Goal: Information Seeking & Learning: Check status

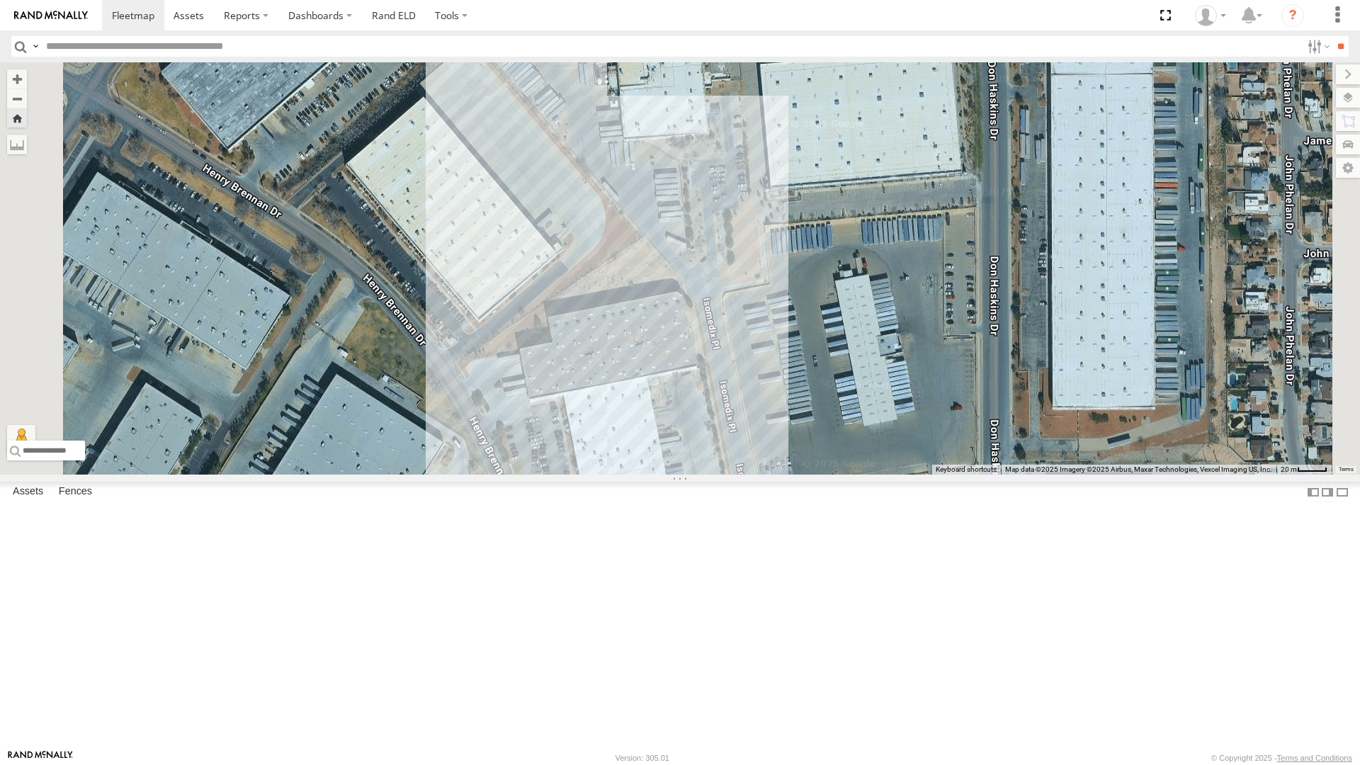
click at [0, 0] on div "4067 - Cam" at bounding box center [0, 0] width 0 height 0
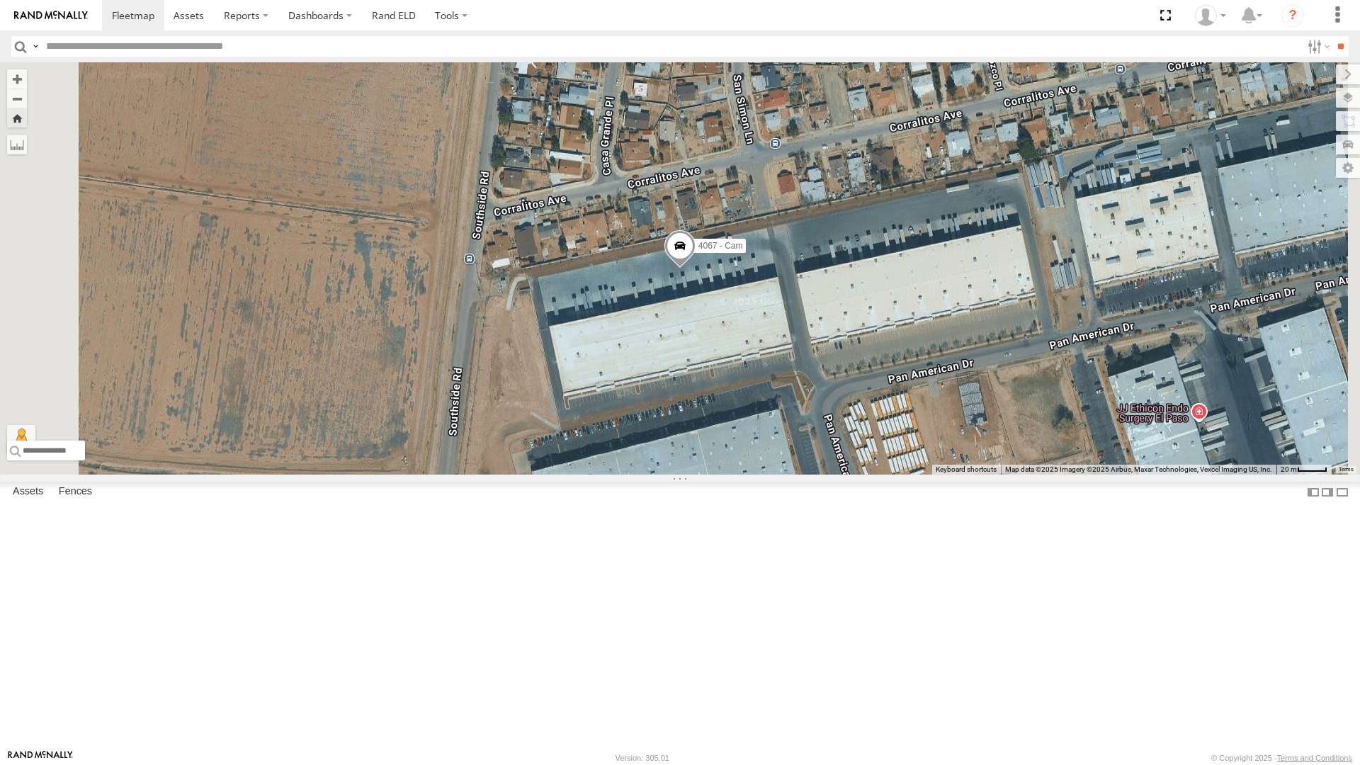
click at [0, 0] on div "4030 - Cam" at bounding box center [0, 0] width 0 height 0
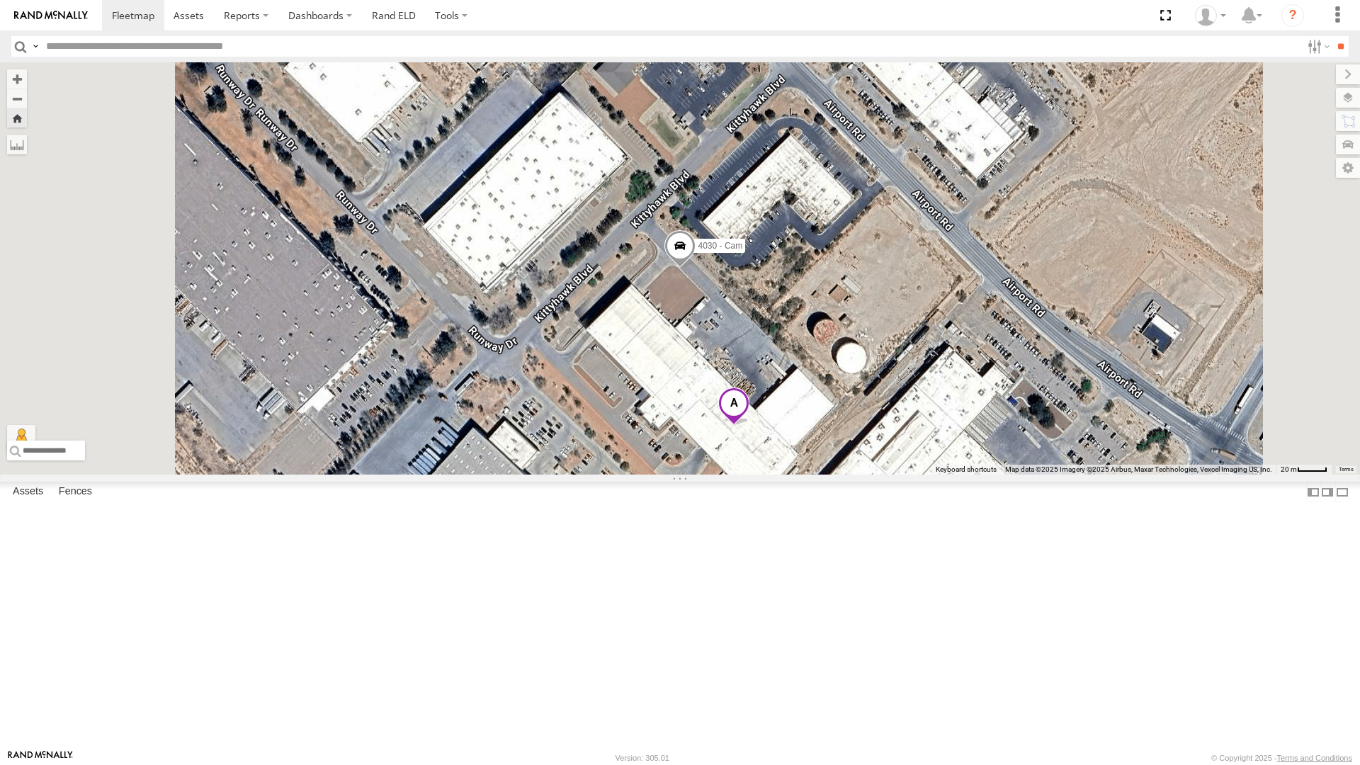
click at [0, 0] on span at bounding box center [0, 0] width 0 height 0
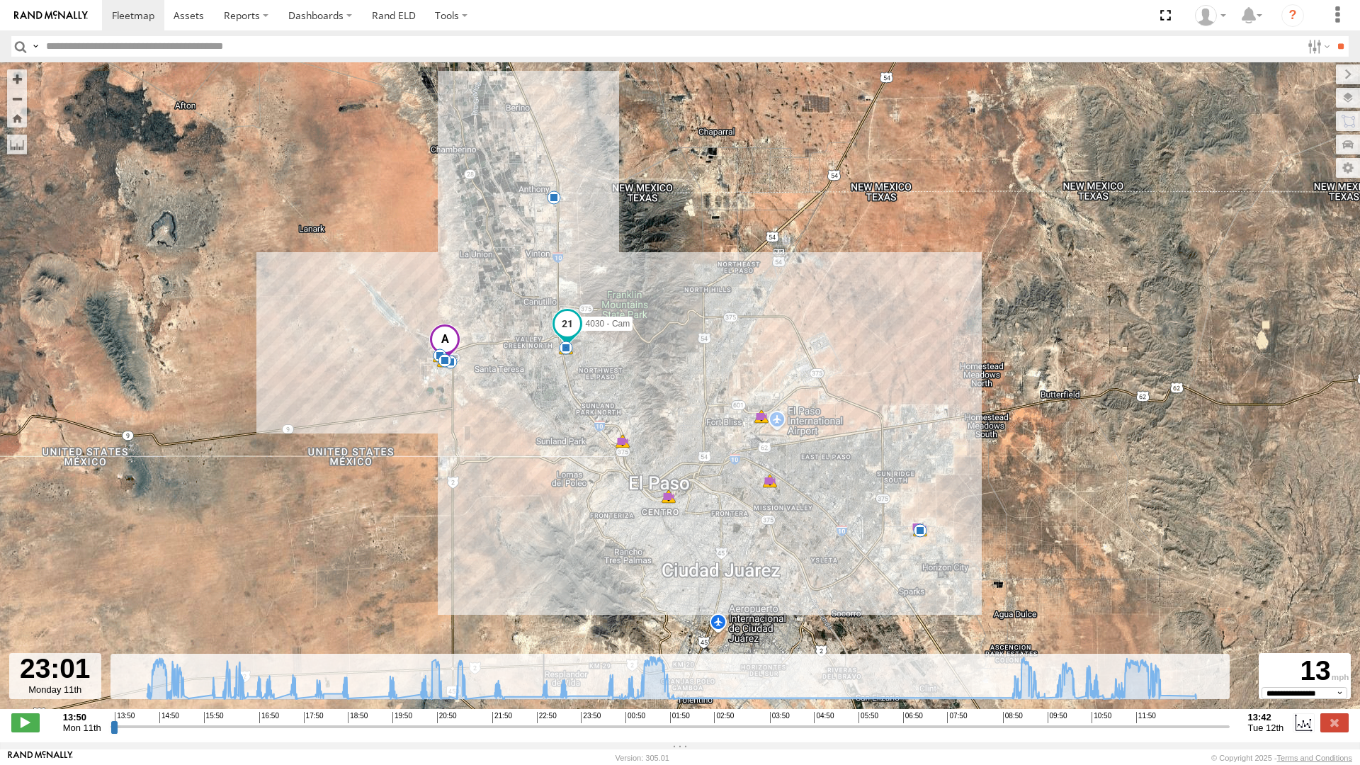
drag, startPoint x: 116, startPoint y: 750, endPoint x: 540, endPoint y: 734, distance: 424.6
click at [540, 733] on input "range" at bounding box center [669, 726] width 1119 height 13
click at [30, 732] on span at bounding box center [25, 722] width 28 height 18
click at [26, 69] on button "Zoom in" at bounding box center [17, 78] width 20 height 19
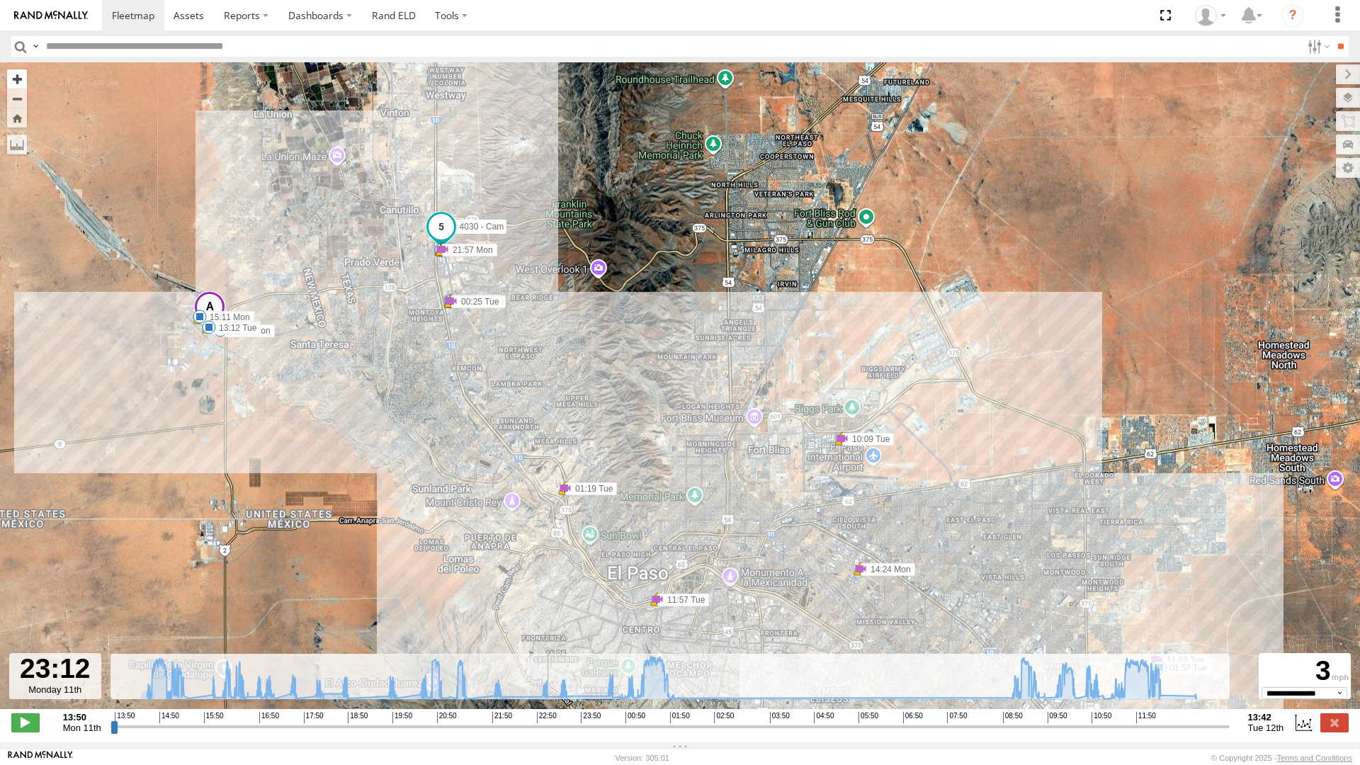
click at [21, 69] on button "Zoom in" at bounding box center [17, 78] width 20 height 19
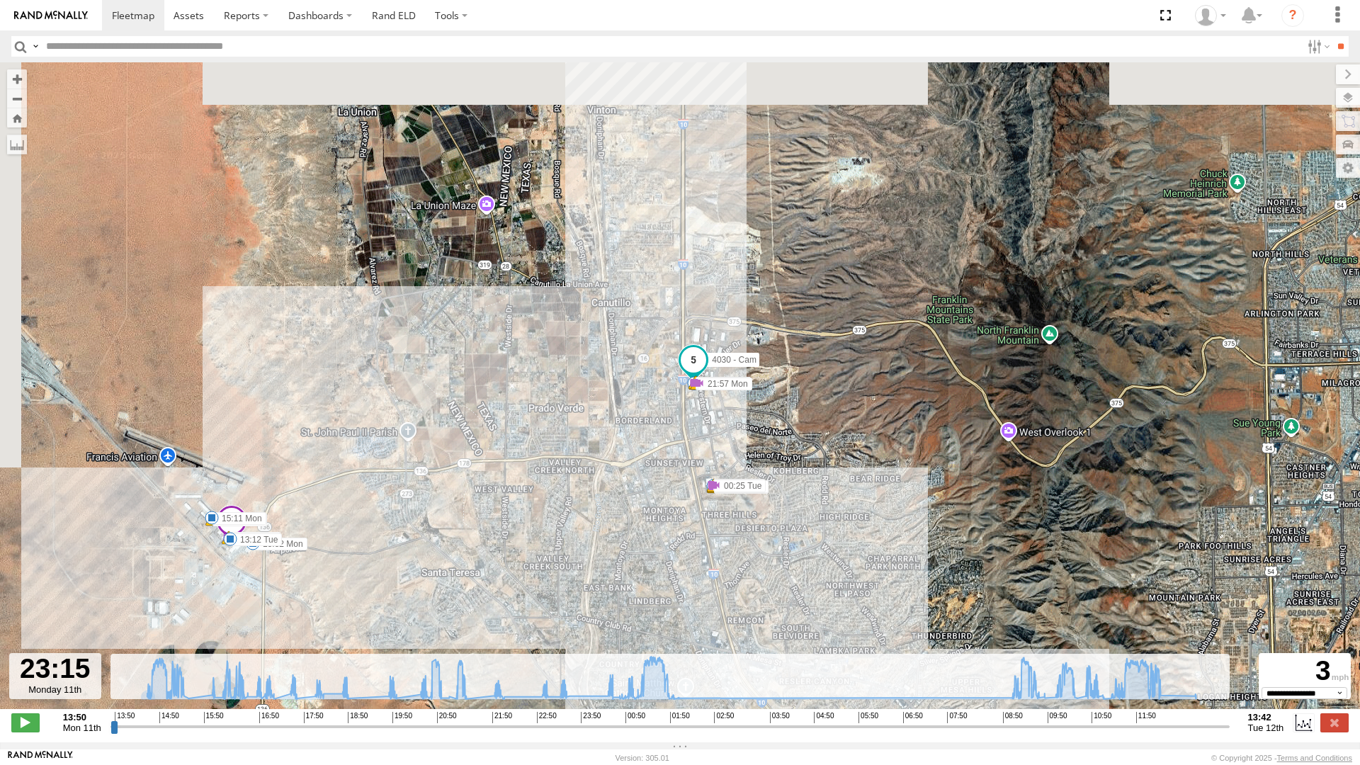
drag, startPoint x: 287, startPoint y: 152, endPoint x: 780, endPoint y: 429, distance: 565.5
click at [780, 429] on div "4030 - Cam 14:24 Mon 14:24 Mon 15:11 Mon 15:49 Mon 15:49 Mon 15:52 Mon 20:47 Mo…" at bounding box center [680, 393] width 1360 height 662
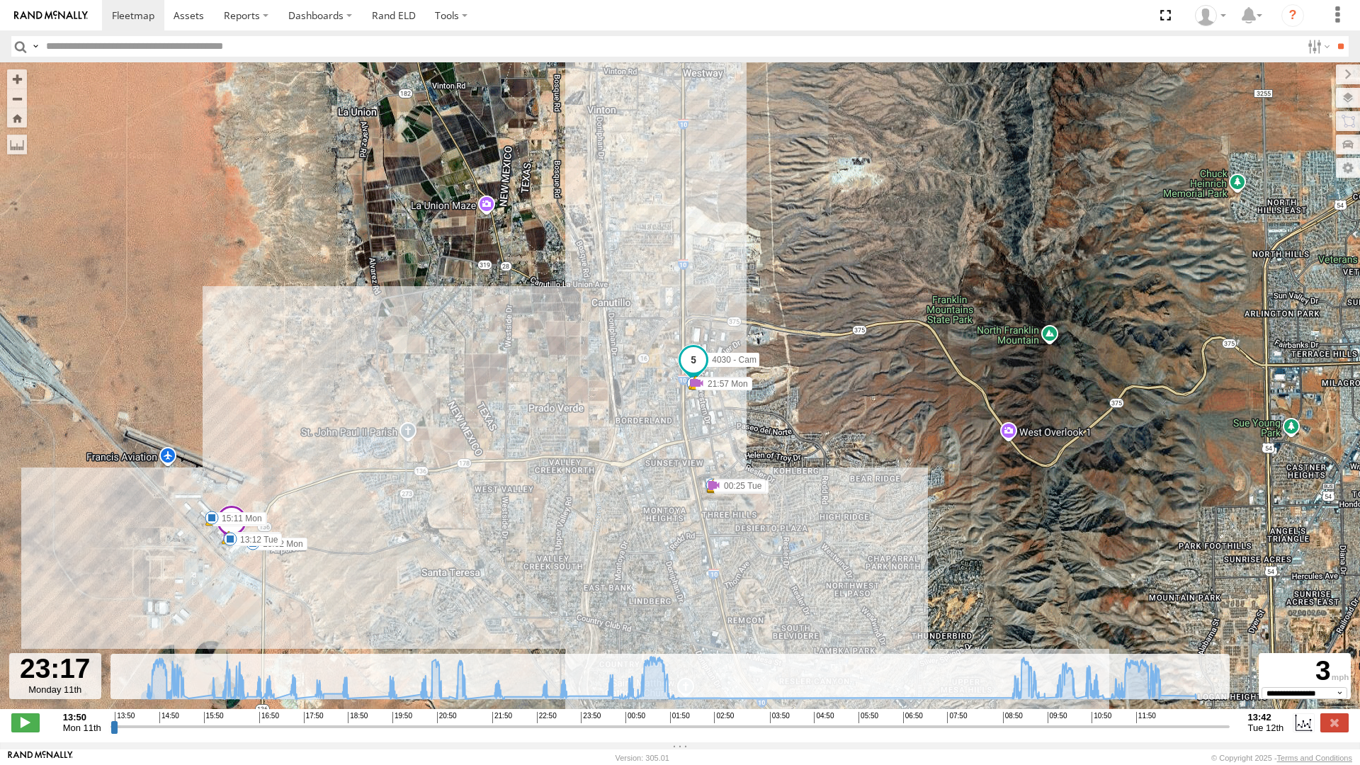
click at [669, 383] on div "4030 - Cam 14:24 Mon 14:24 Mon 15:11 Mon 15:49 Mon 15:49 Mon 15:52 Mon 20:47 Mo…" at bounding box center [680, 393] width 1360 height 662
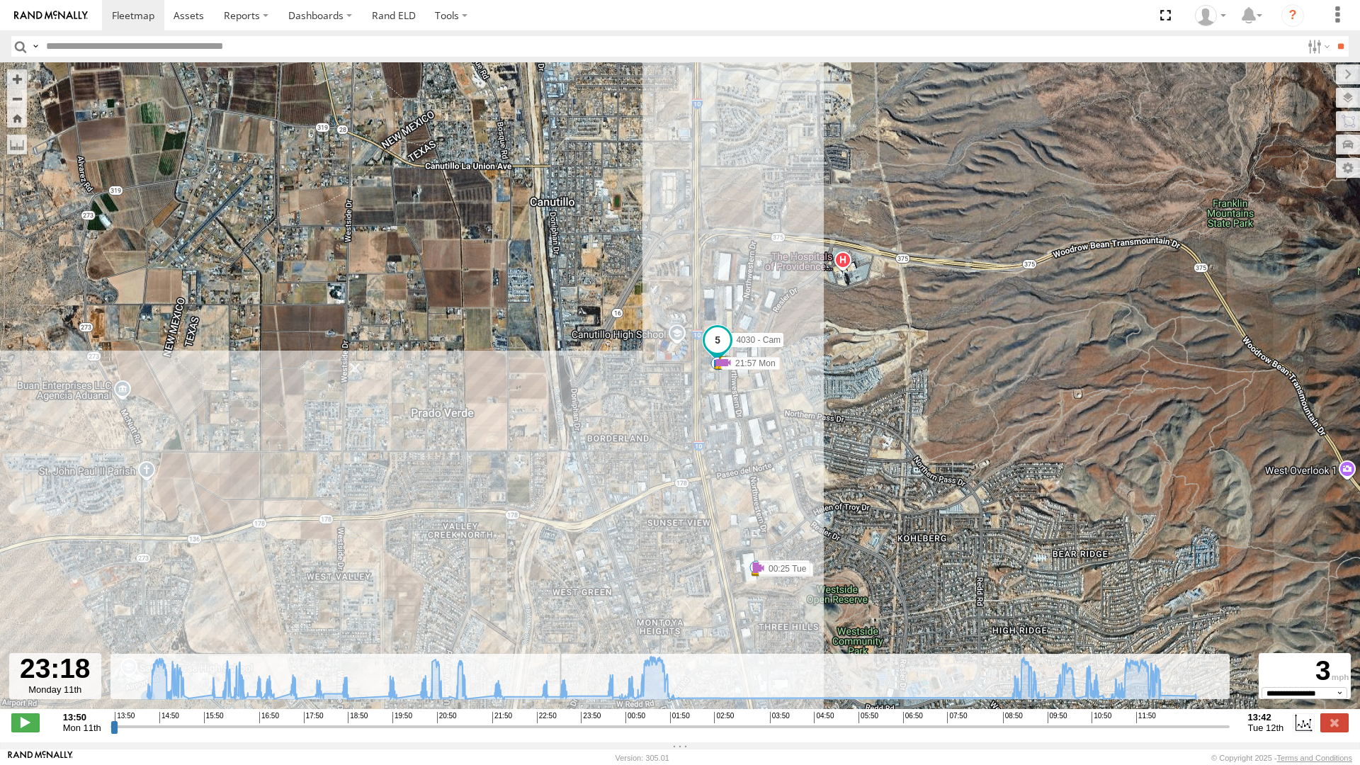
click at [669, 383] on div "4030 - Cam 14:24 Mon 14:24 Mon 15:11 Mon 15:49 Mon 15:49 Mon 15:52 Mon 20:47 Mo…" at bounding box center [680, 393] width 1360 height 662
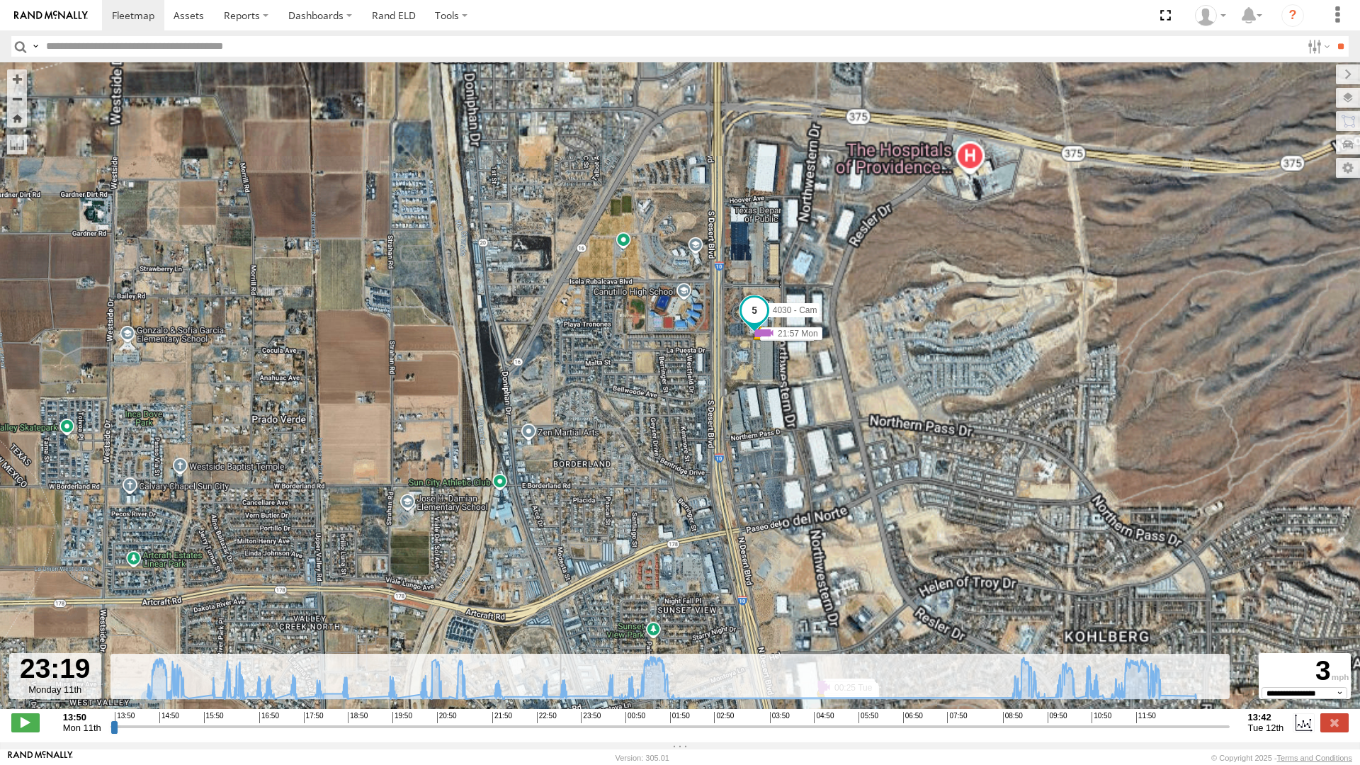
click at [669, 383] on div "4030 - Cam 14:24 Mon 14:24 Mon 15:11 Mon 15:49 Mon 15:49 Mon 15:52 Mon 20:47 Mo…" at bounding box center [680, 393] width 1360 height 662
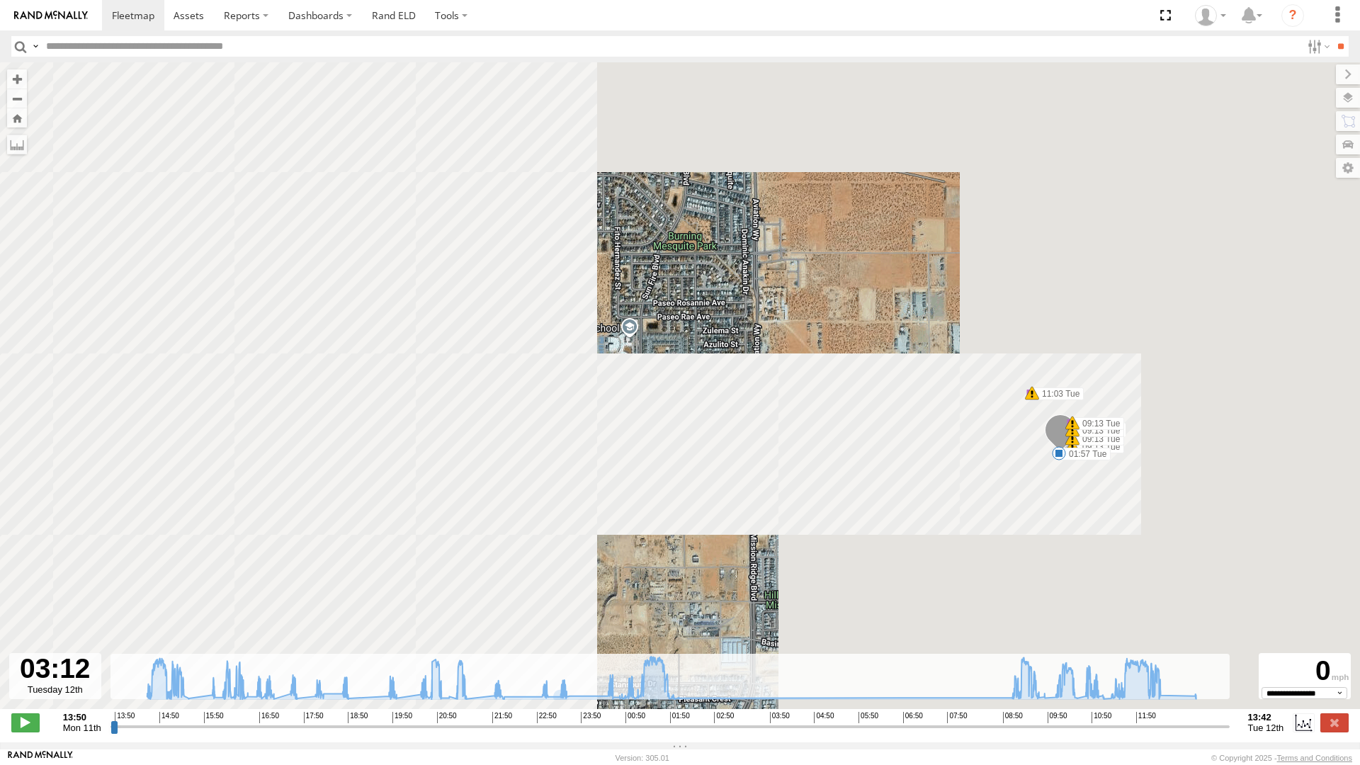
drag, startPoint x: 555, startPoint y: 750, endPoint x: 735, endPoint y: 727, distance: 181.4
click at [735, 727] on input "range" at bounding box center [669, 726] width 1119 height 13
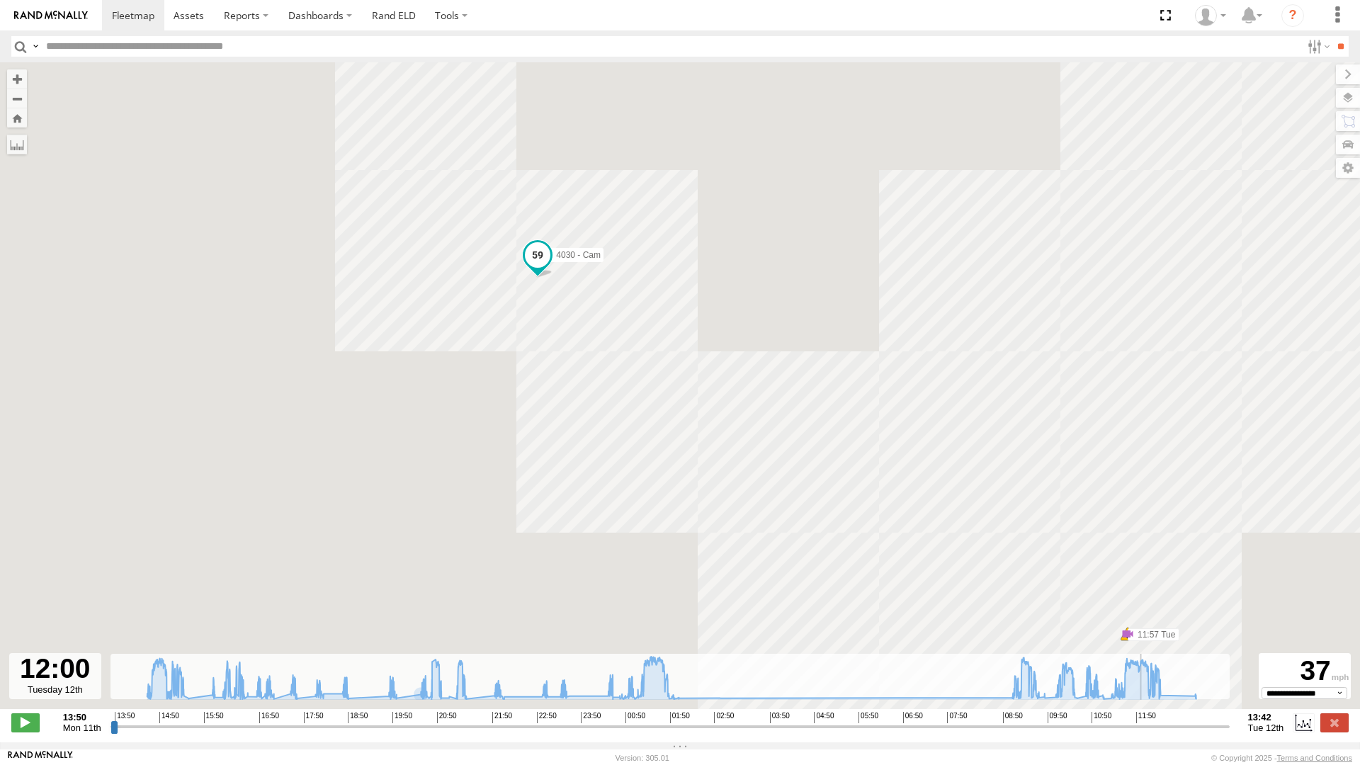
drag, startPoint x: 762, startPoint y: 748, endPoint x: 1145, endPoint y: 742, distance: 383.3
click at [1145, 733] on input "range" at bounding box center [669, 726] width 1119 height 13
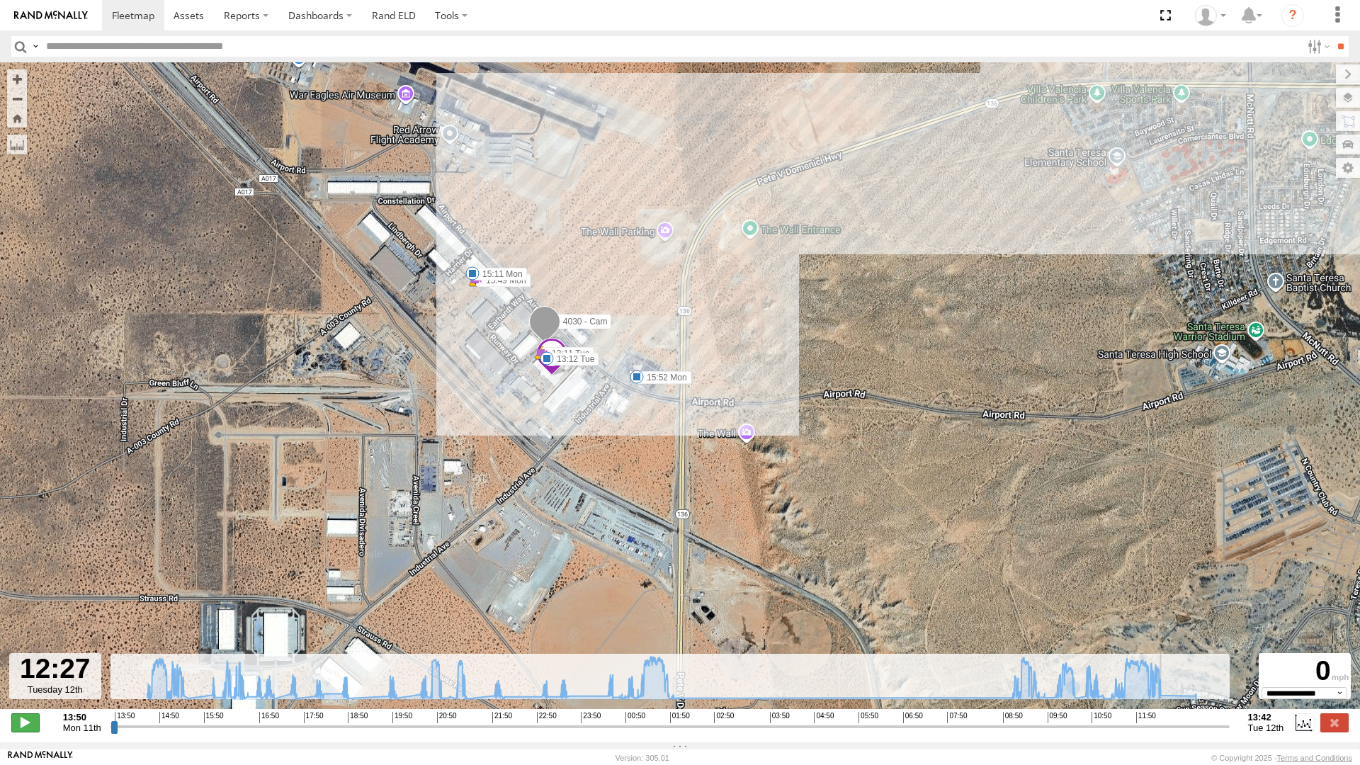
click at [26, 732] on span at bounding box center [25, 722] width 28 height 18
click at [13, 69] on button "Zoom in" at bounding box center [17, 78] width 20 height 19
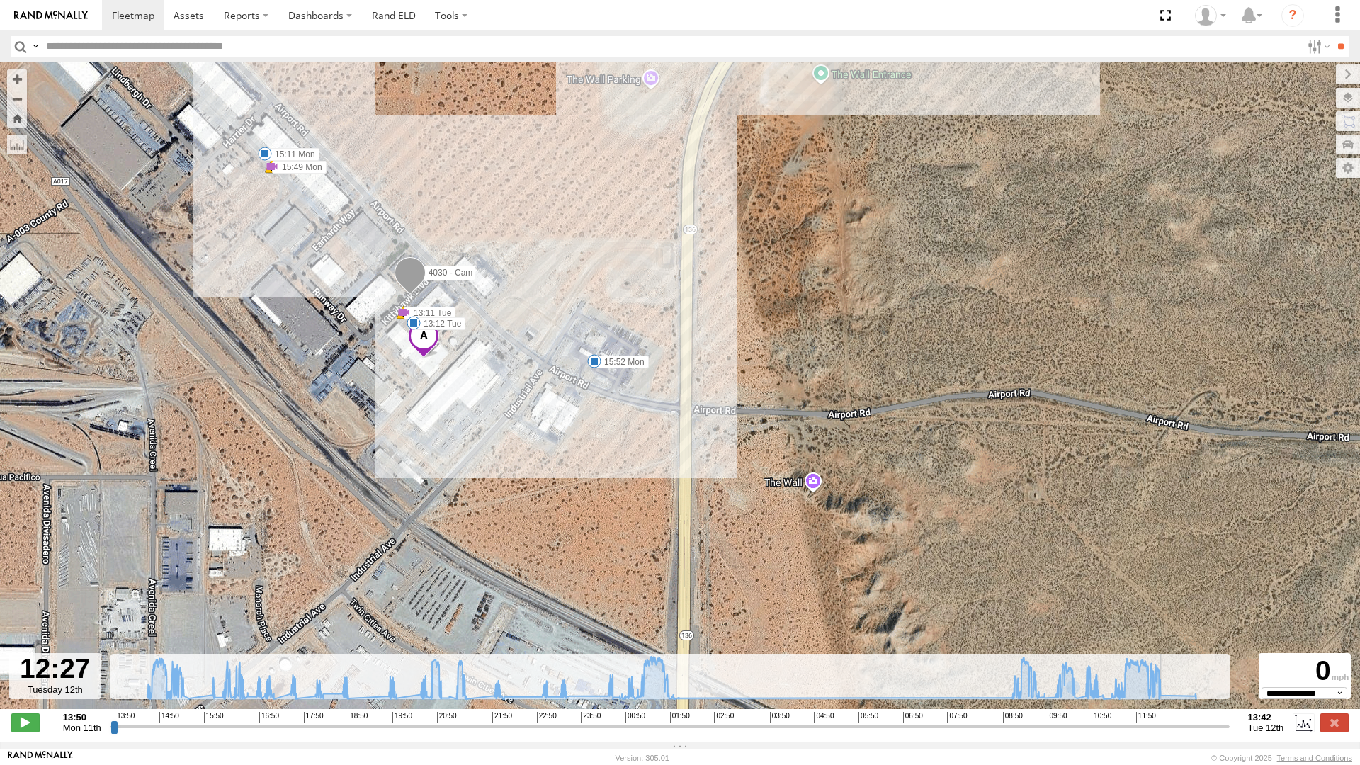
click at [244, 308] on div "4030 - Cam 14:24 Mon 14:24 Mon 15:11 Mon 15:49 Mon 15:49 Mon 15:52 Mon 20:47 Mo…" at bounding box center [680, 393] width 1360 height 662
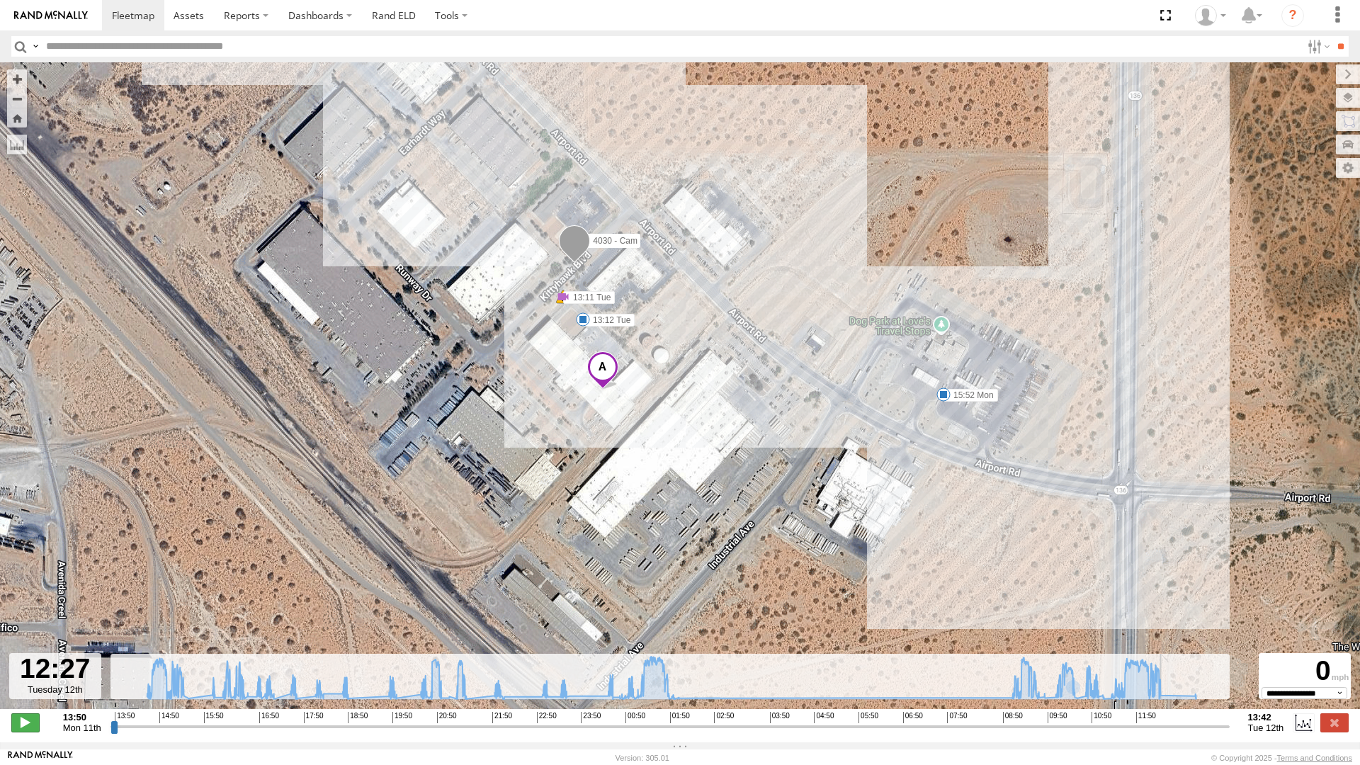
click at [18, 732] on span at bounding box center [25, 722] width 28 height 18
click at [28, 732] on span at bounding box center [25, 722] width 28 height 18
type input "**********"
click at [846, 217] on div "4030 - Cam 14:24 Mon 14:24 Mon 15:11 Mon 15:49 Mon 15:49 Mon 15:52 Mon 20:47 Mo…" at bounding box center [680, 393] width 1360 height 662
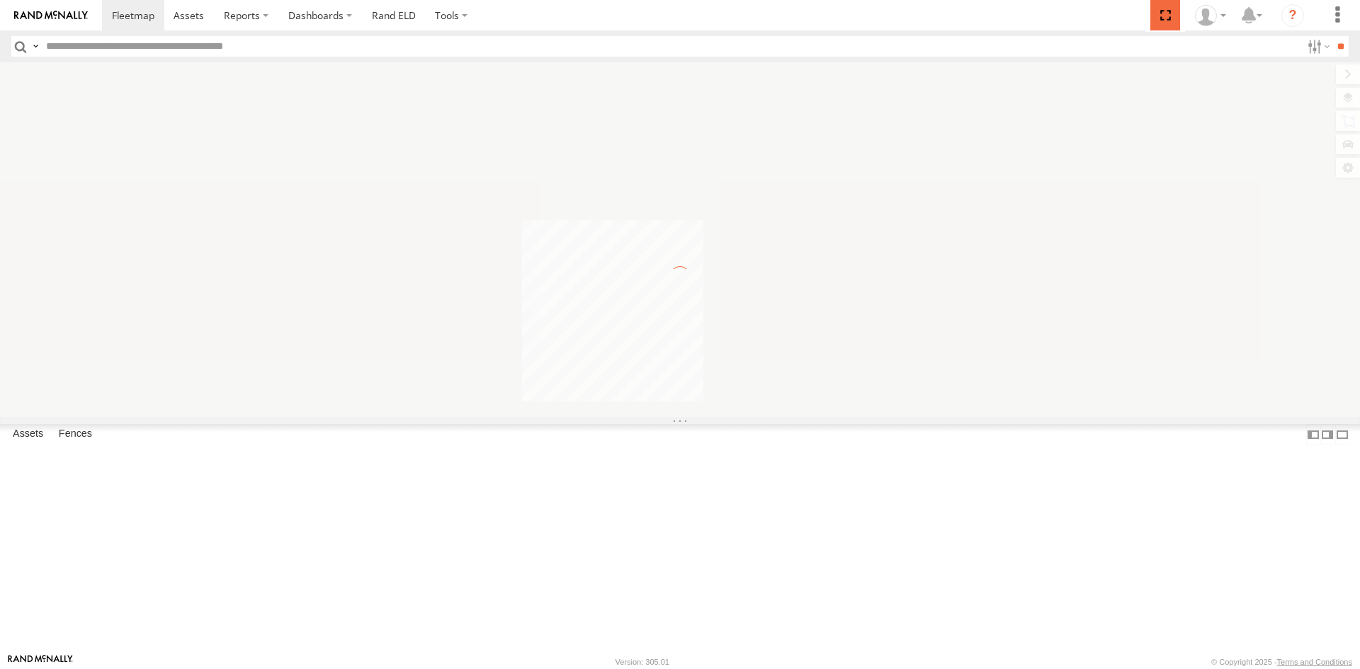
click at [1165, 15] on span at bounding box center [1164, 15] width 29 height 30
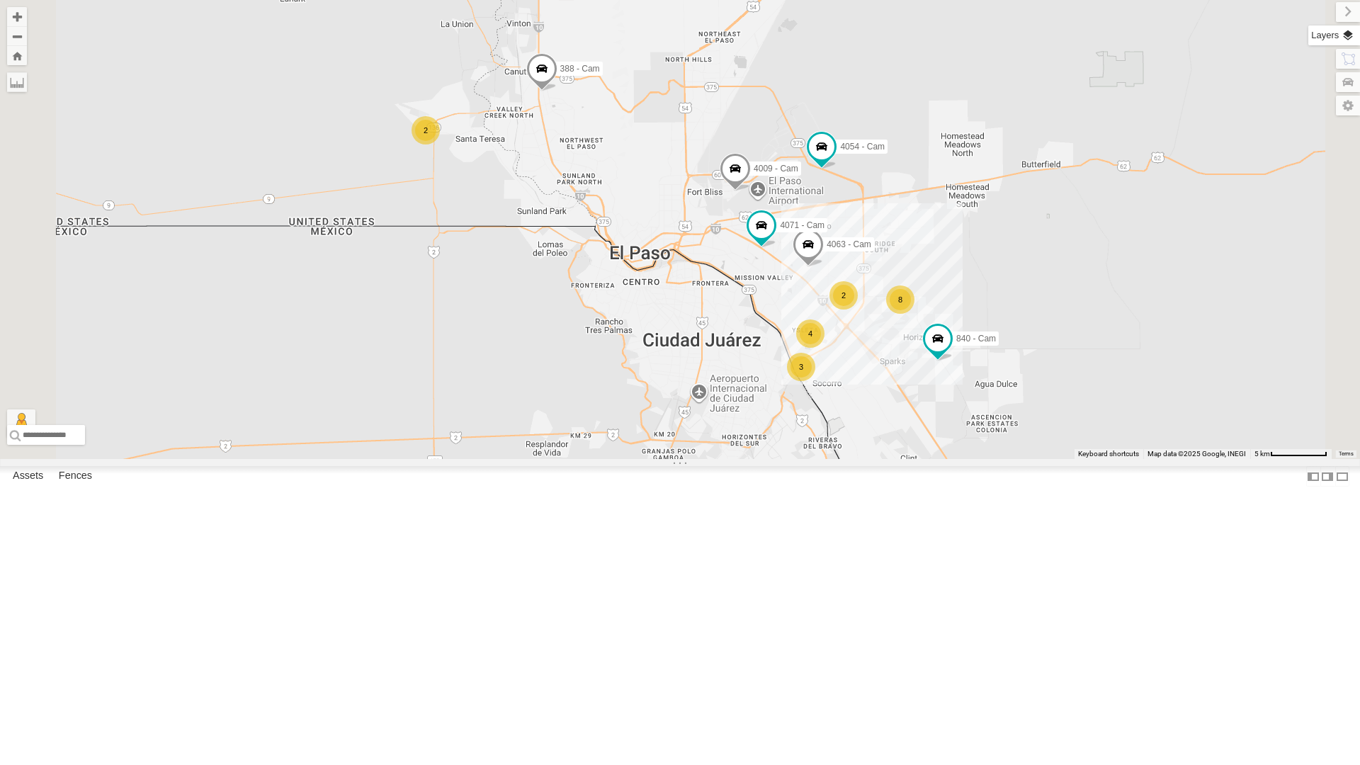
click at [1352, 40] on label at bounding box center [1334, 35] width 52 height 20
click at [0, 0] on span "Basemaps" at bounding box center [0, 0] width 0 height 0
click at [0, 0] on span "Satellite + Roadmap" at bounding box center [0, 0] width 0 height 0
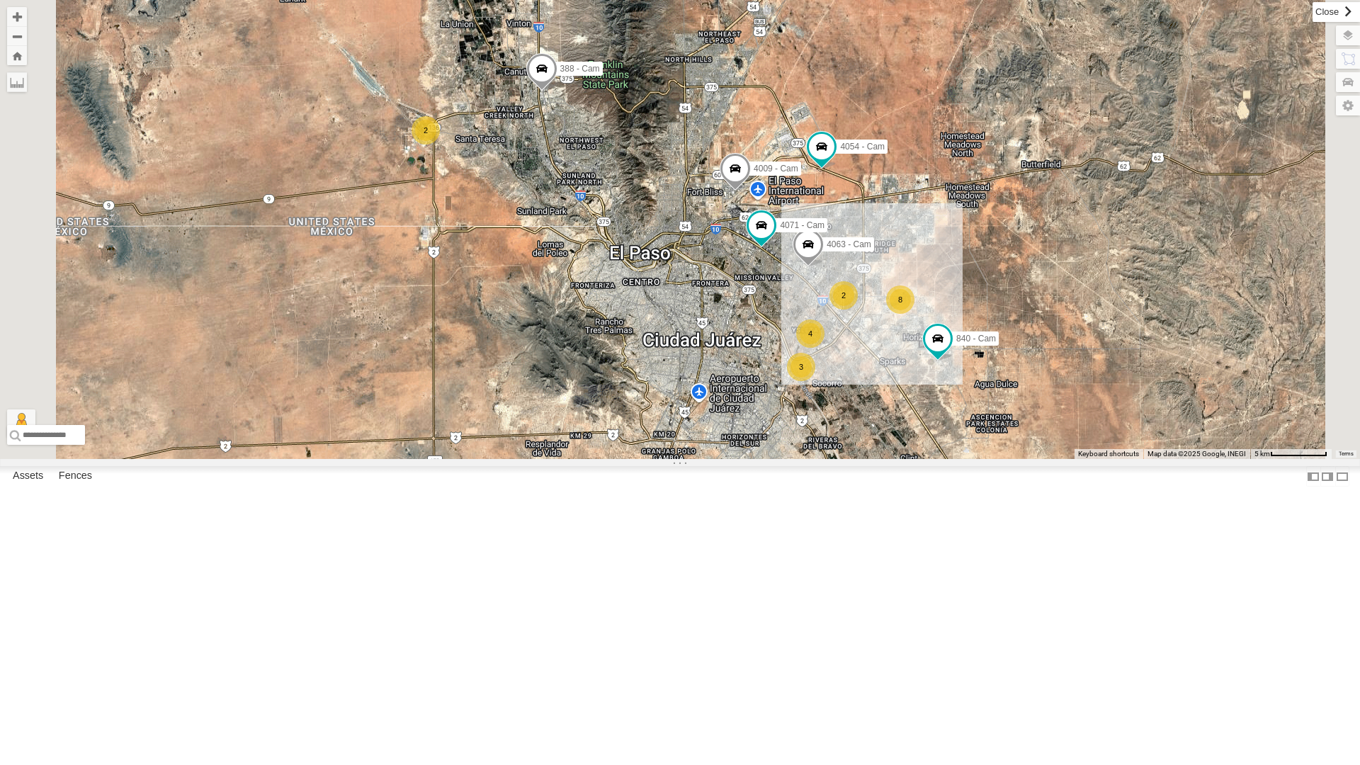
click at [1313, 15] on label at bounding box center [1336, 12] width 47 height 20
click at [0, 0] on div "All Assets" at bounding box center [0, 0] width 0 height 0
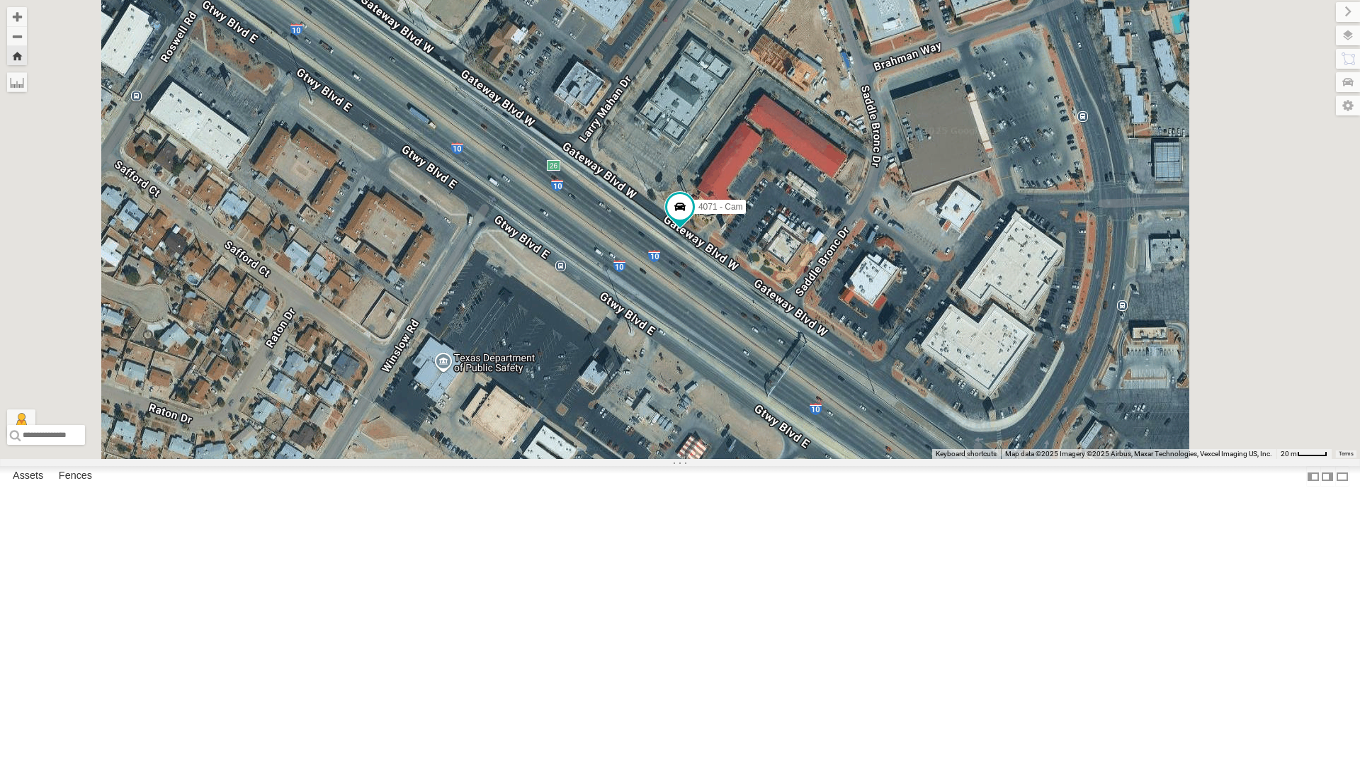
click at [0, 0] on div "442 - Cam" at bounding box center [0, 0] width 0 height 0
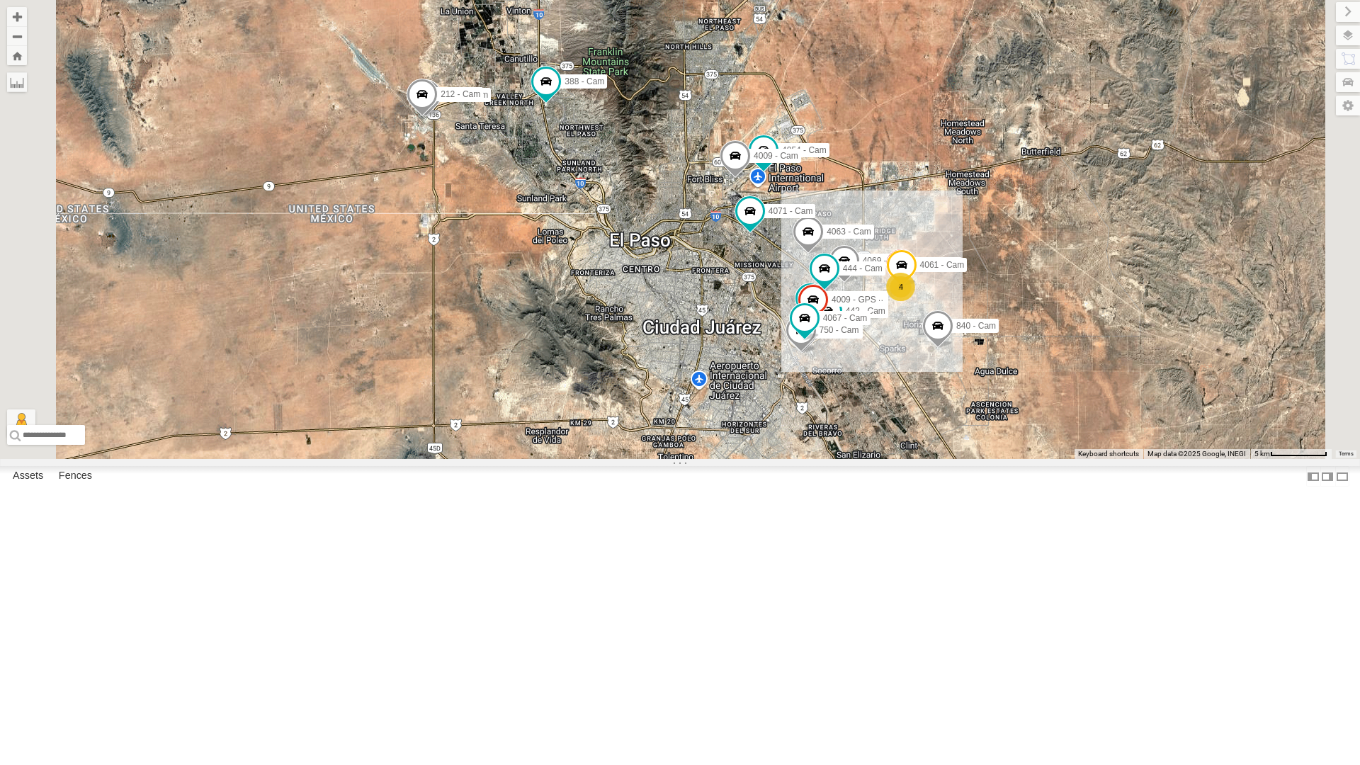
click at [0, 0] on div "4071 - Cam" at bounding box center [0, 0] width 0 height 0
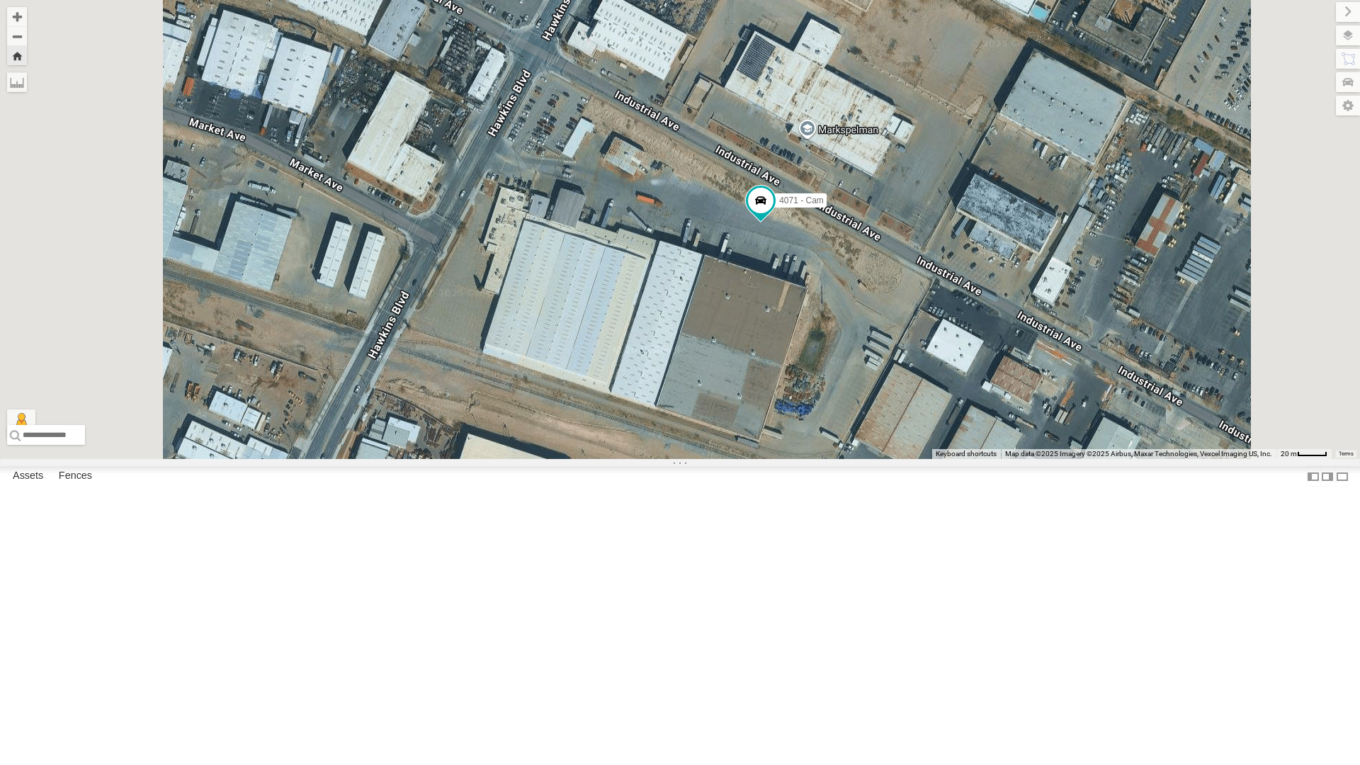
click at [27, 56] on button "Zoom Home" at bounding box center [17, 55] width 20 height 19
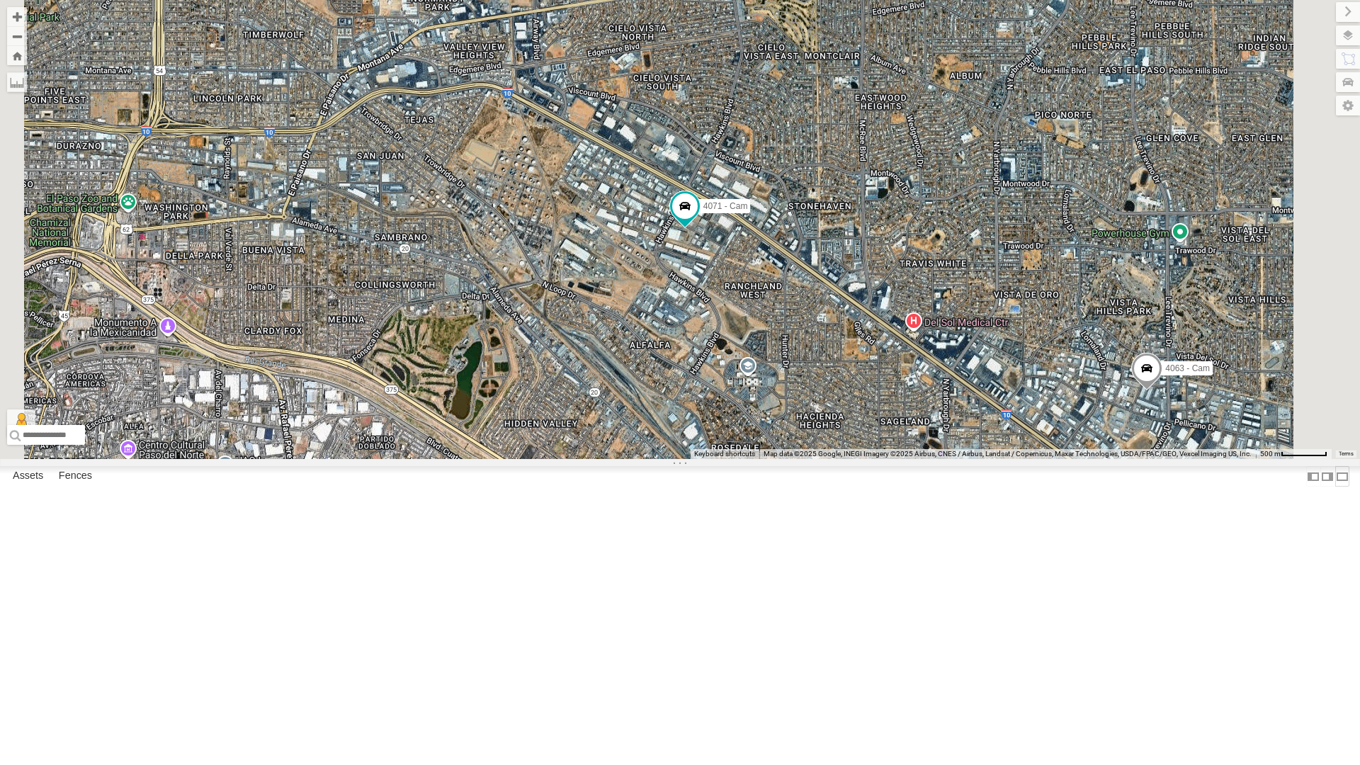
click at [1335, 487] on label at bounding box center [1342, 476] width 14 height 21
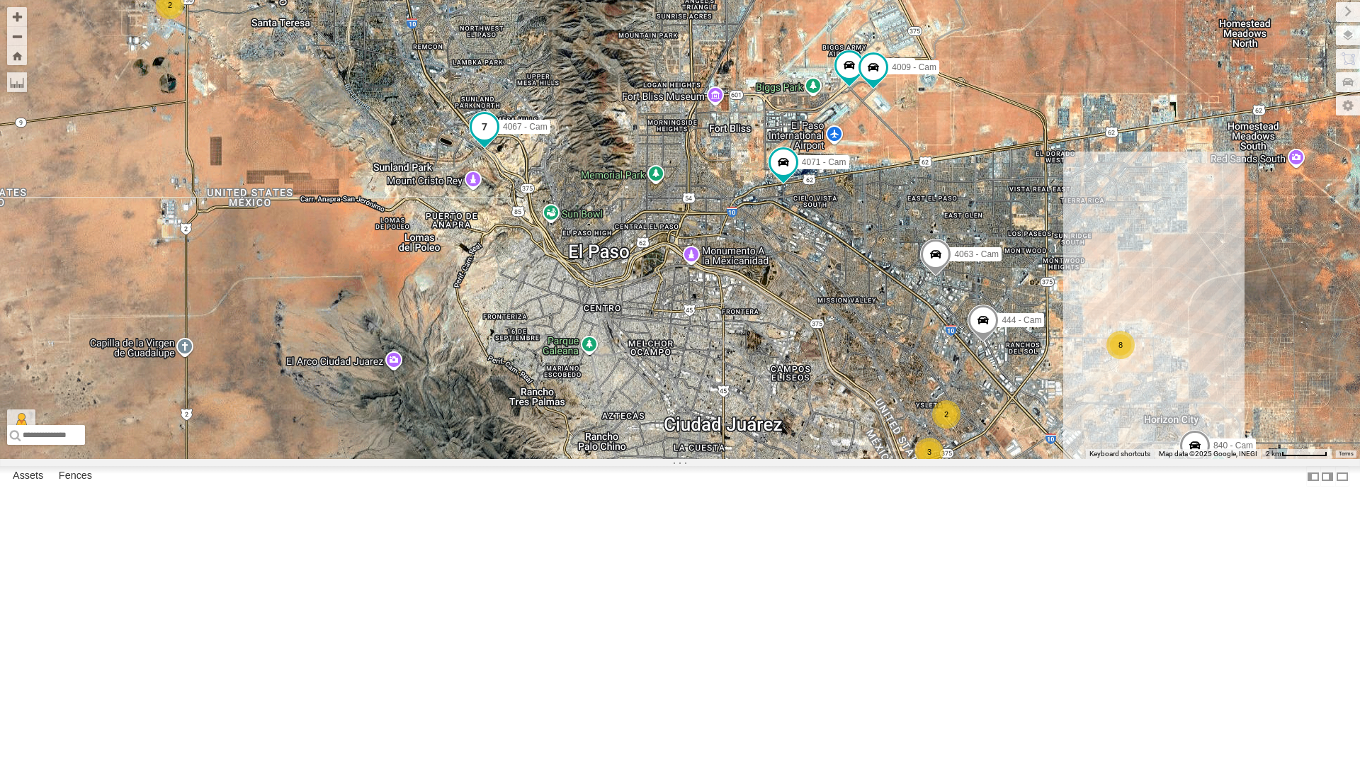
click at [489, 140] on span at bounding box center [484, 126] width 25 height 25
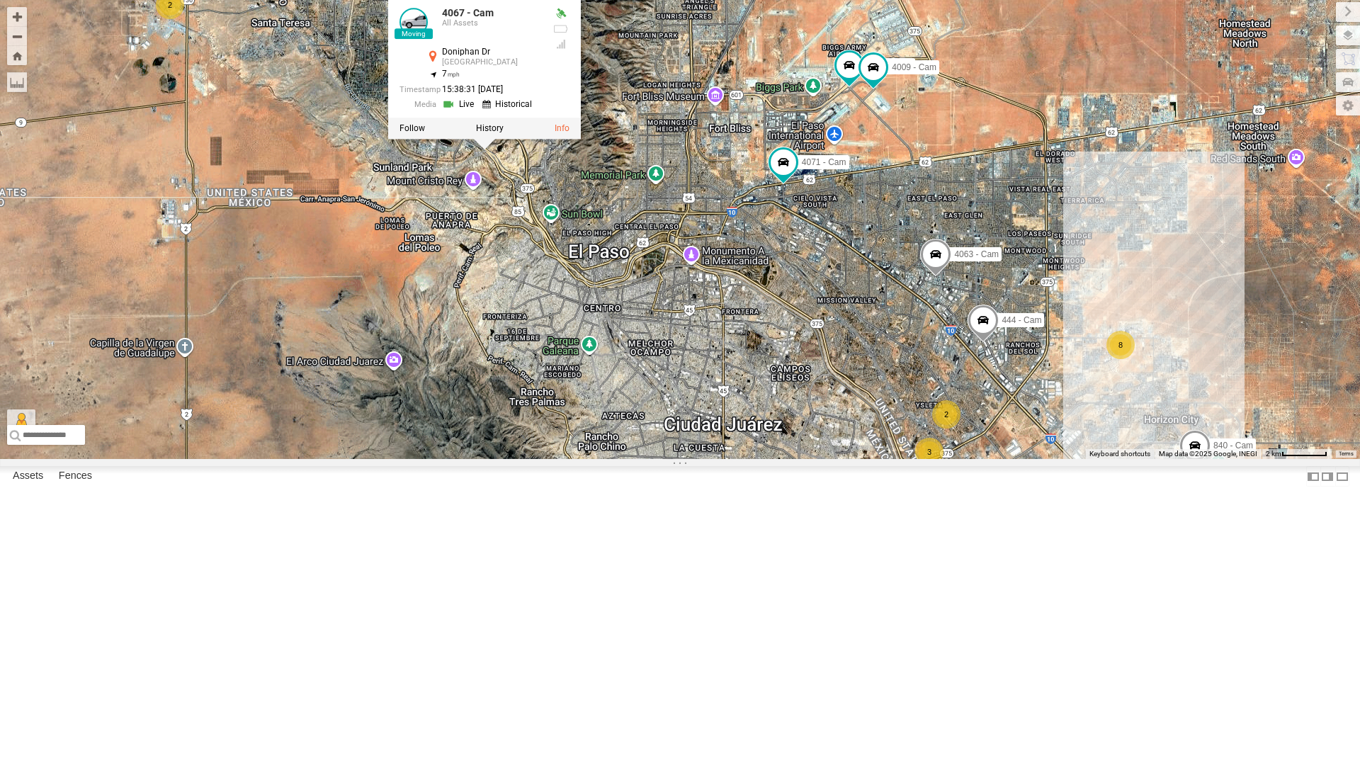
click at [415, 133] on label at bounding box center [411, 128] width 25 height 10
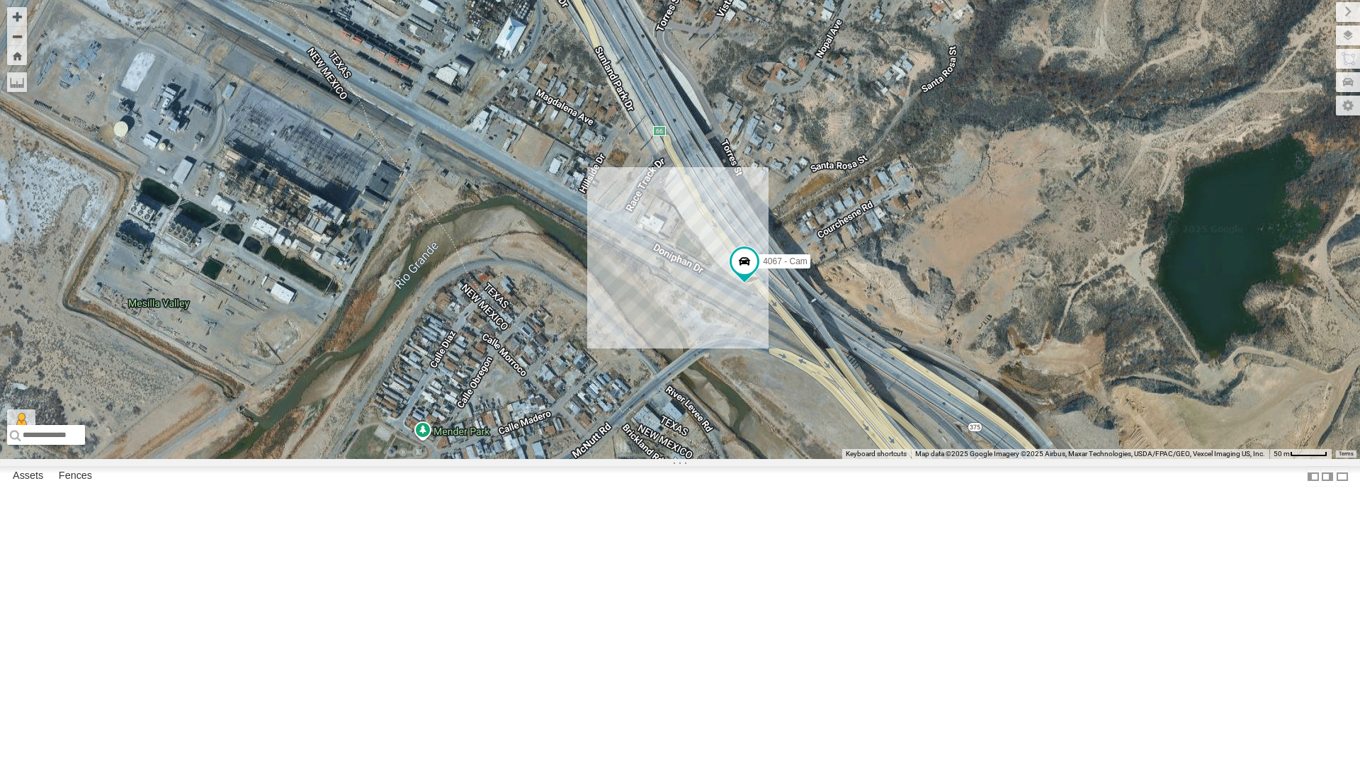
drag, startPoint x: 674, startPoint y: 362, endPoint x: 875, endPoint y: 466, distance: 225.9
click at [875, 459] on div "4067 - Cam" at bounding box center [680, 229] width 1360 height 459
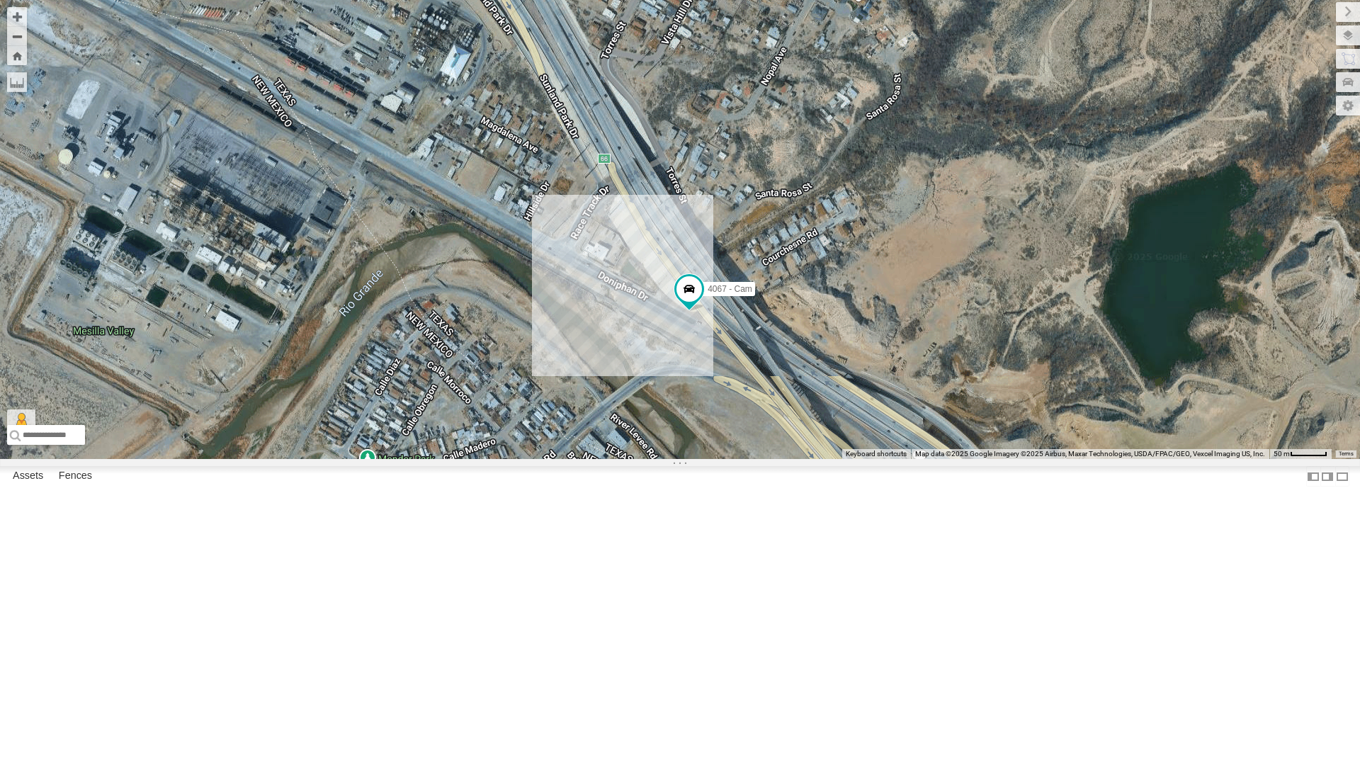
drag, startPoint x: 929, startPoint y: 383, endPoint x: 871, endPoint y: 407, distance: 62.0
click at [871, 407] on div "4067 - Cam" at bounding box center [680, 229] width 1360 height 459
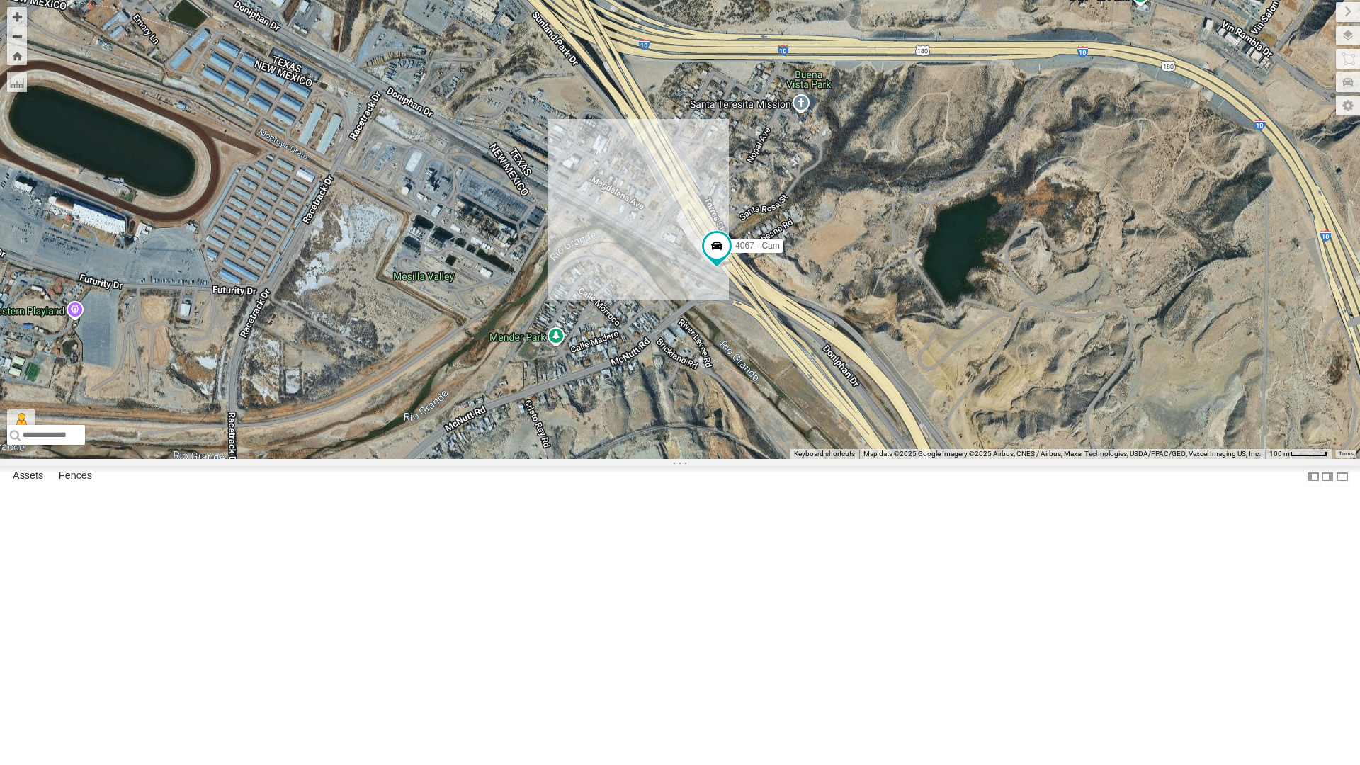
drag, startPoint x: 875, startPoint y: 385, endPoint x: 810, endPoint y: 375, distance: 65.9
click at [810, 375] on div "4067 - Cam" at bounding box center [680, 229] width 1360 height 459
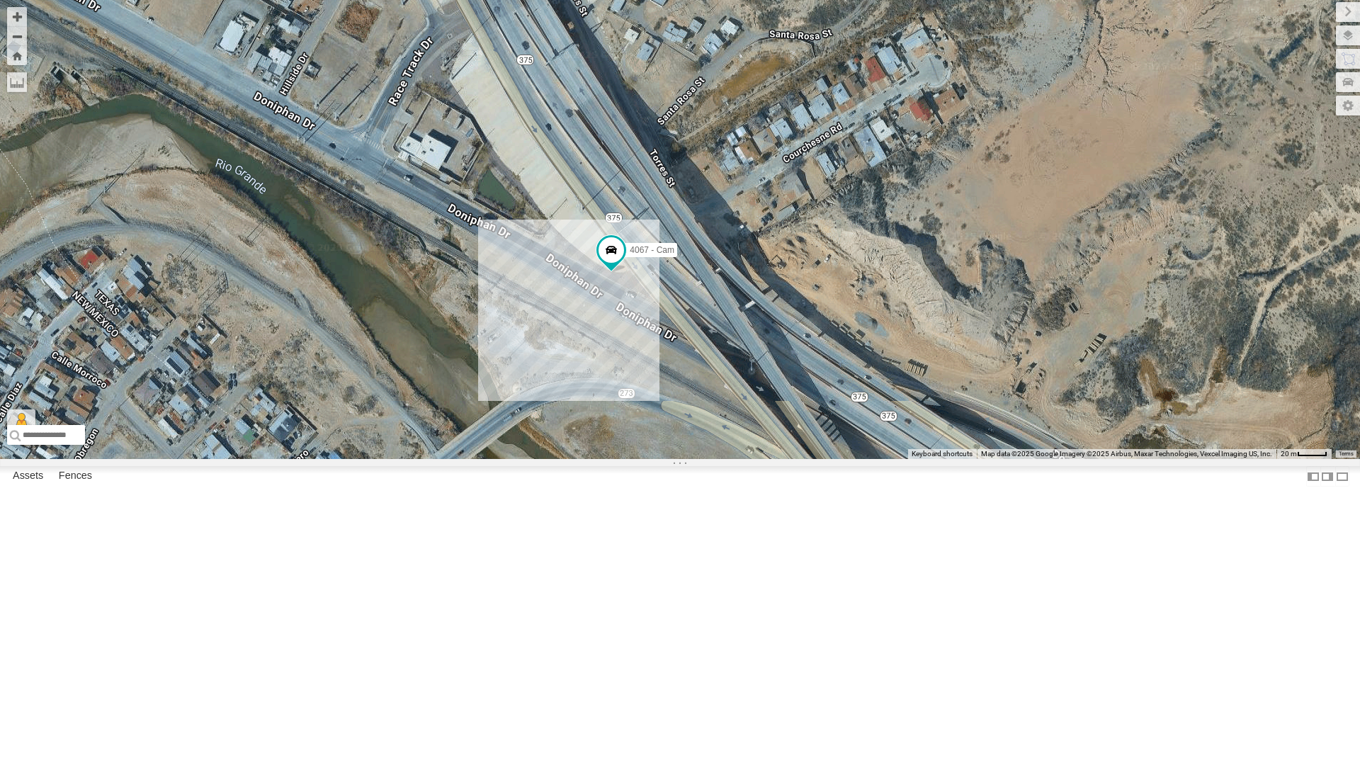
drag, startPoint x: 711, startPoint y: 501, endPoint x: 933, endPoint y: 303, distance: 297.0
click at [933, 303] on div "4067 - Cam" at bounding box center [680, 229] width 1360 height 459
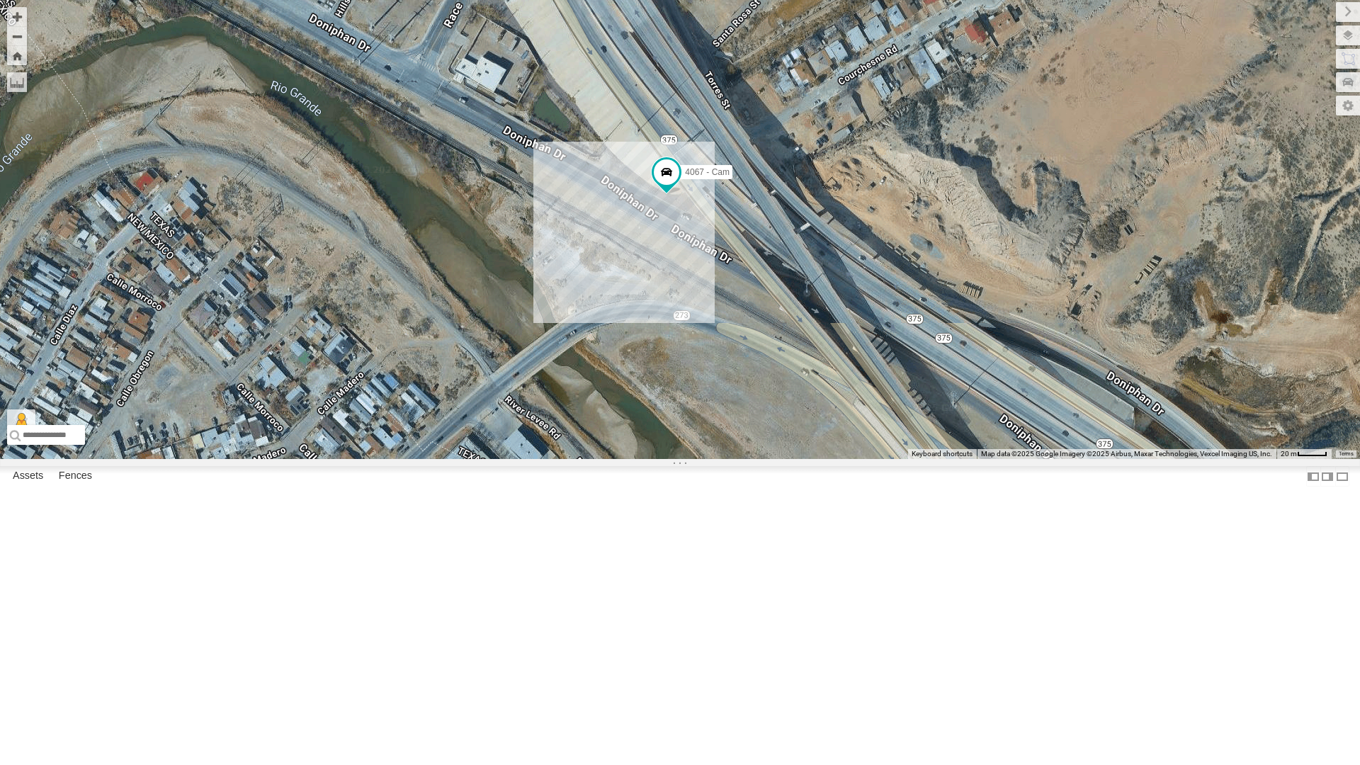
drag, startPoint x: 900, startPoint y: 428, endPoint x: 939, endPoint y: 351, distance: 85.5
click at [939, 351] on div "4067 - Cam" at bounding box center [680, 229] width 1360 height 459
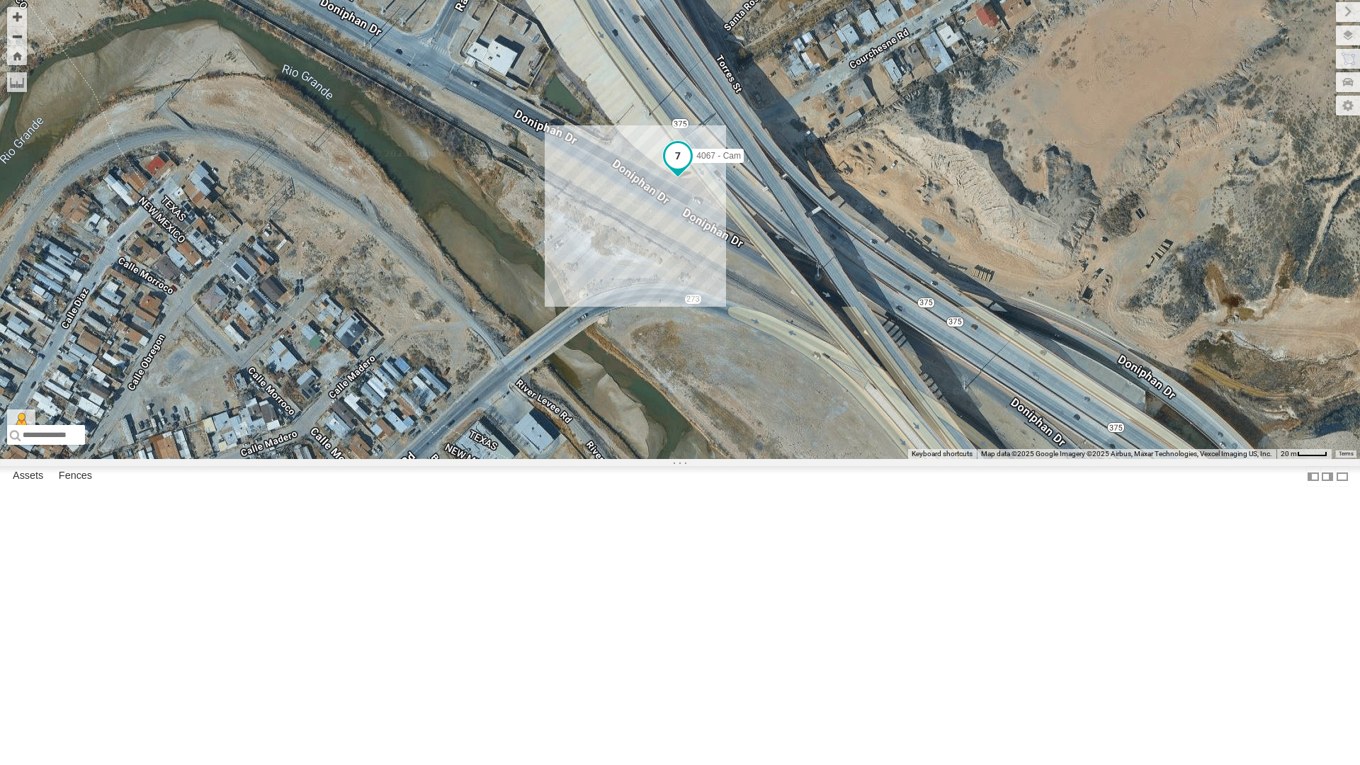
click at [683, 169] on span at bounding box center [677, 155] width 25 height 25
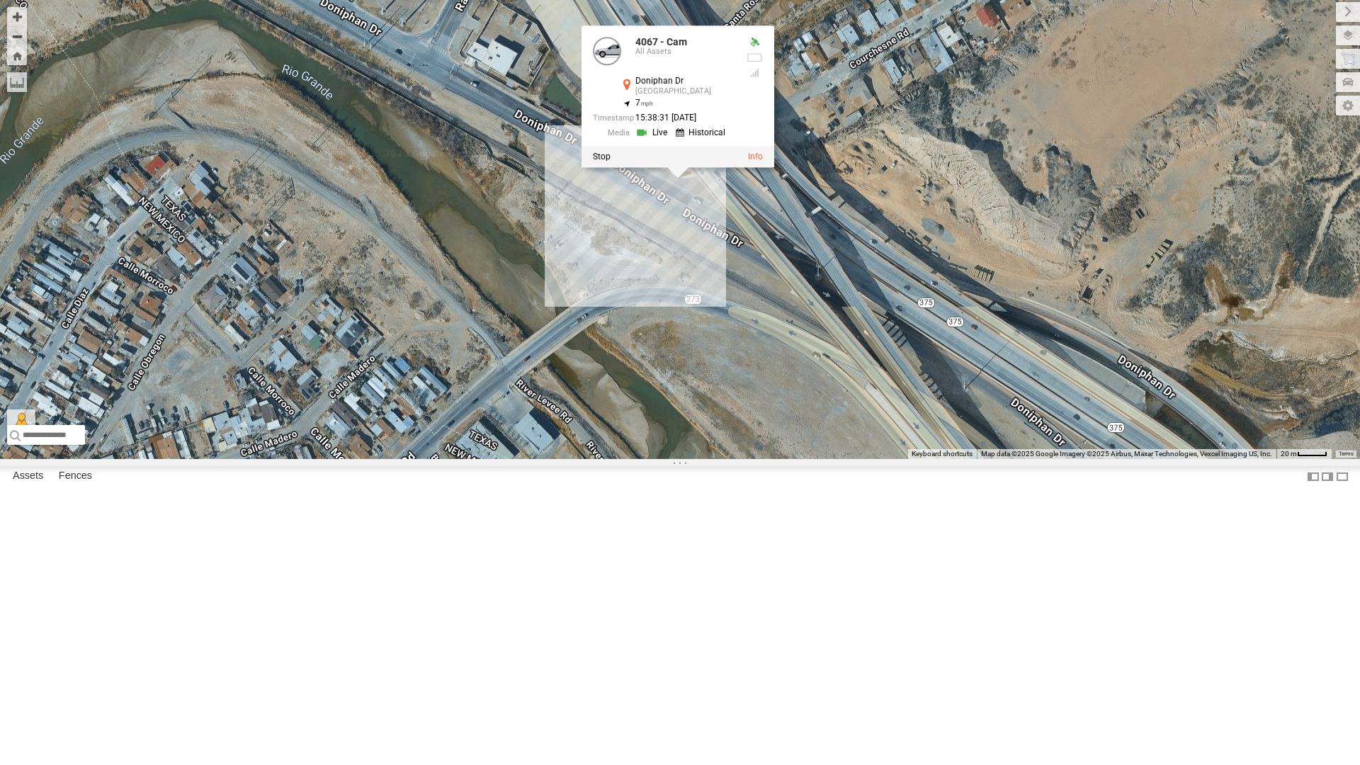
click at [701, 140] on link at bounding box center [703, 132] width 54 height 13
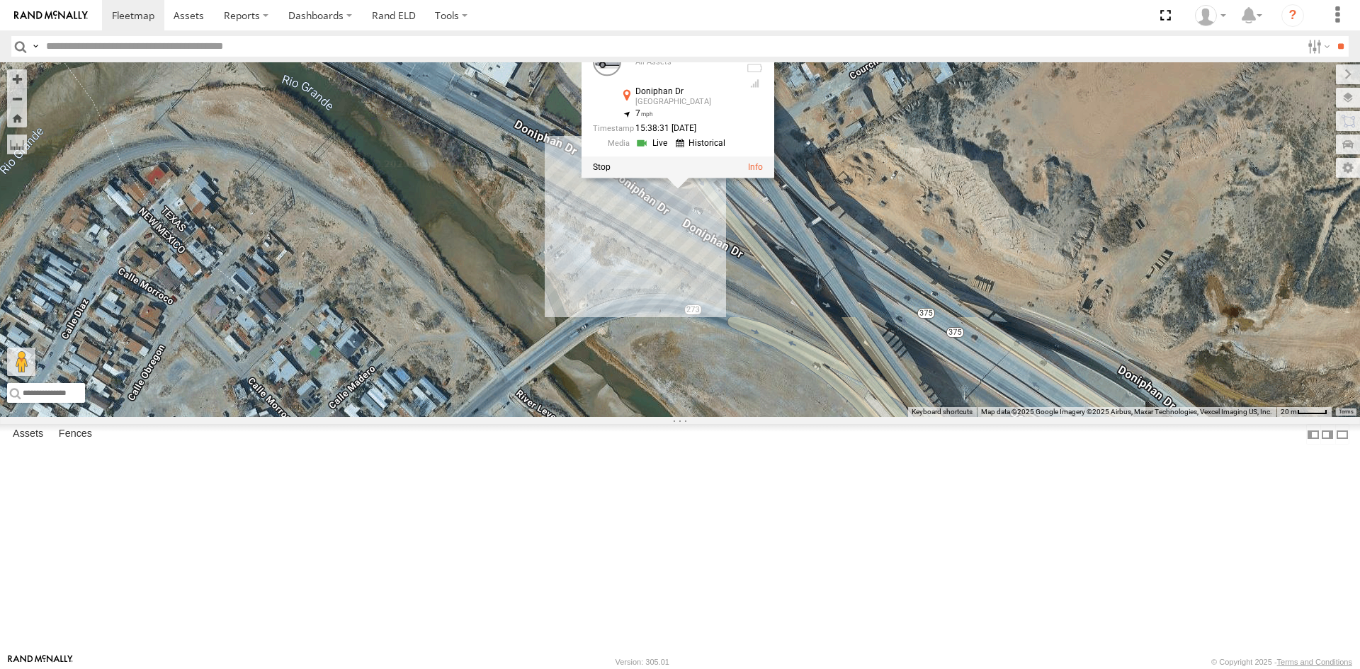
click at [662, 150] on link at bounding box center [653, 143] width 36 height 13
click at [718, 387] on div "4067 - Cam 4067 - Cam All Assets [GEOGRAPHIC_DATA] 31.80372 , -106.54028 7 15:3…" at bounding box center [680, 239] width 1360 height 355
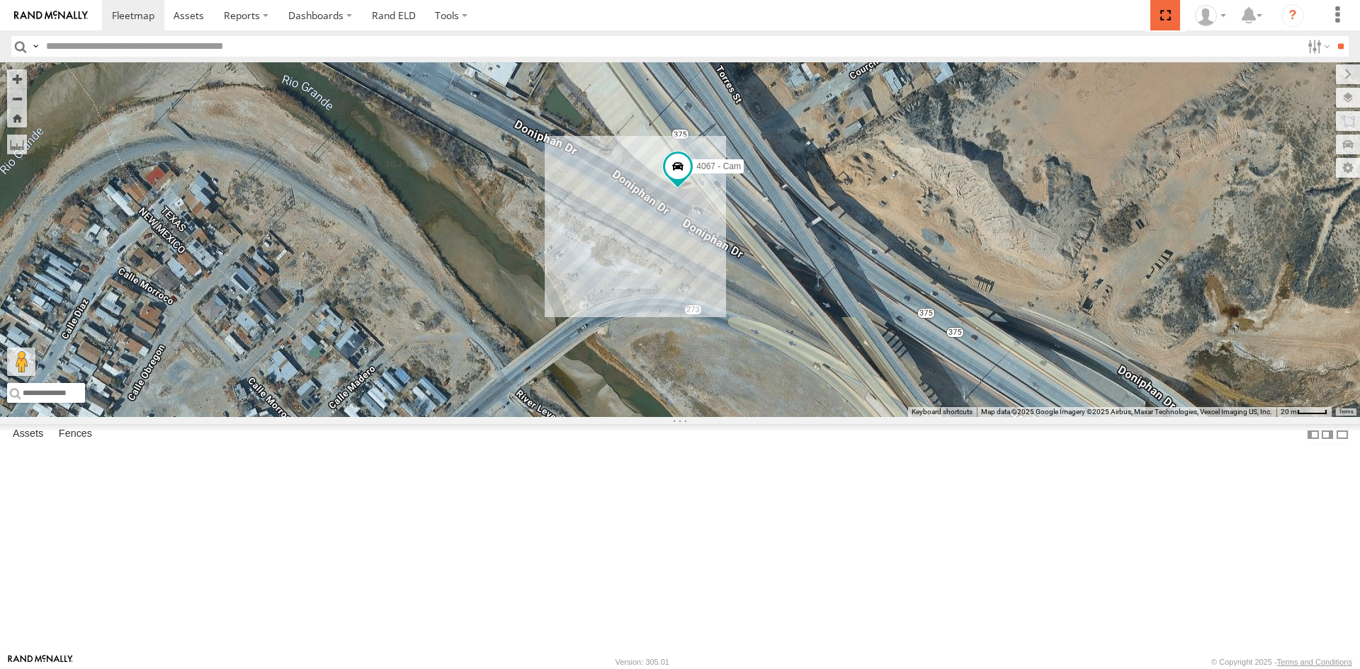
drag, startPoint x: 1163, startPoint y: 22, endPoint x: 1163, endPoint y: 84, distance: 61.6
click at [1163, 22] on span at bounding box center [1164, 15] width 29 height 30
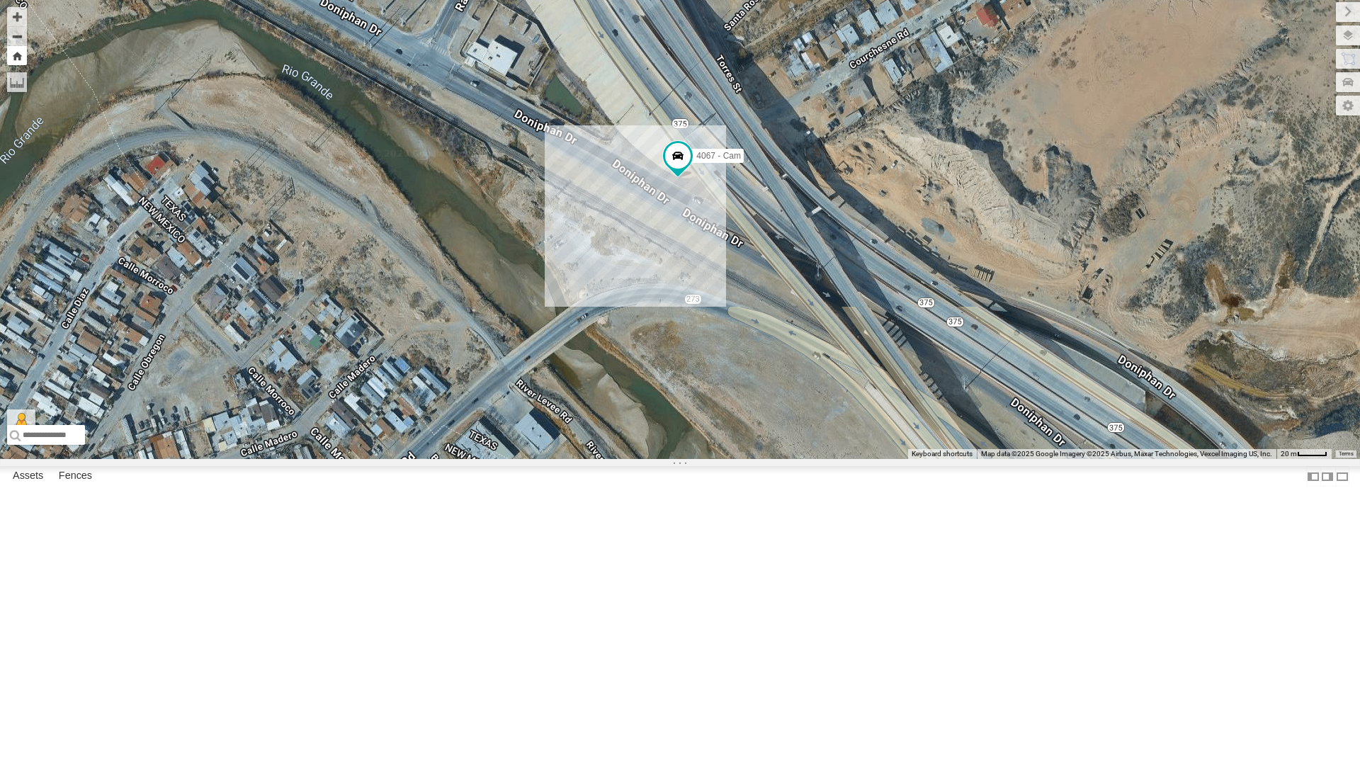
click at [12, 57] on button "Zoom Home" at bounding box center [17, 55] width 20 height 19
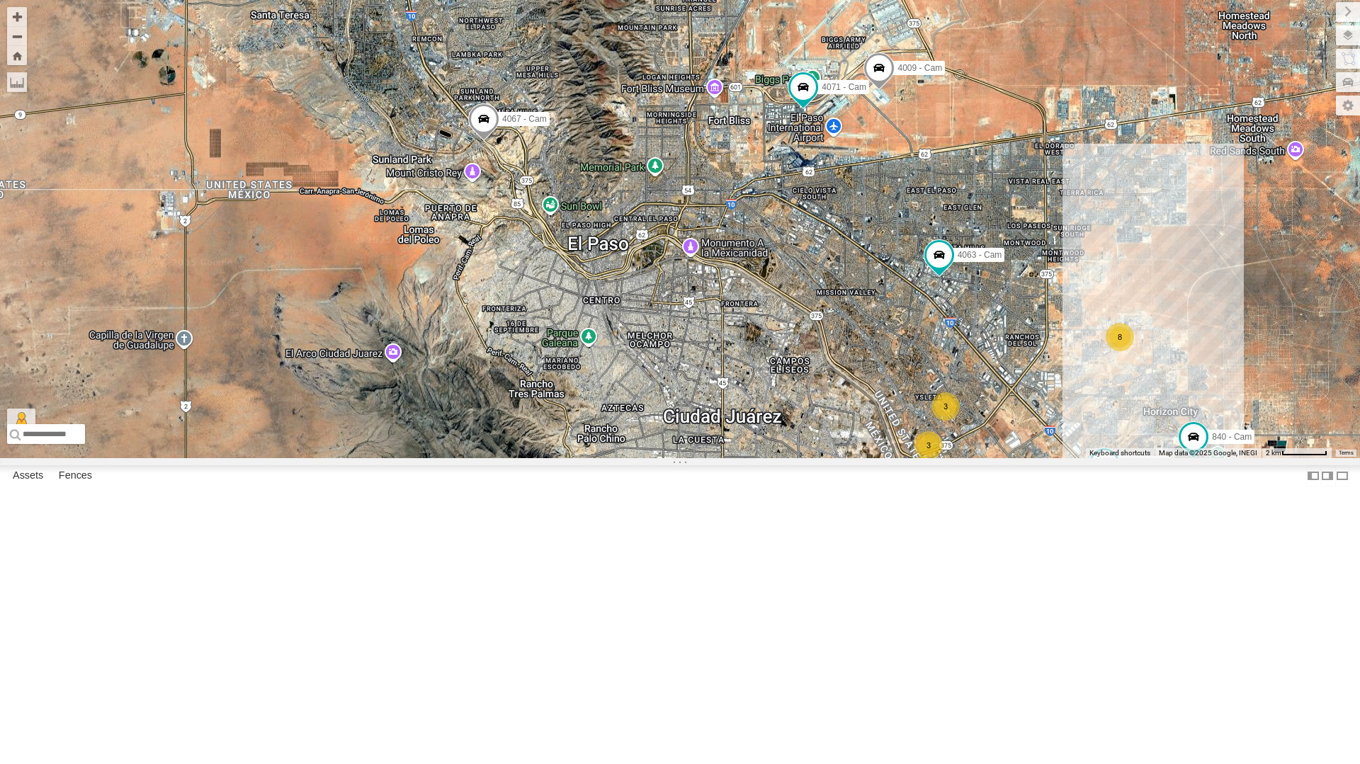
click at [480, 142] on span at bounding box center [483, 122] width 31 height 38
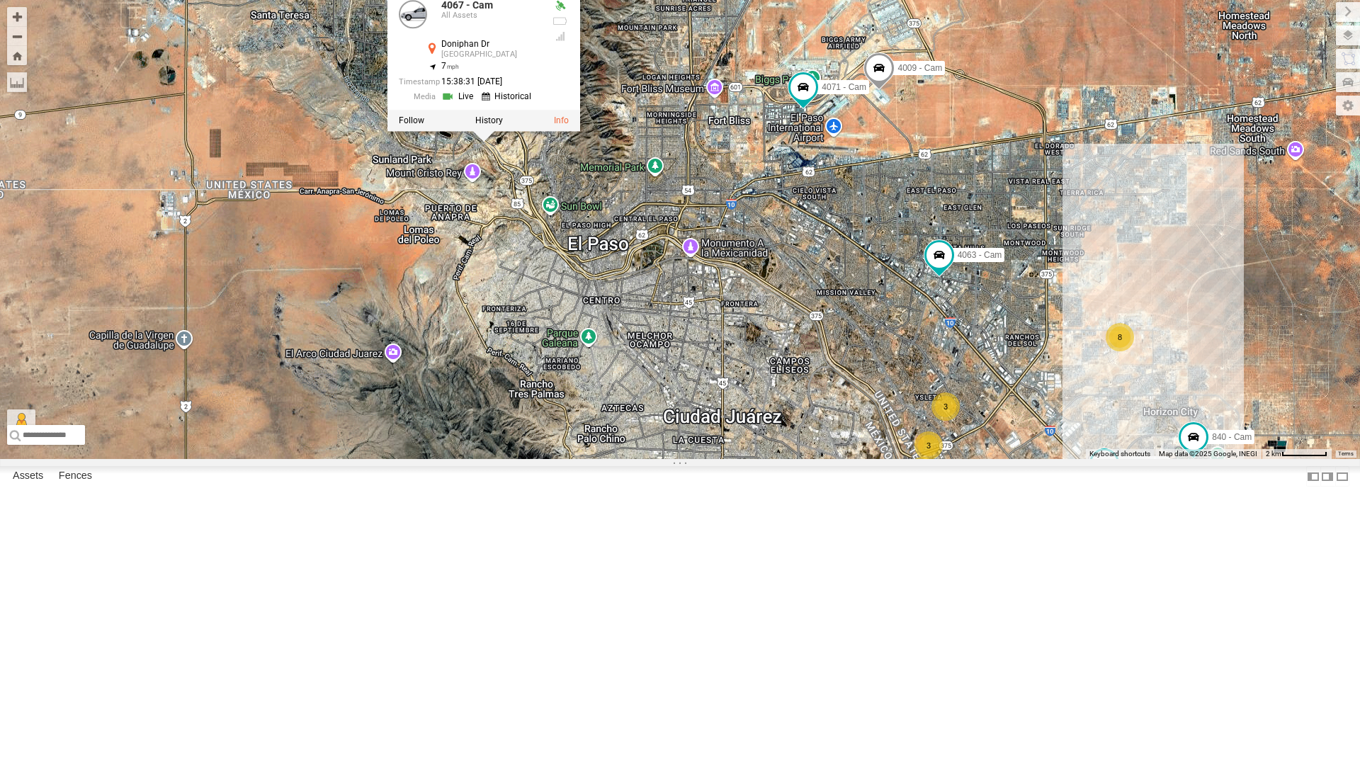
click at [501, 336] on div "3 8 3 4054 - Cam 2 2 4067 - Cam 840 - Cam 4063 - Cam 4071 - Cam 4009 - Cam 212 …" at bounding box center [680, 229] width 1360 height 459
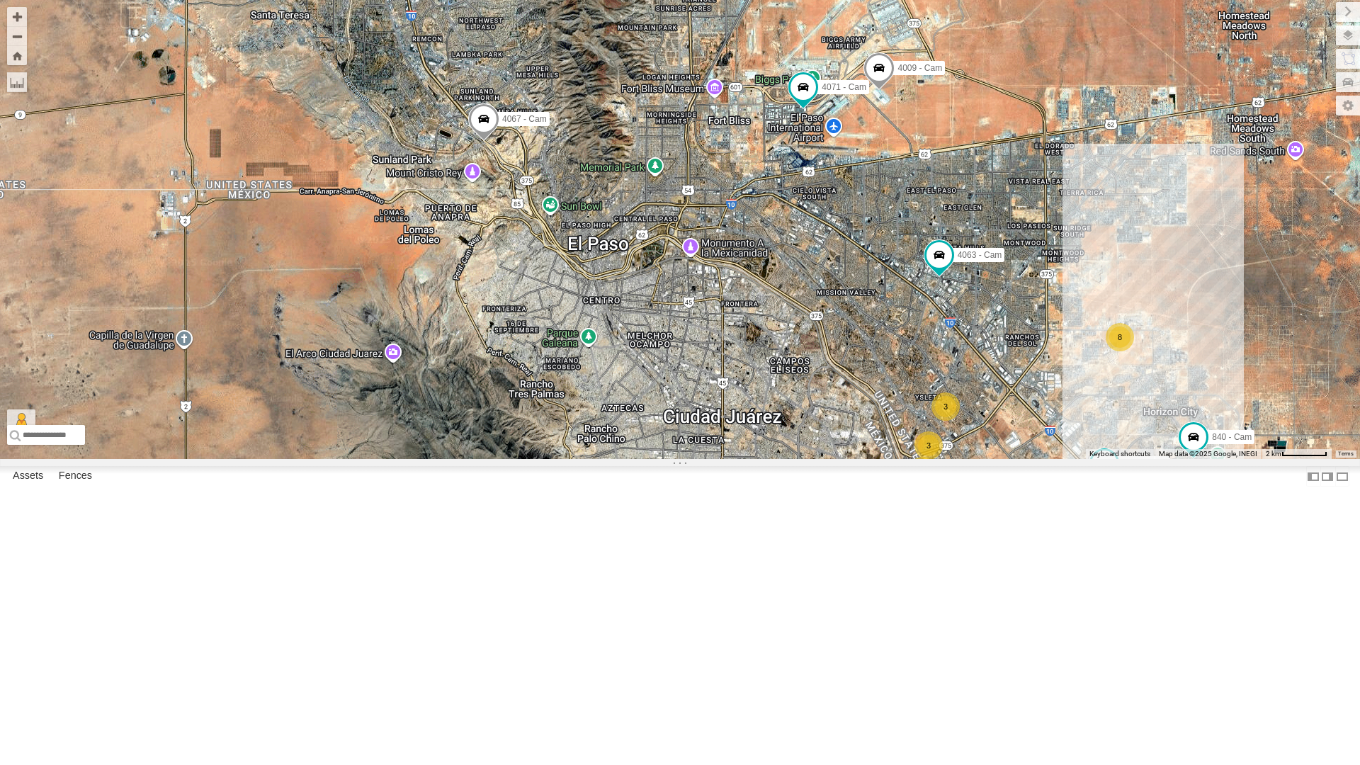
click at [499, 312] on div "3 8 3 4054 - Cam 2 2 4067 - Cam 840 - Cam 4063 - Cam 4071 - Cam 4009 - Cam 212 …" at bounding box center [680, 229] width 1360 height 459
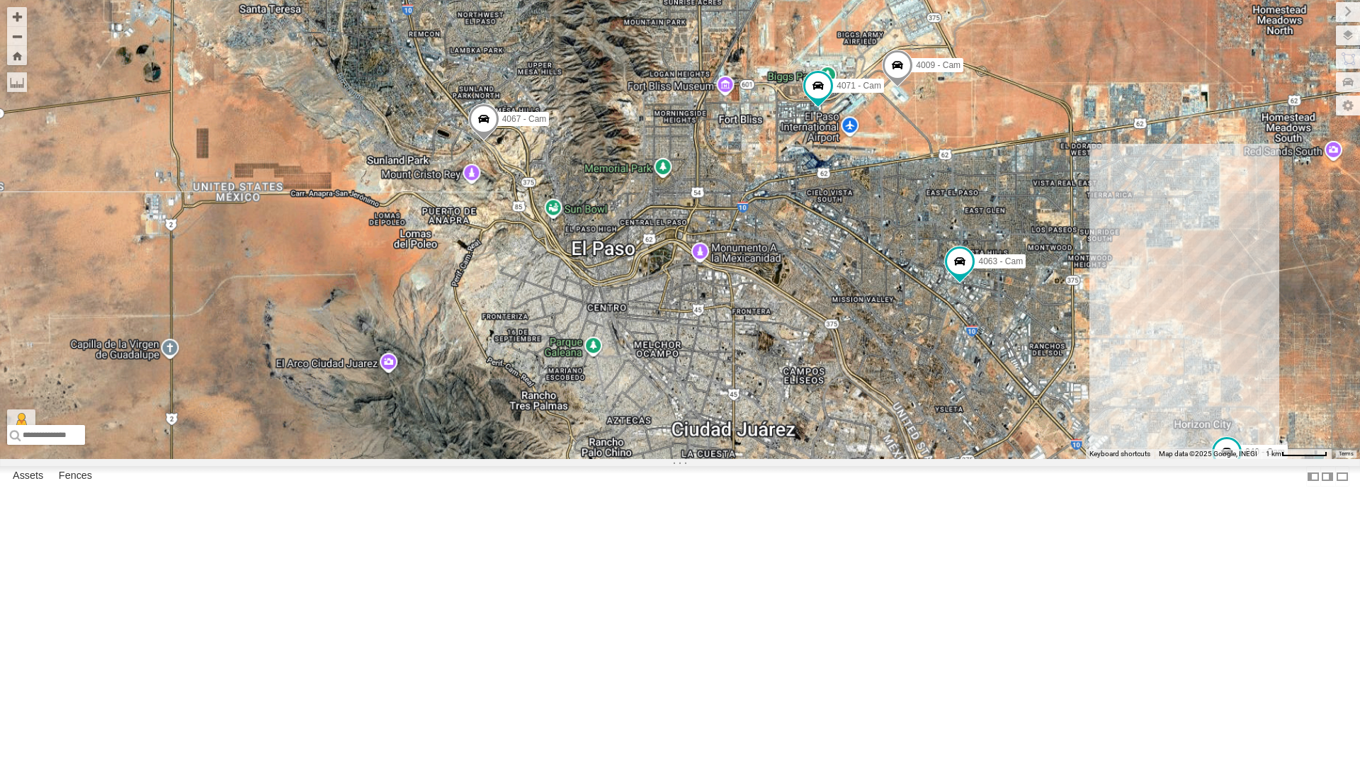
click at [499, 312] on div "4054 - Cam 4067 - Cam 840 - Cam 4063 - Cam 4071 - Cam 4009 - Cam 212 - Cam" at bounding box center [680, 229] width 1360 height 459
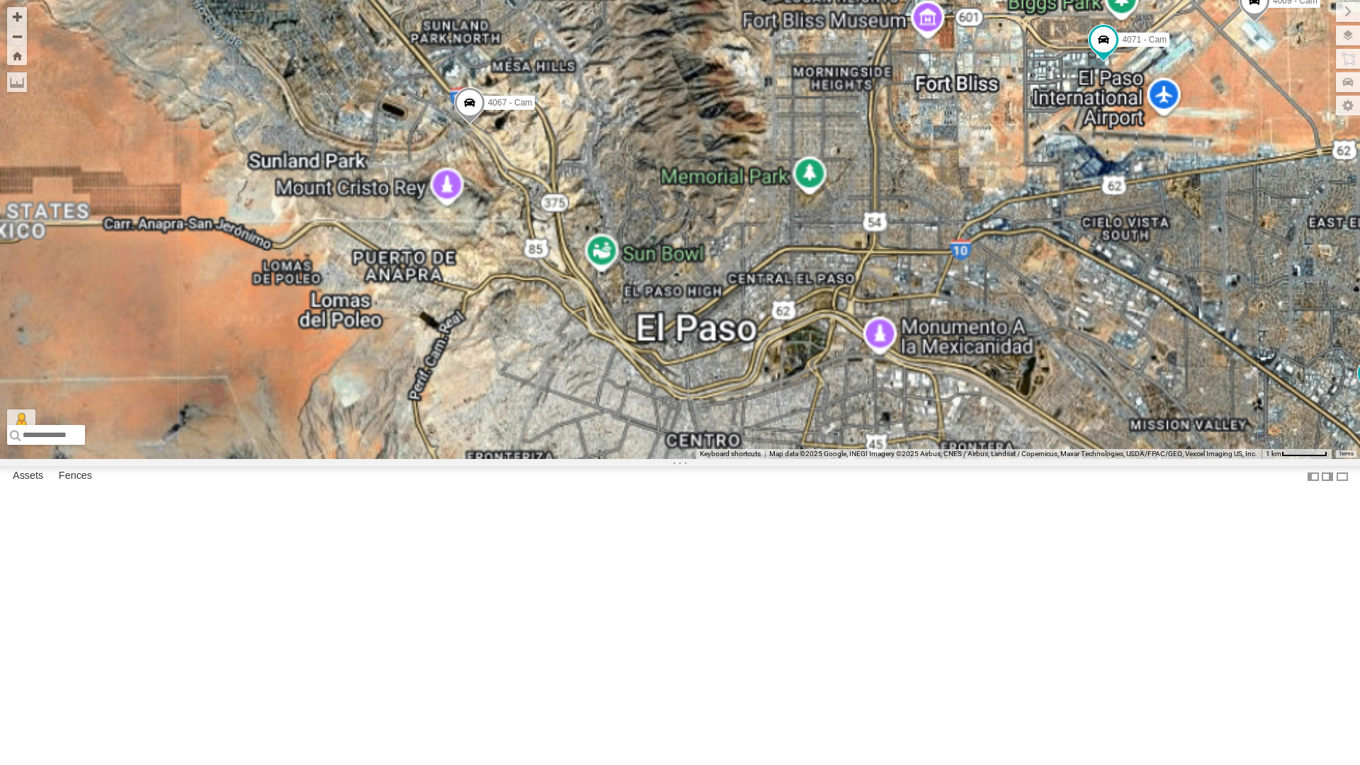
click at [499, 312] on div "4054 - Cam 4067 - Cam 840 - Cam 4063 - Cam 4071 - Cam 4009 - Cam 212 - Cam" at bounding box center [680, 229] width 1360 height 459
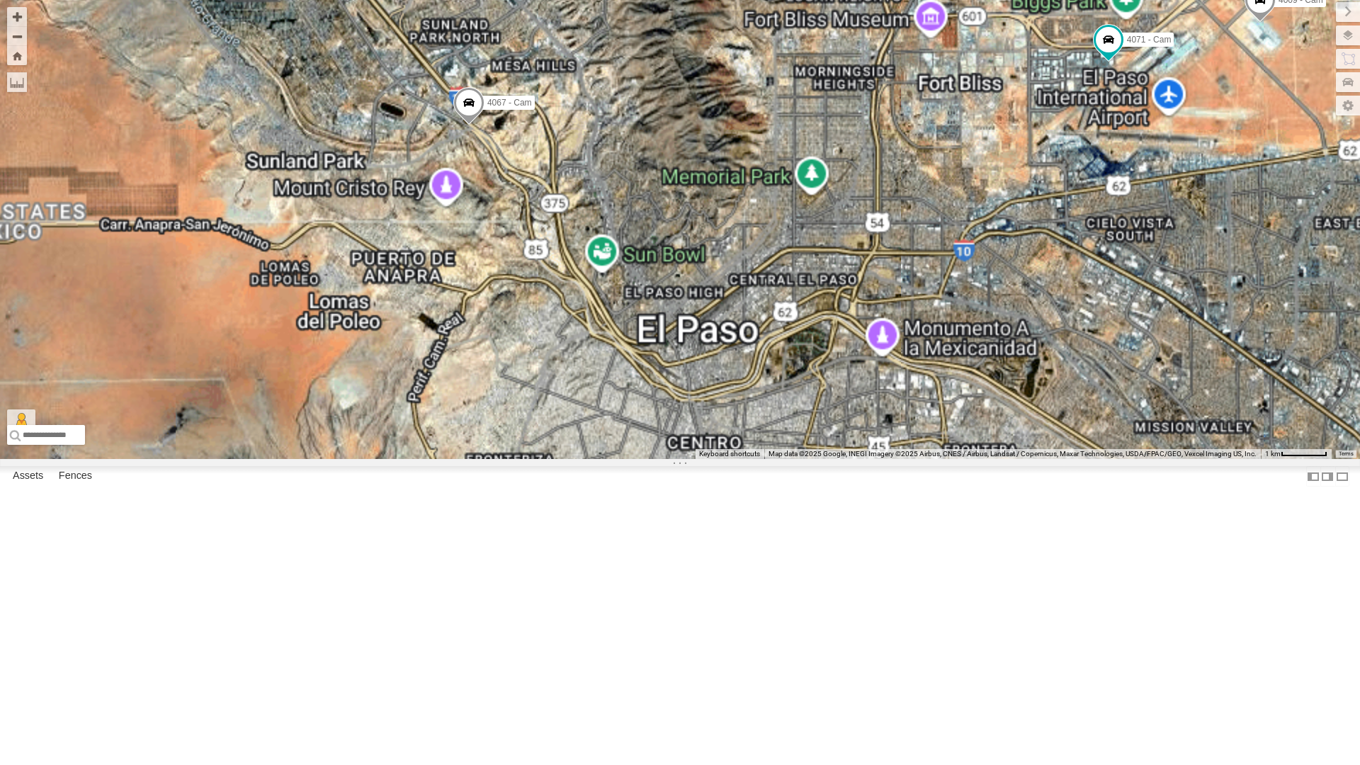
click at [499, 312] on div "4054 - Cam 4067 - Cam 840 - Cam 4063 - Cam 4071 - Cam 4009 - Cam 212 - Cam" at bounding box center [680, 229] width 1360 height 459
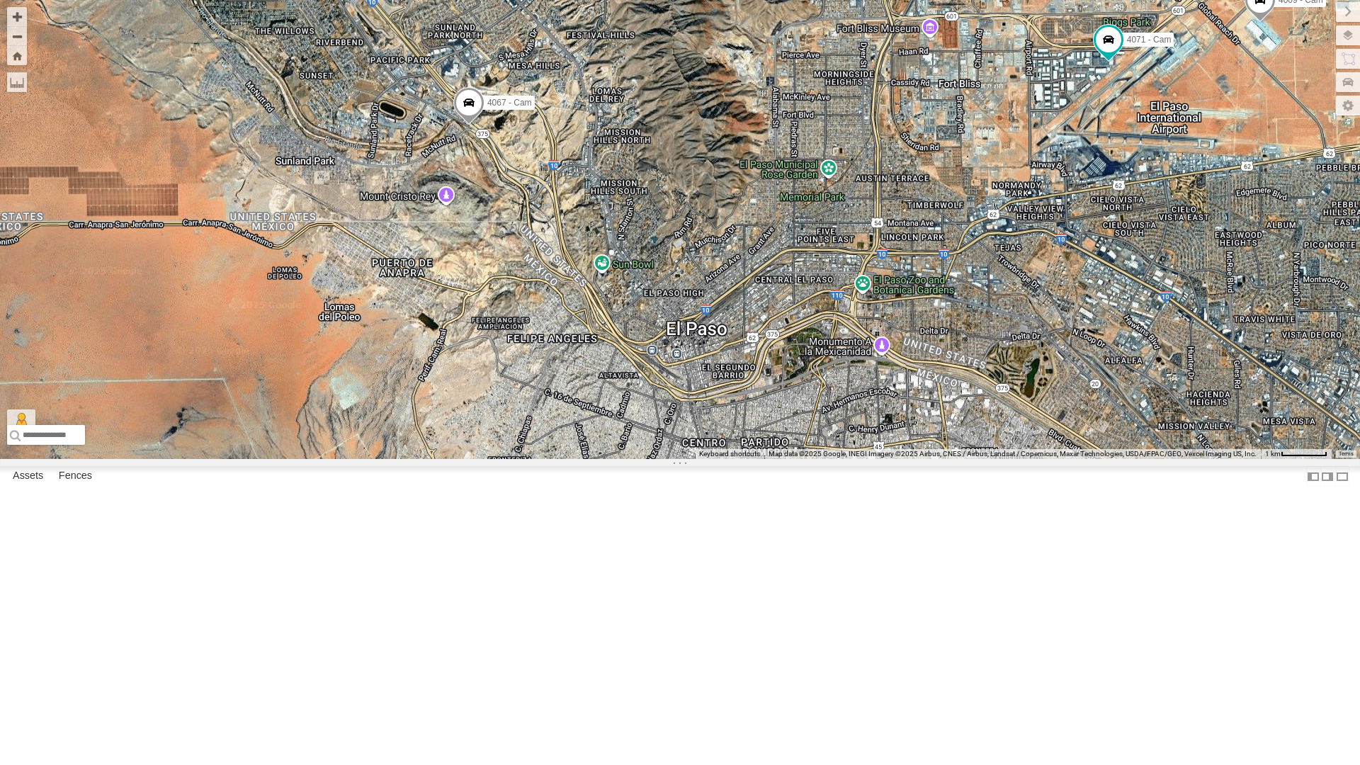
click at [468, 125] on span at bounding box center [468, 106] width 31 height 38
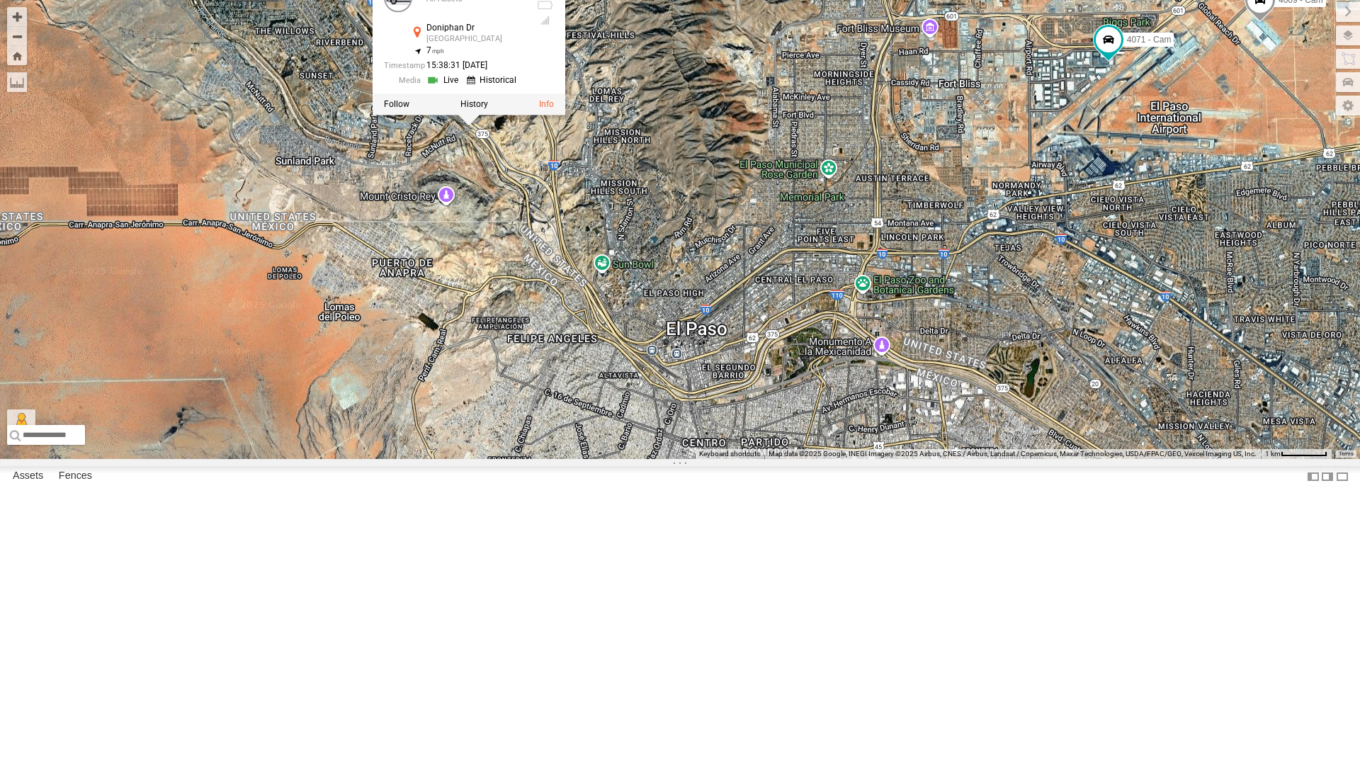
click at [409, 115] on div at bounding box center [469, 103] width 193 height 21
click at [397, 109] on label at bounding box center [396, 104] width 25 height 10
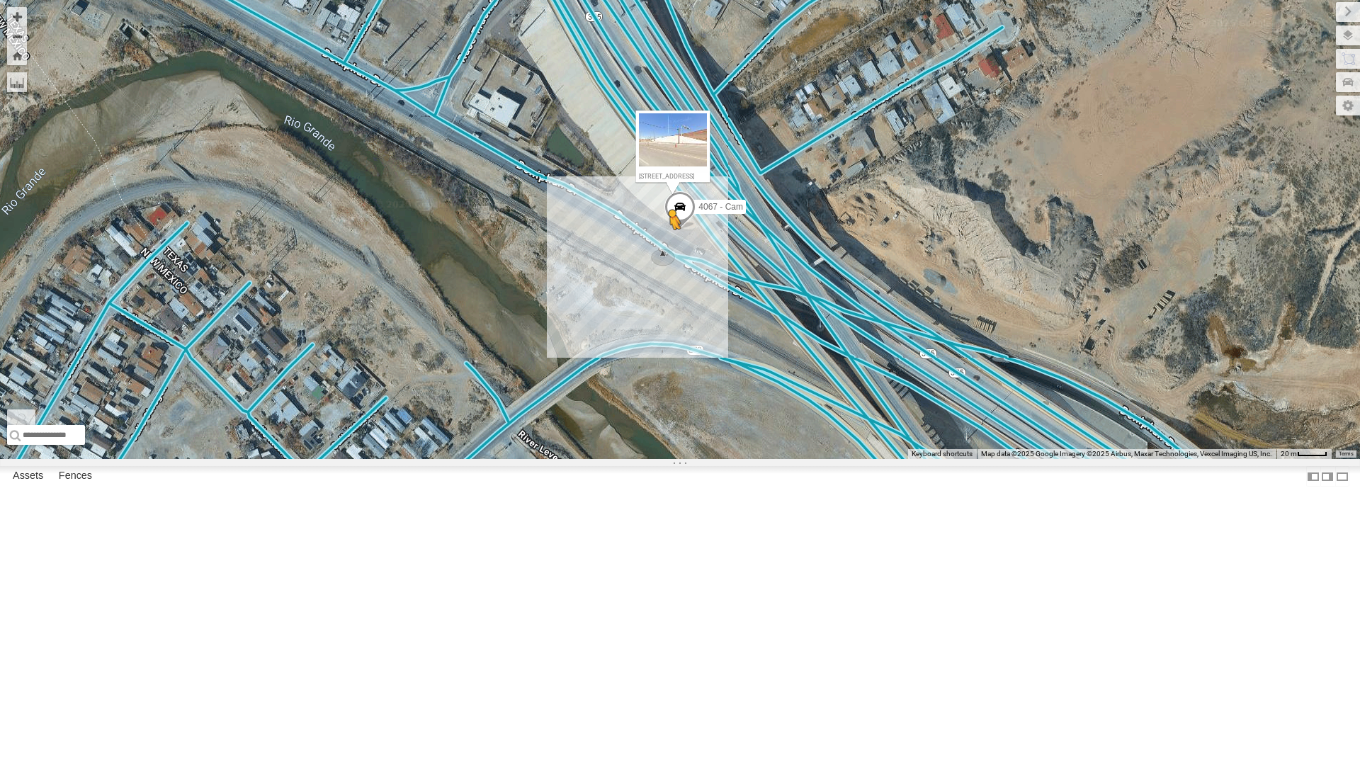
drag, startPoint x: 24, startPoint y: 730, endPoint x: 671, endPoint y: 396, distance: 728.0
click at [671, 396] on div "4067 - Cam To activate drag with keyboard, press Alt + Enter. Once in keyboard …" at bounding box center [680, 229] width 1360 height 459
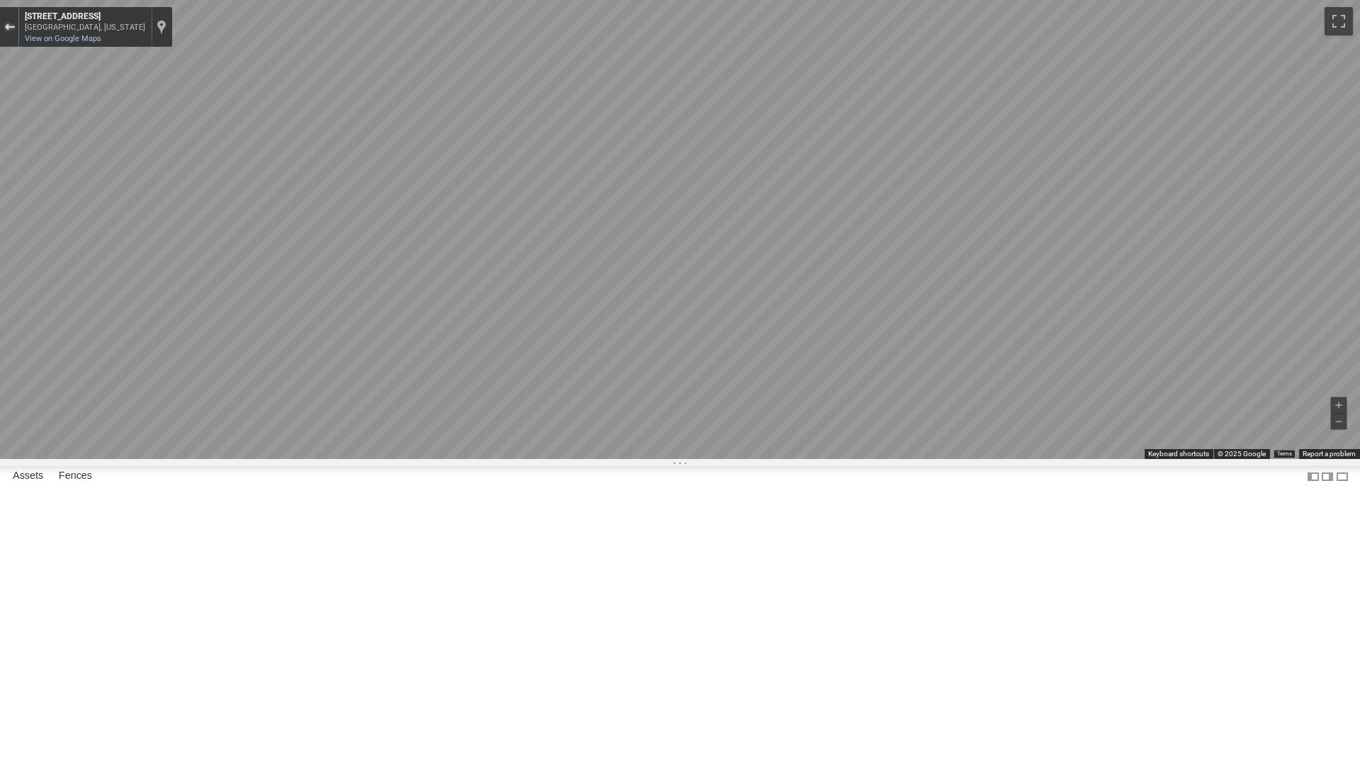
click at [6, 25] on div "Exit the Street View" at bounding box center [9, 27] width 11 height 8
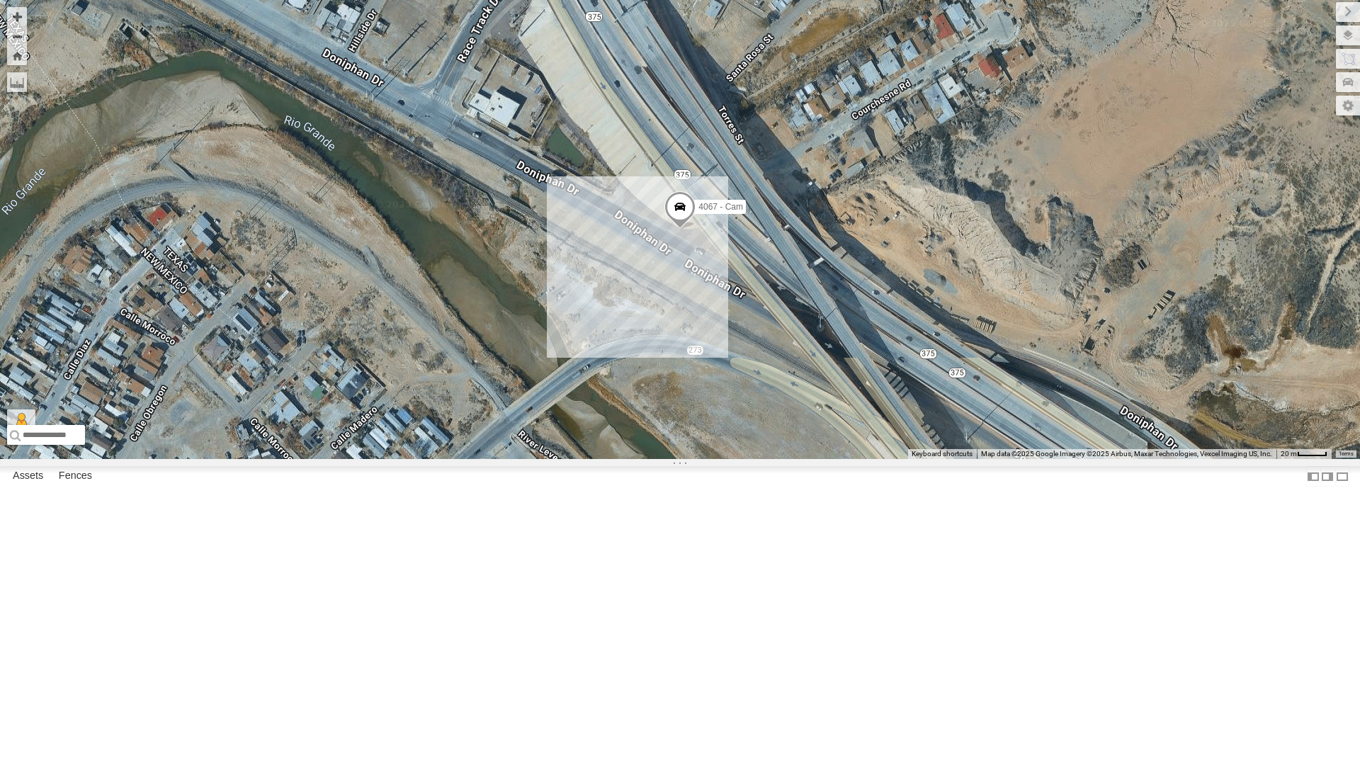
click at [696, 407] on div "4067 - Cam Loading..." at bounding box center [680, 229] width 1360 height 459
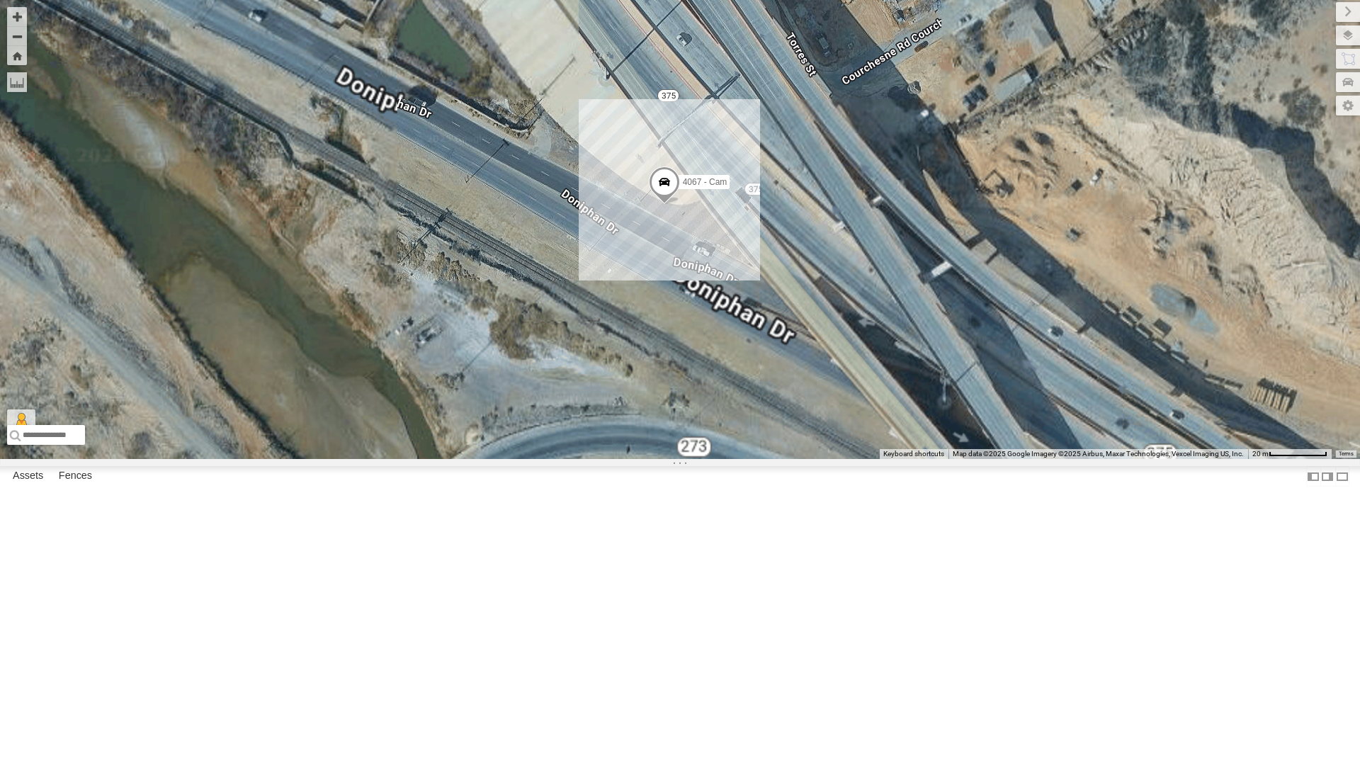
click at [696, 407] on div "4067 - Cam Loading..." at bounding box center [680, 229] width 1360 height 459
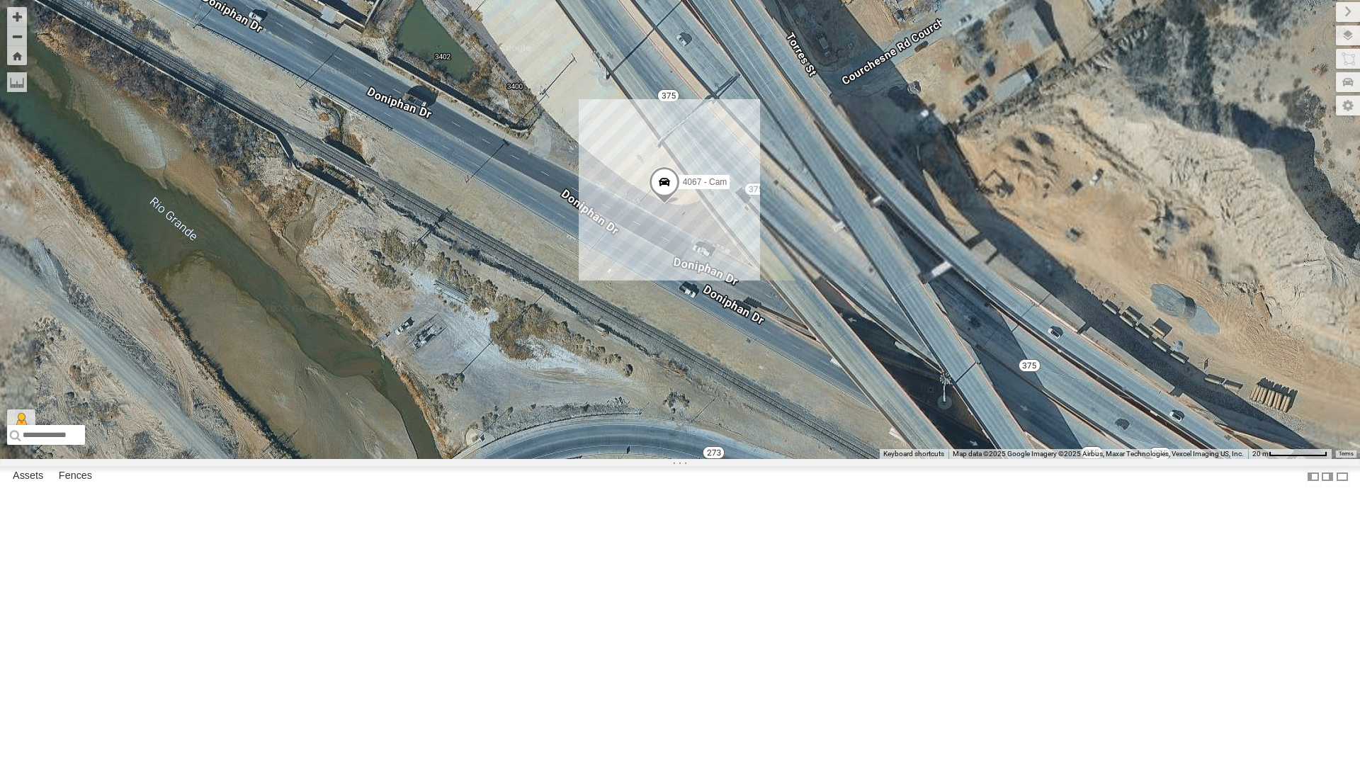
click at [696, 407] on div "4067 - Cam Loading..." at bounding box center [680, 229] width 1360 height 459
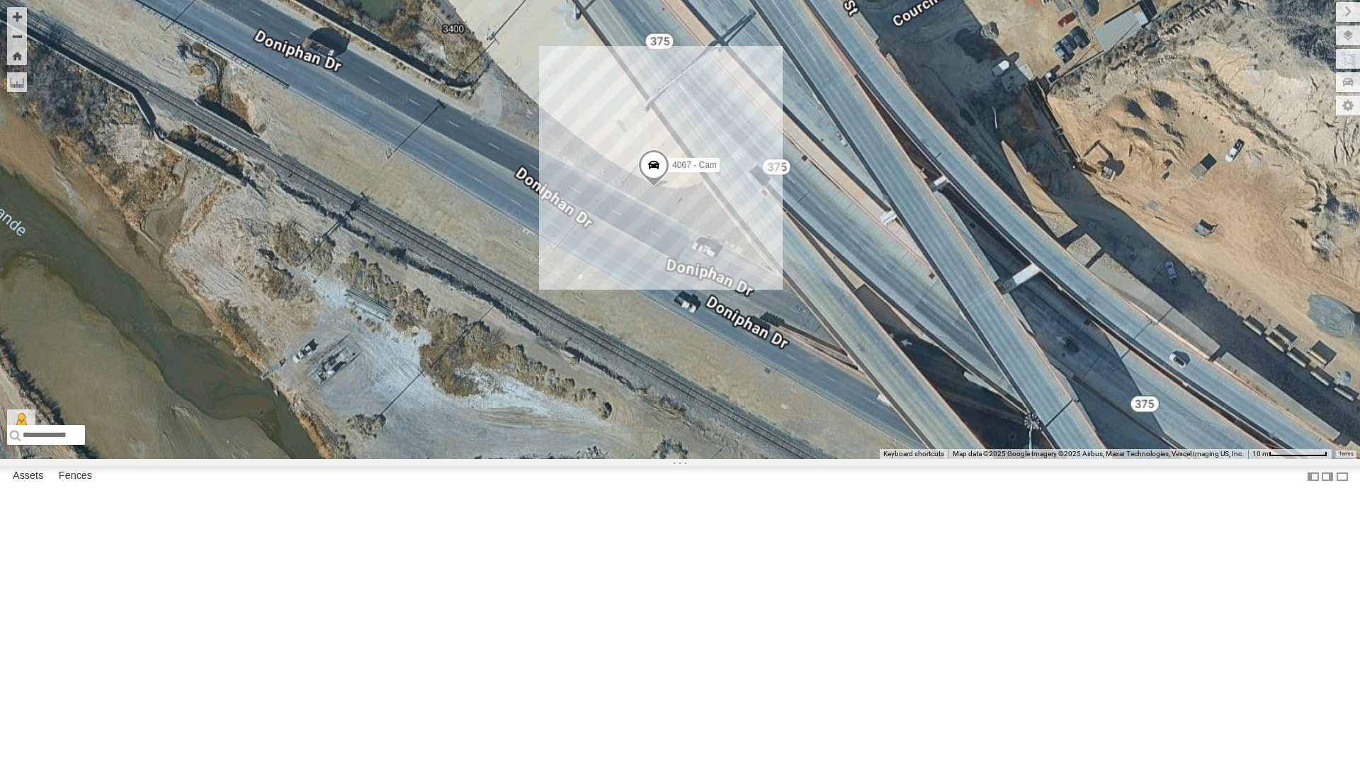
click at [696, 407] on div "4067 - Cam Loading..." at bounding box center [680, 229] width 1360 height 459
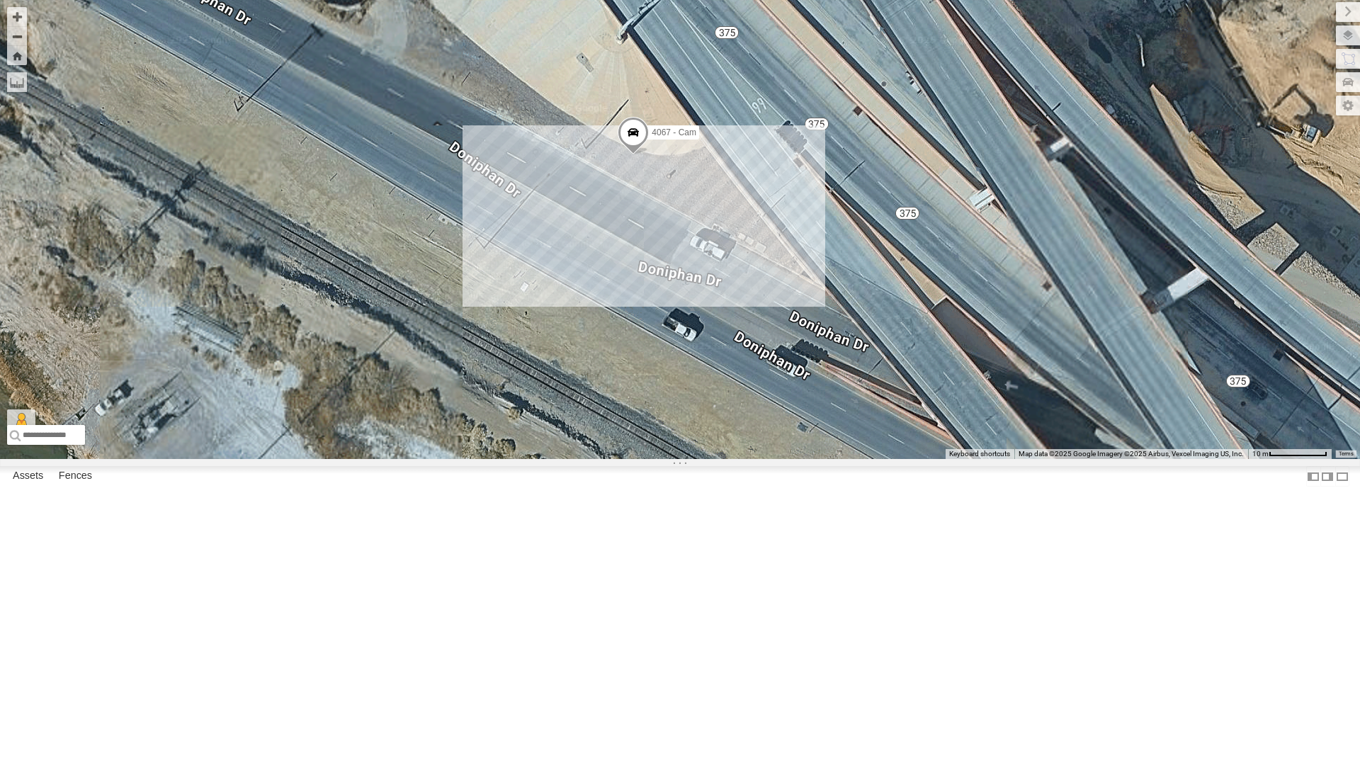
click at [696, 407] on div "4067 - Cam Loading..." at bounding box center [680, 229] width 1360 height 459
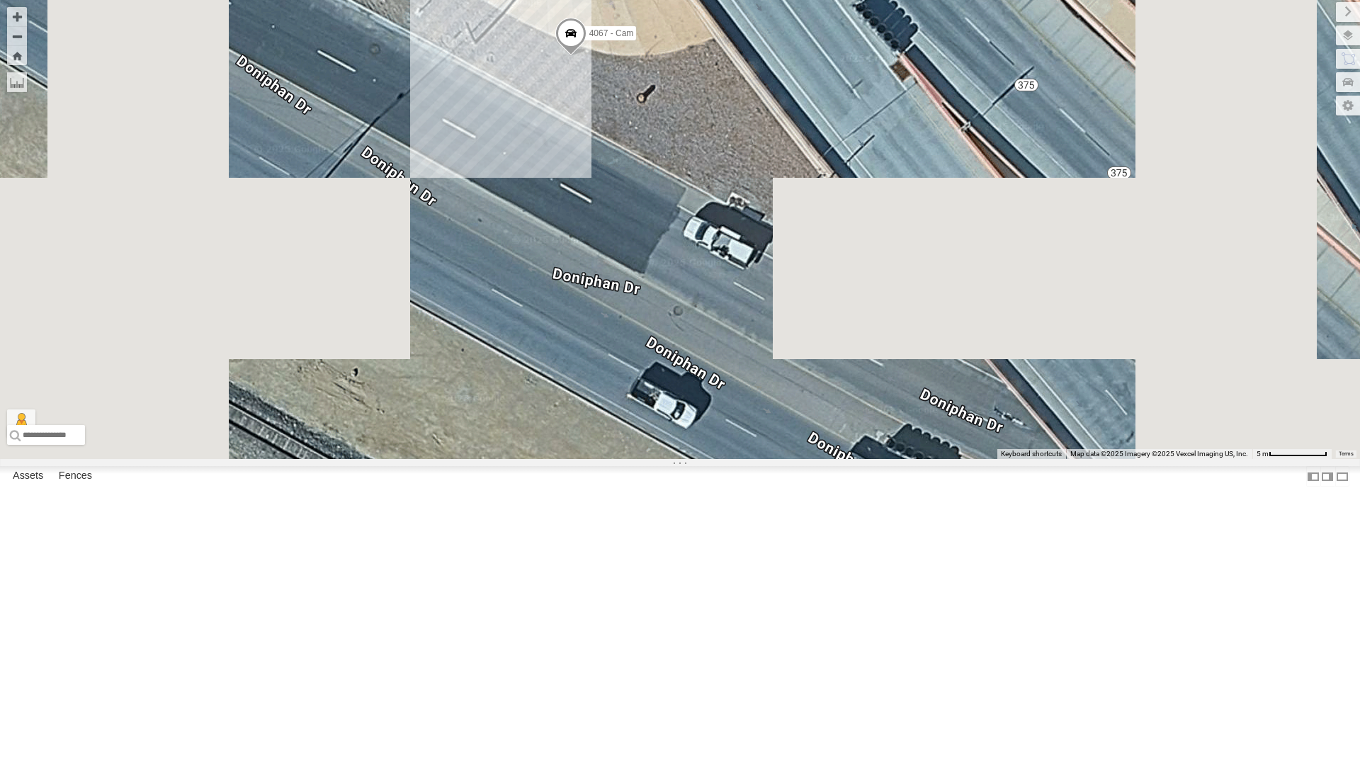
click at [696, 407] on div "4067 - Cam Loading..." at bounding box center [680, 229] width 1360 height 459
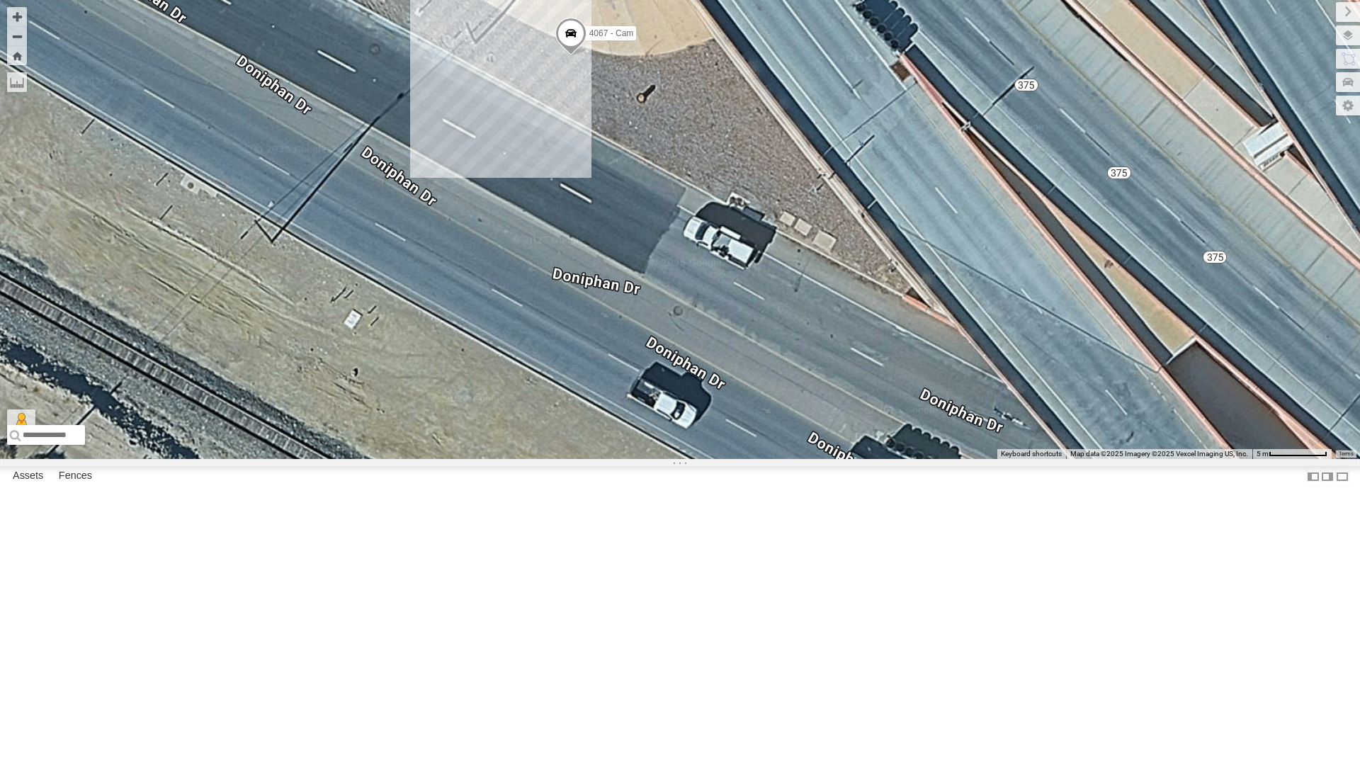
click at [696, 407] on div "4067 - Cam Loading..." at bounding box center [680, 229] width 1360 height 459
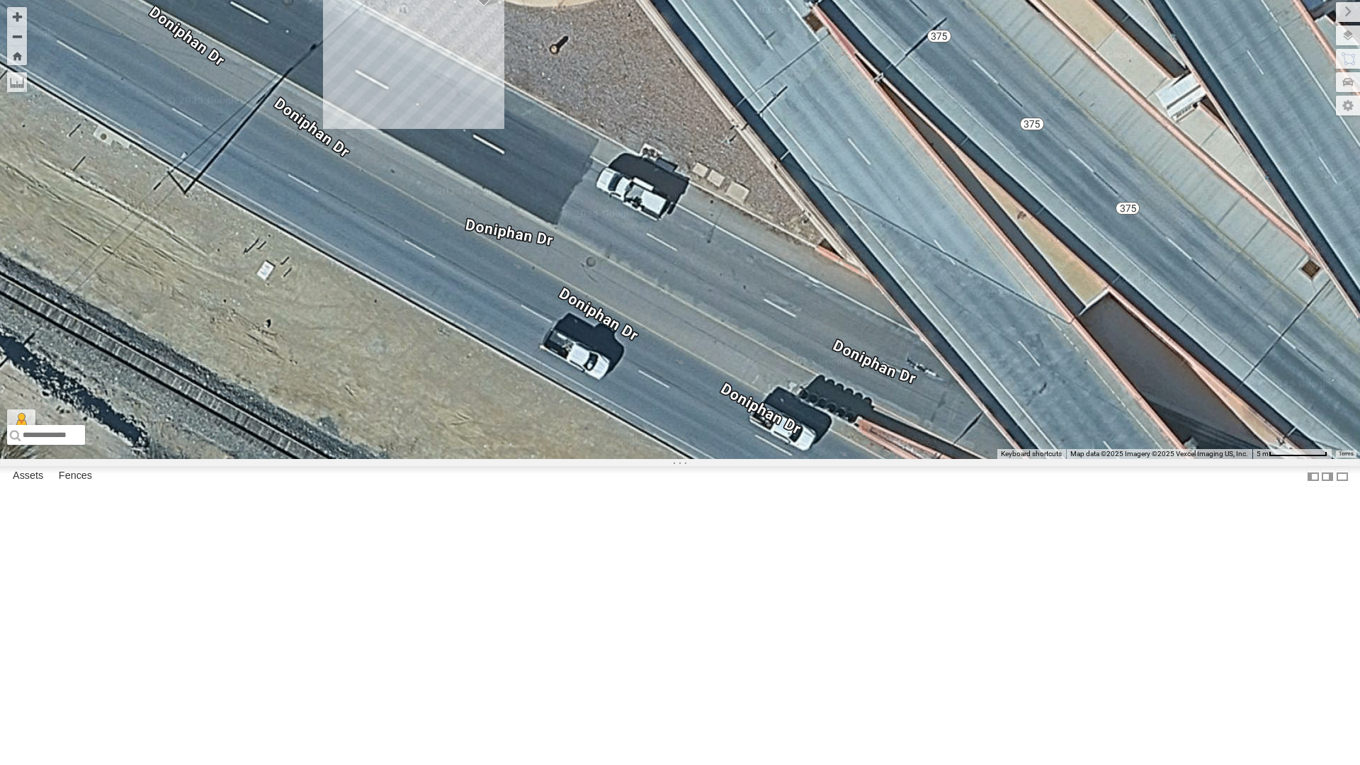
drag, startPoint x: 699, startPoint y: 427, endPoint x: 516, endPoint y: 339, distance: 203.4
click at [516, 339] on div "4067 - Cam Loading..." at bounding box center [680, 229] width 1360 height 459
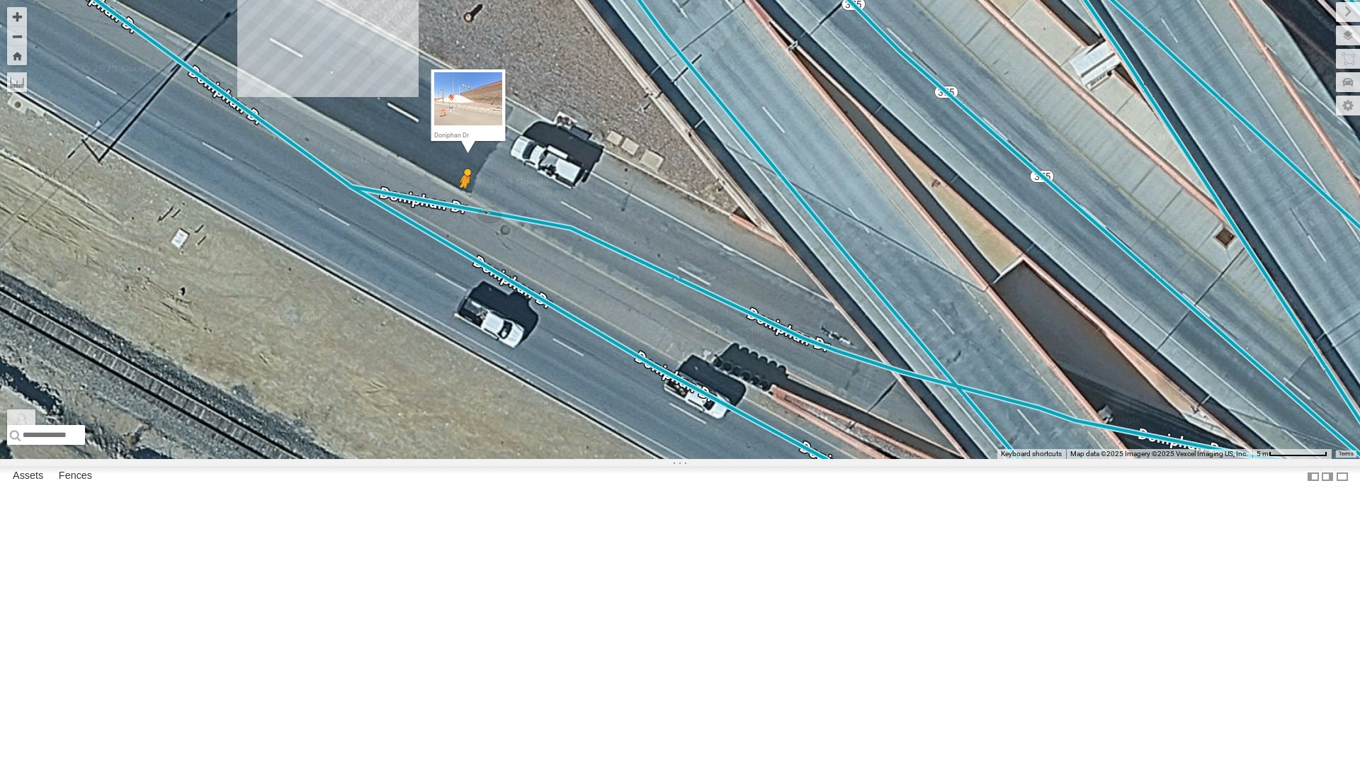
drag, startPoint x: 23, startPoint y: 727, endPoint x: 465, endPoint y: 354, distance: 578.1
click at [465, 354] on div "4067 - Cam To activate drag with keyboard, press Alt + Enter. Once in keyboard …" at bounding box center [680, 229] width 1360 height 459
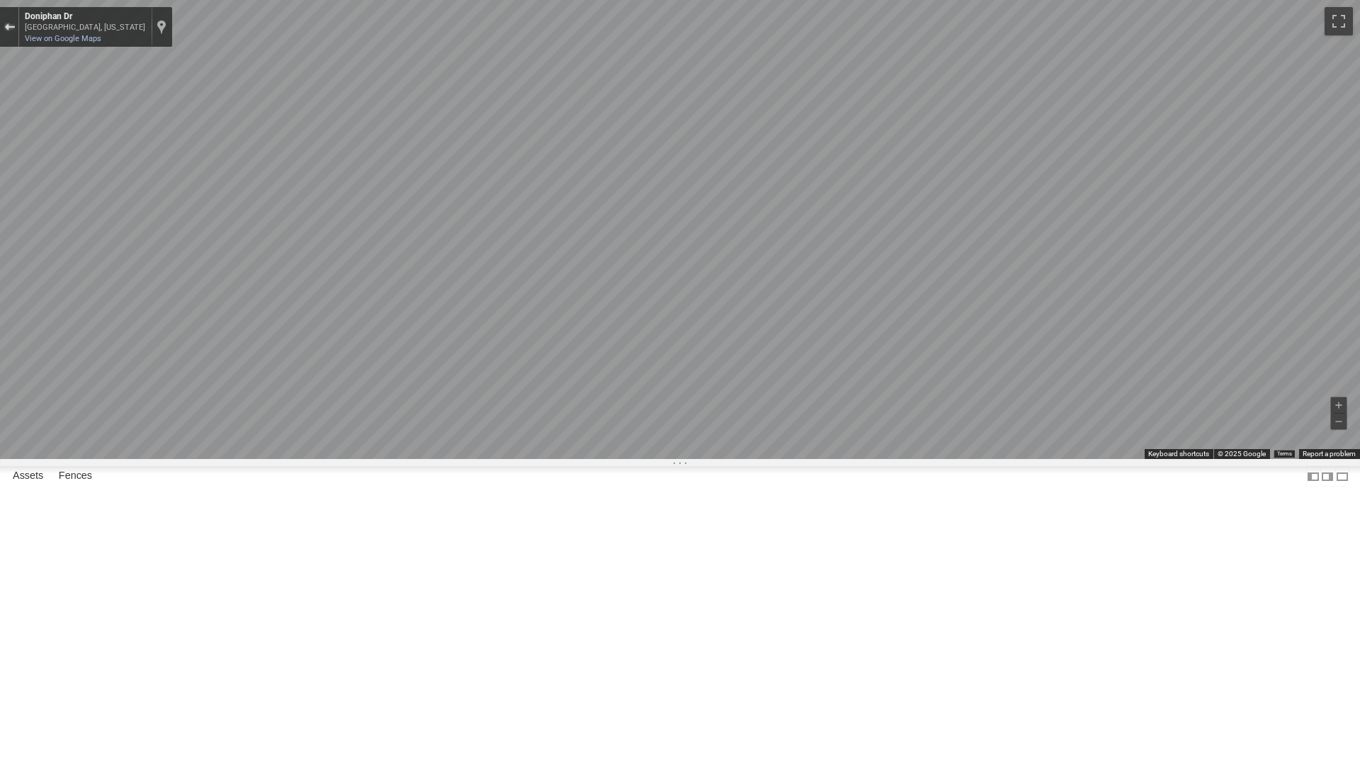
click at [6, 27] on div "Exit the Street View" at bounding box center [9, 27] width 11 height 8
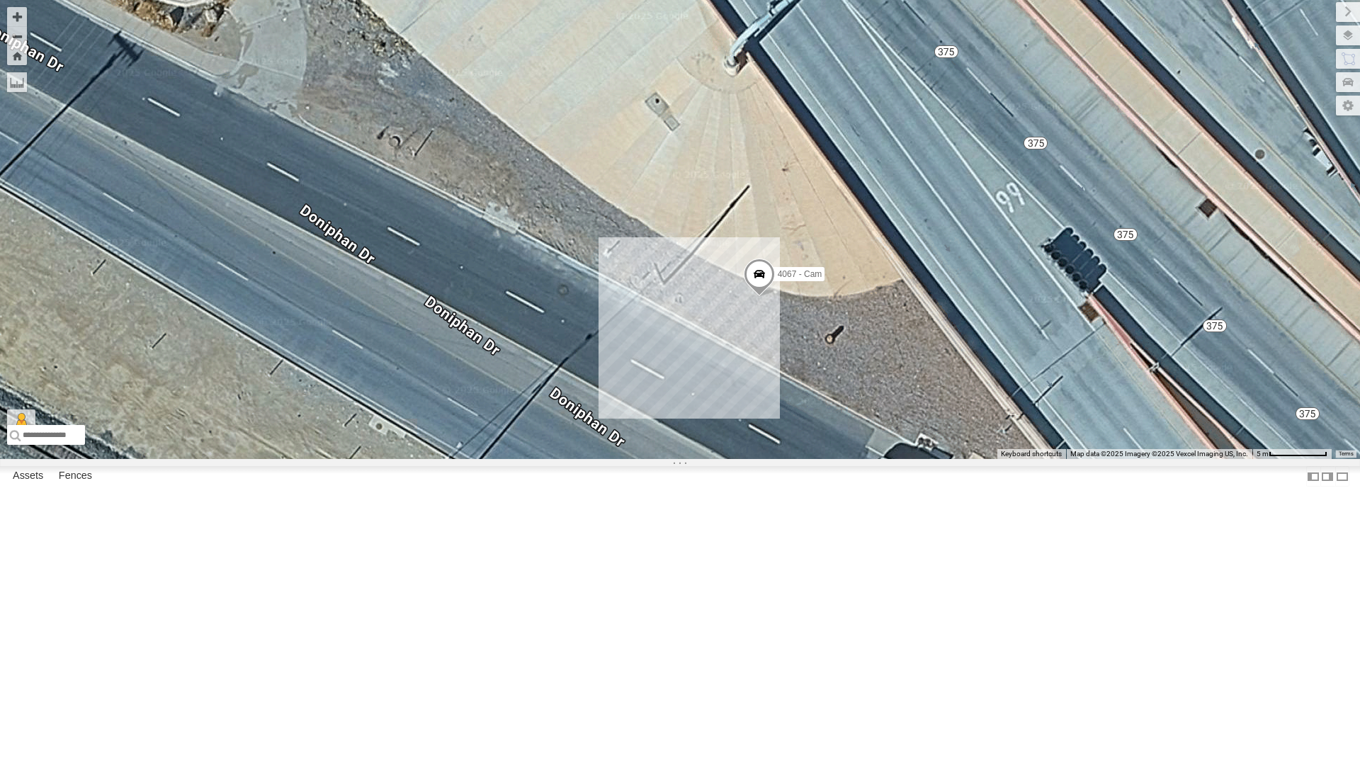
drag, startPoint x: 427, startPoint y: 270, endPoint x: 788, endPoint y: 596, distance: 486.5
click at [788, 459] on div "4067 - Cam Loading..." at bounding box center [680, 229] width 1360 height 459
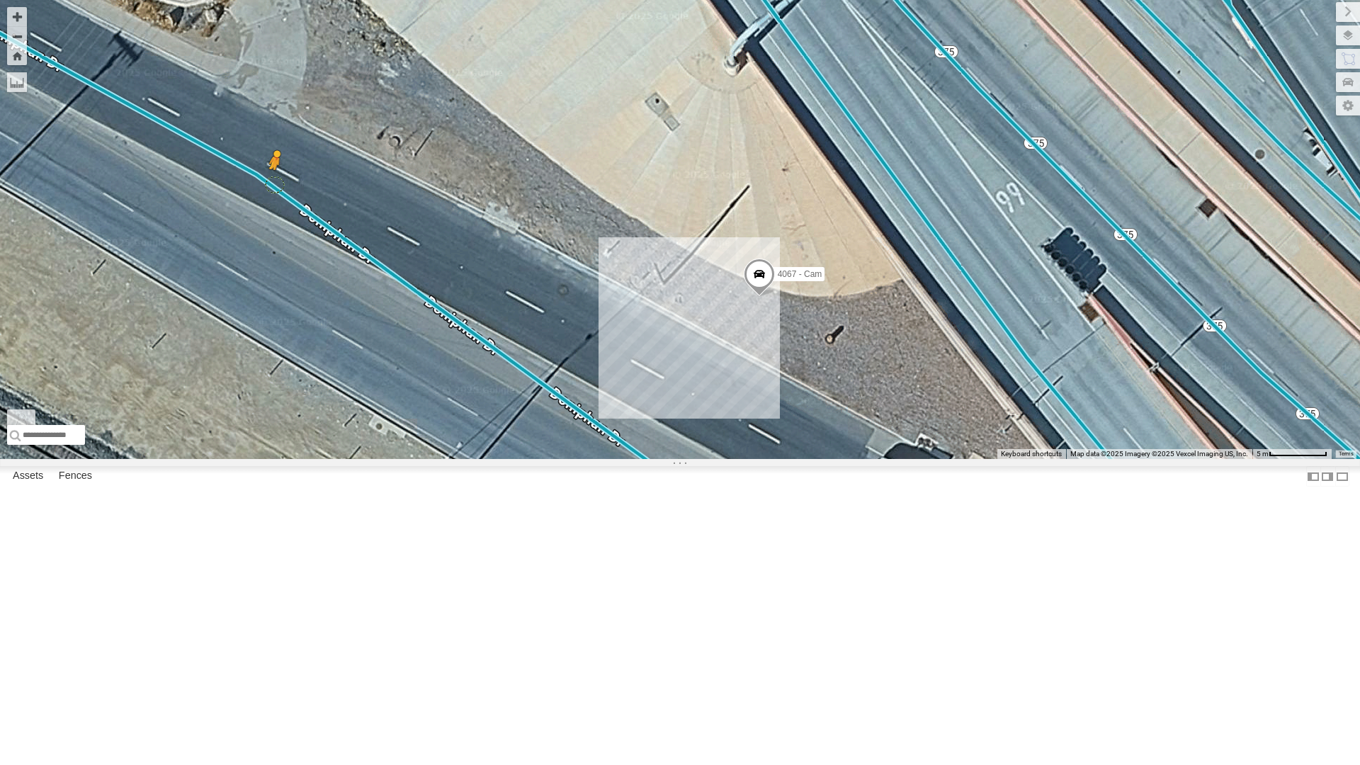
drag, startPoint x: 28, startPoint y: 723, endPoint x: 276, endPoint y: 336, distance: 459.8
click at [276, 336] on div "4067 - Cam To activate drag with keyboard, press Alt + Enter. Once in keyboard …" at bounding box center [680, 229] width 1360 height 459
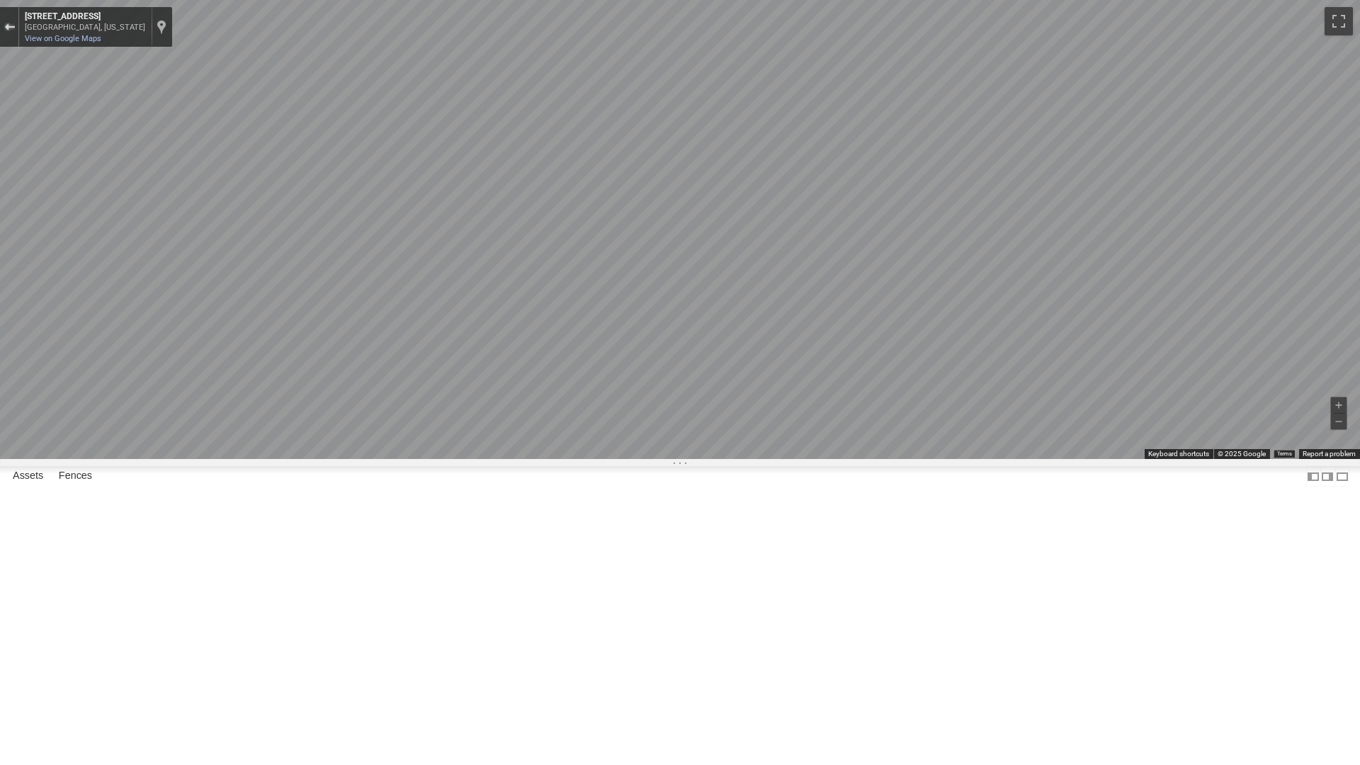
click at [6, 30] on div "Exit the Street View" at bounding box center [9, 27] width 11 height 8
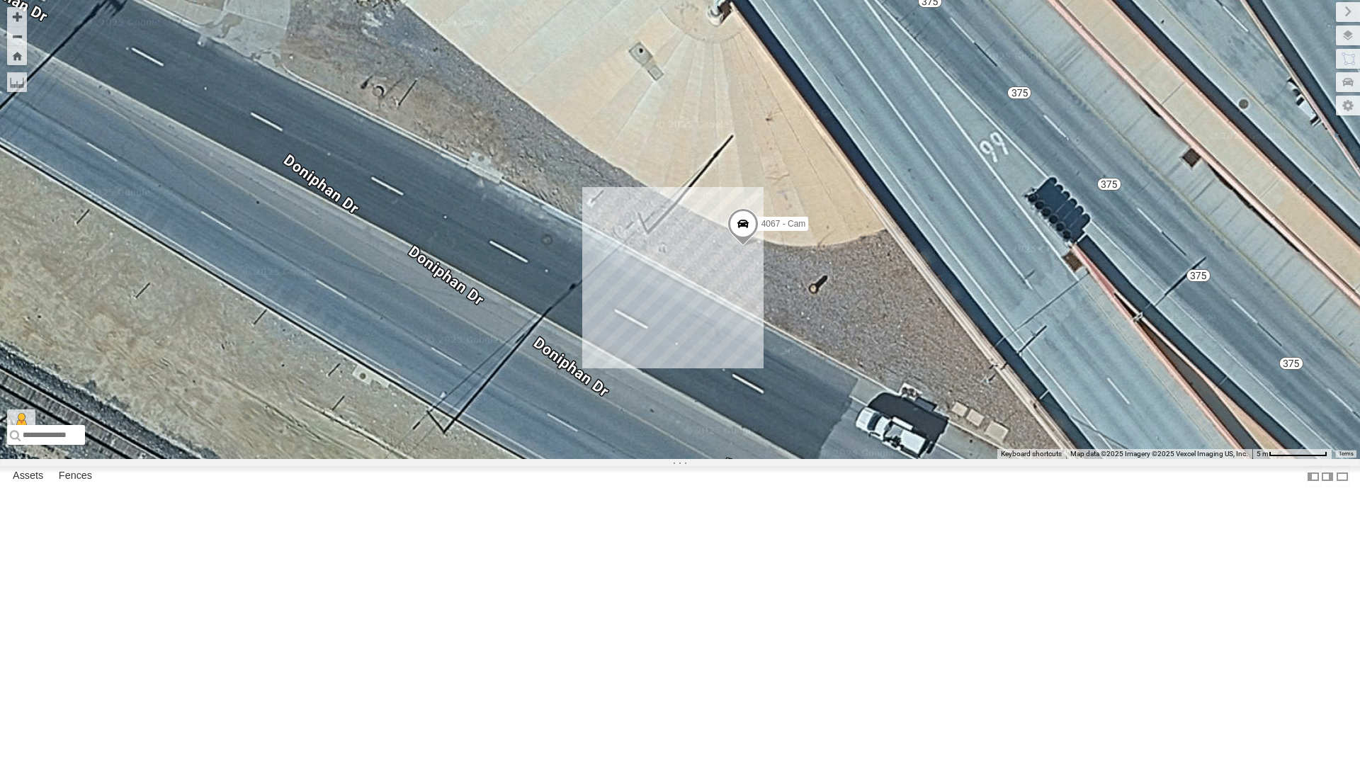
drag, startPoint x: 489, startPoint y: 395, endPoint x: 475, endPoint y: 341, distance: 55.8
click at [475, 341] on div "4067 - Cam Loading..." at bounding box center [680, 229] width 1360 height 459
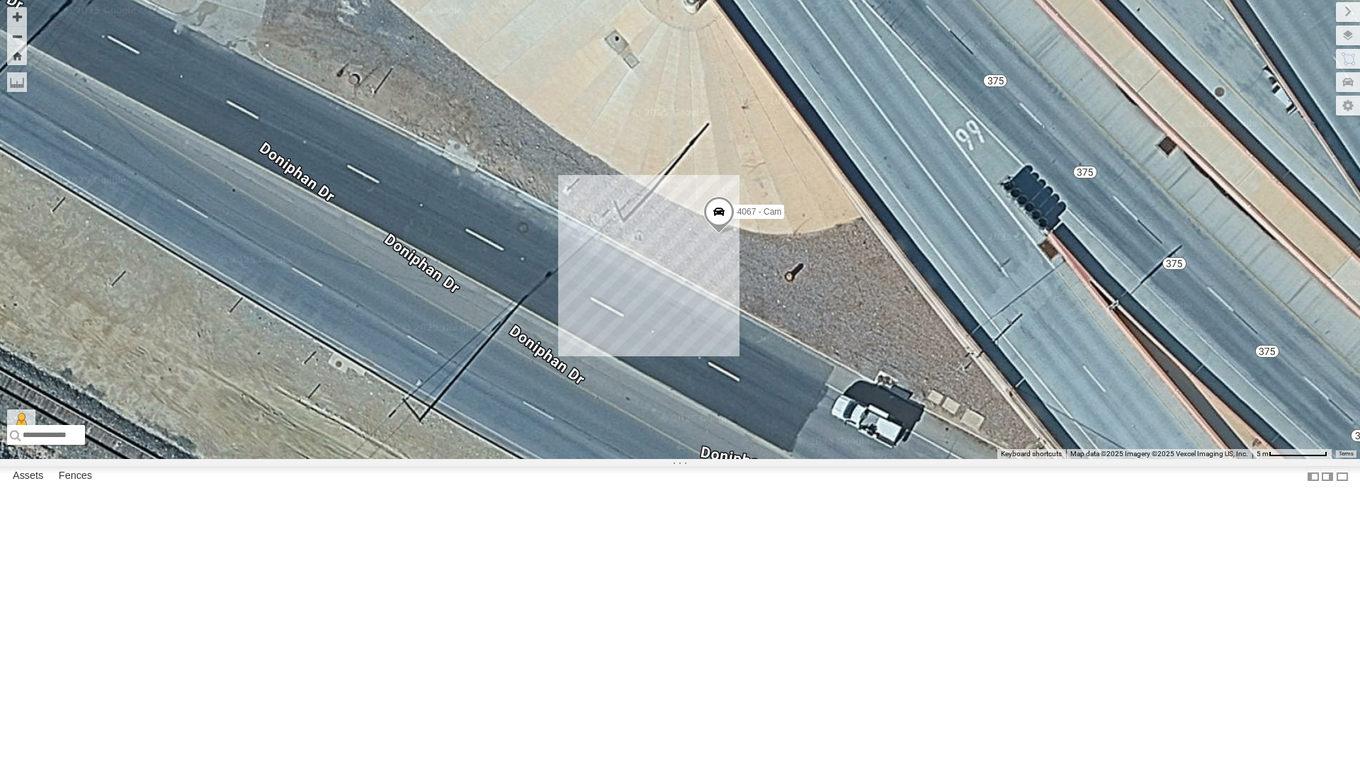
drag, startPoint x: 633, startPoint y: 485, endPoint x: 605, endPoint y: 472, distance: 30.7
click at [605, 459] on div "4067 - Cam Loading..." at bounding box center [680, 229] width 1360 height 459
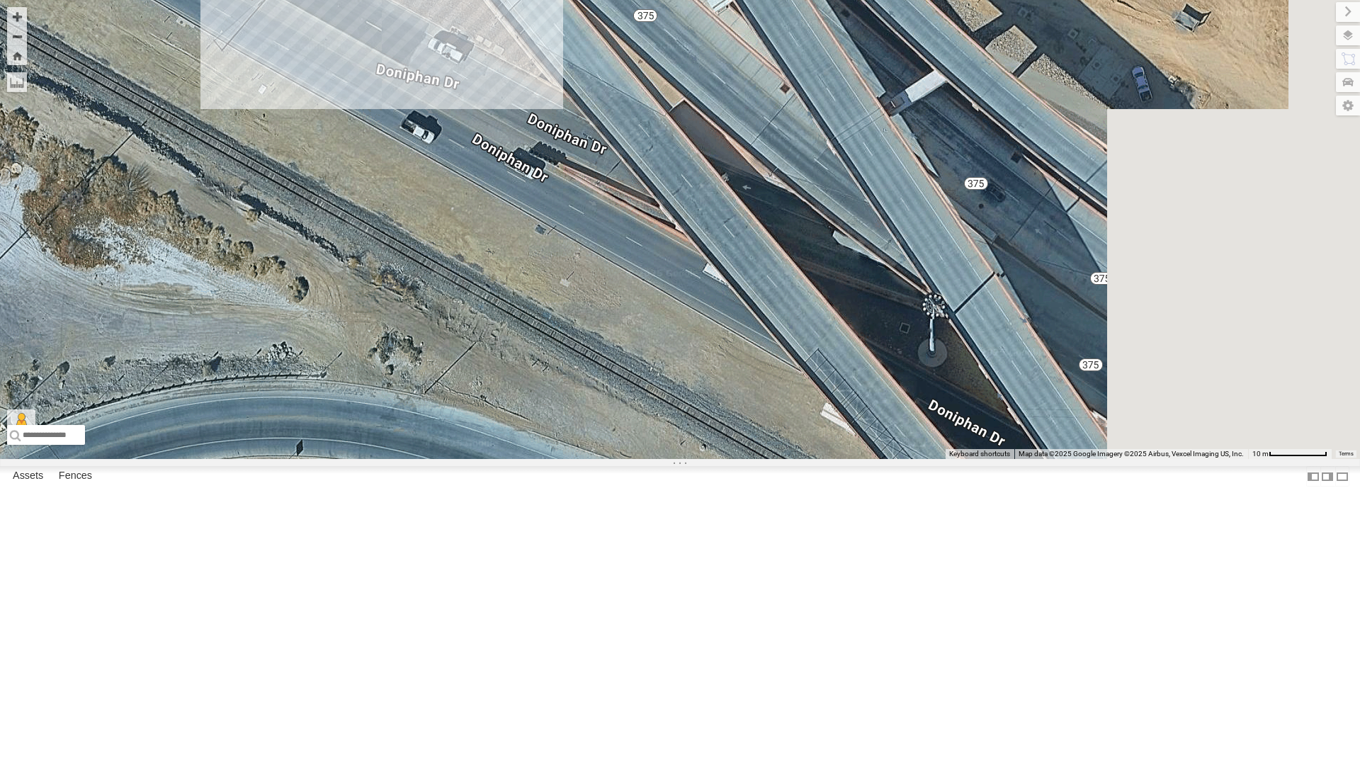
drag, startPoint x: 780, startPoint y: 599, endPoint x: 477, endPoint y: 259, distance: 455.5
click at [477, 259] on div "4067 - Cam Loading..." at bounding box center [680, 229] width 1360 height 459
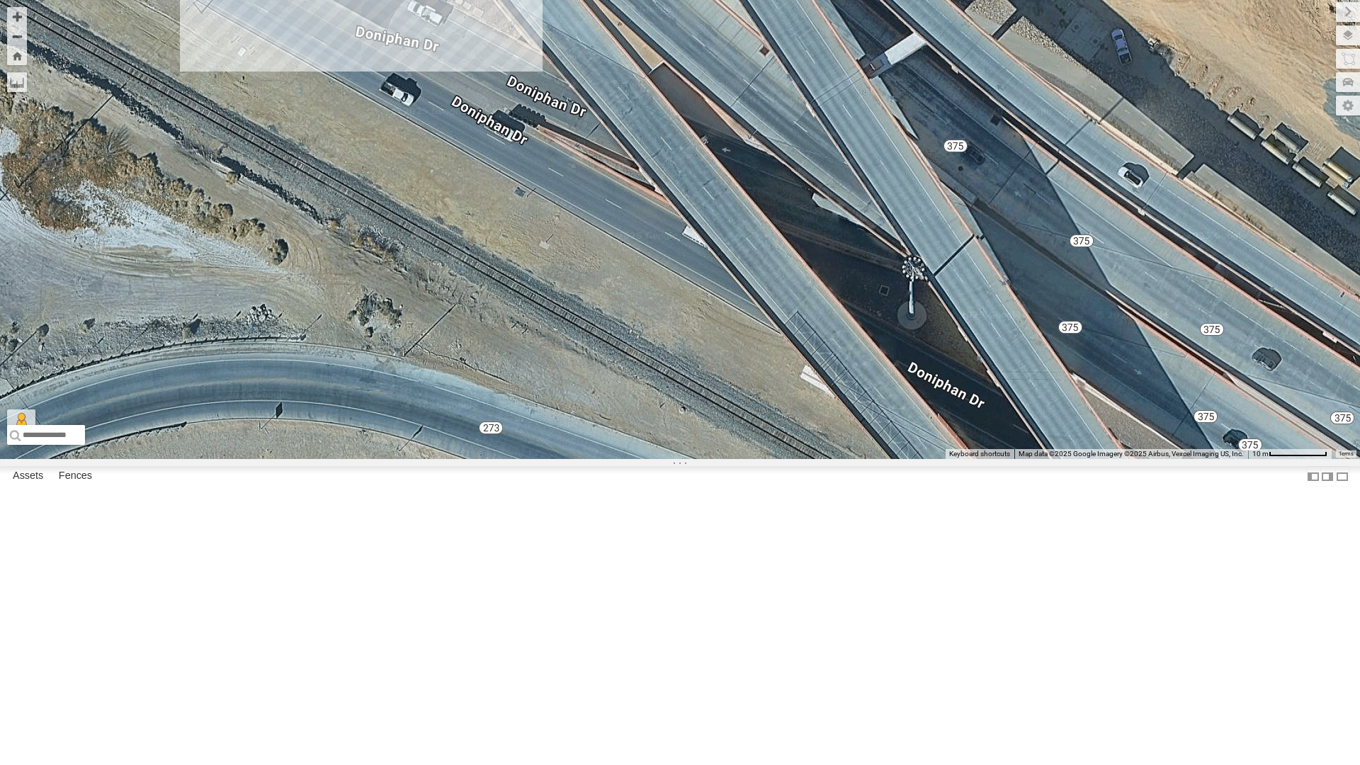
drag, startPoint x: 681, startPoint y: 469, endPoint x: 668, endPoint y: 436, distance: 35.6
click at [669, 436] on div "4067 - Cam Loading..." at bounding box center [680, 229] width 1360 height 459
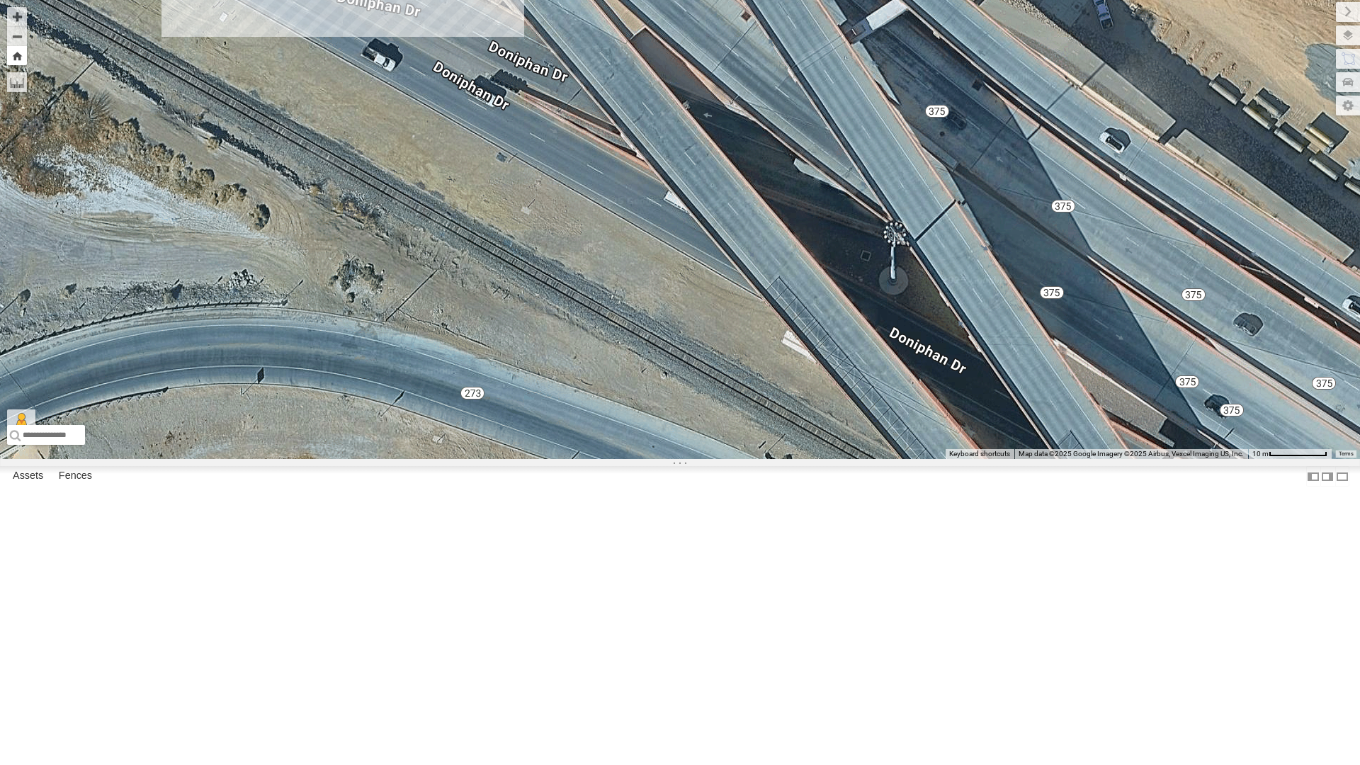
click at [21, 52] on button "Zoom Home" at bounding box center [17, 55] width 20 height 19
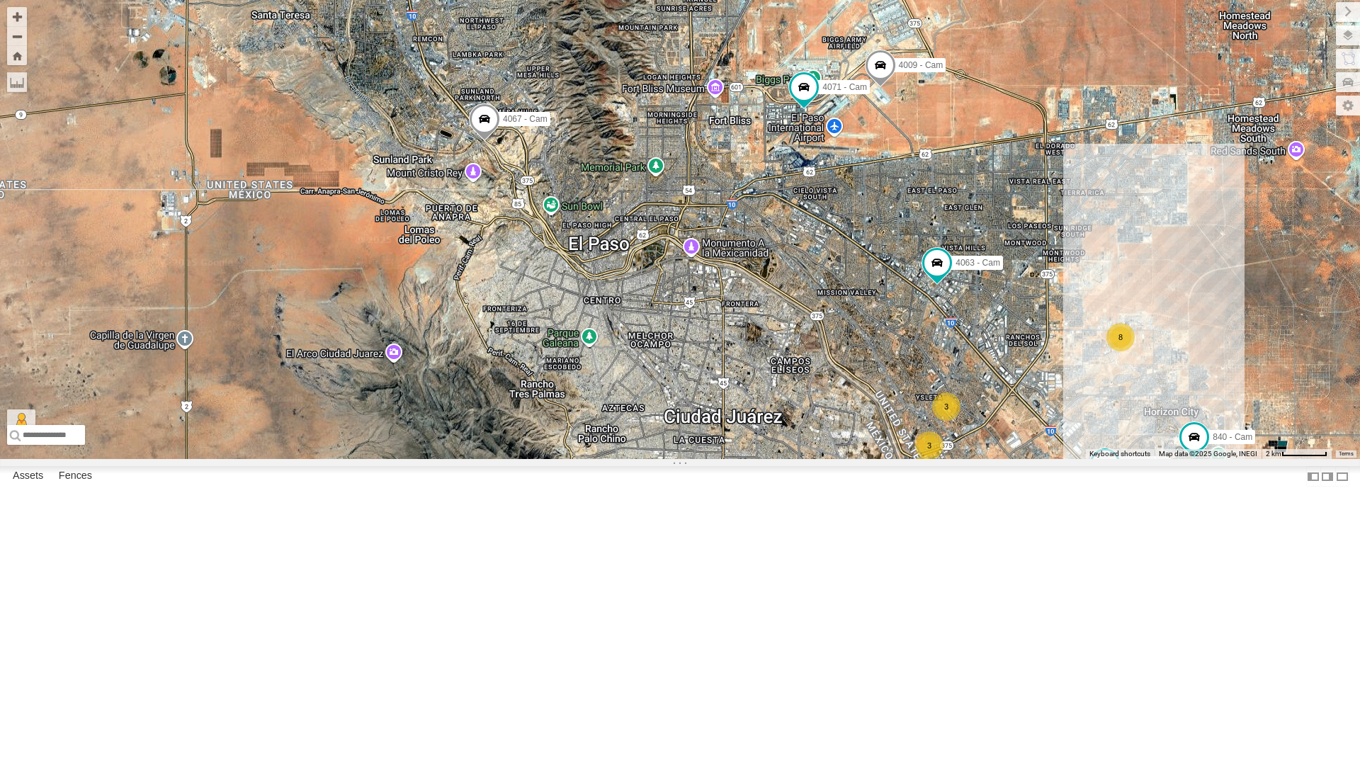
click at [876, 270] on div "4067 - Cam 4071 - Cam 4009 - Cam 3 8 3 4054 - Cam 2 2 840 - Cam 4063 - Cam 212 …" at bounding box center [680, 229] width 1360 height 459
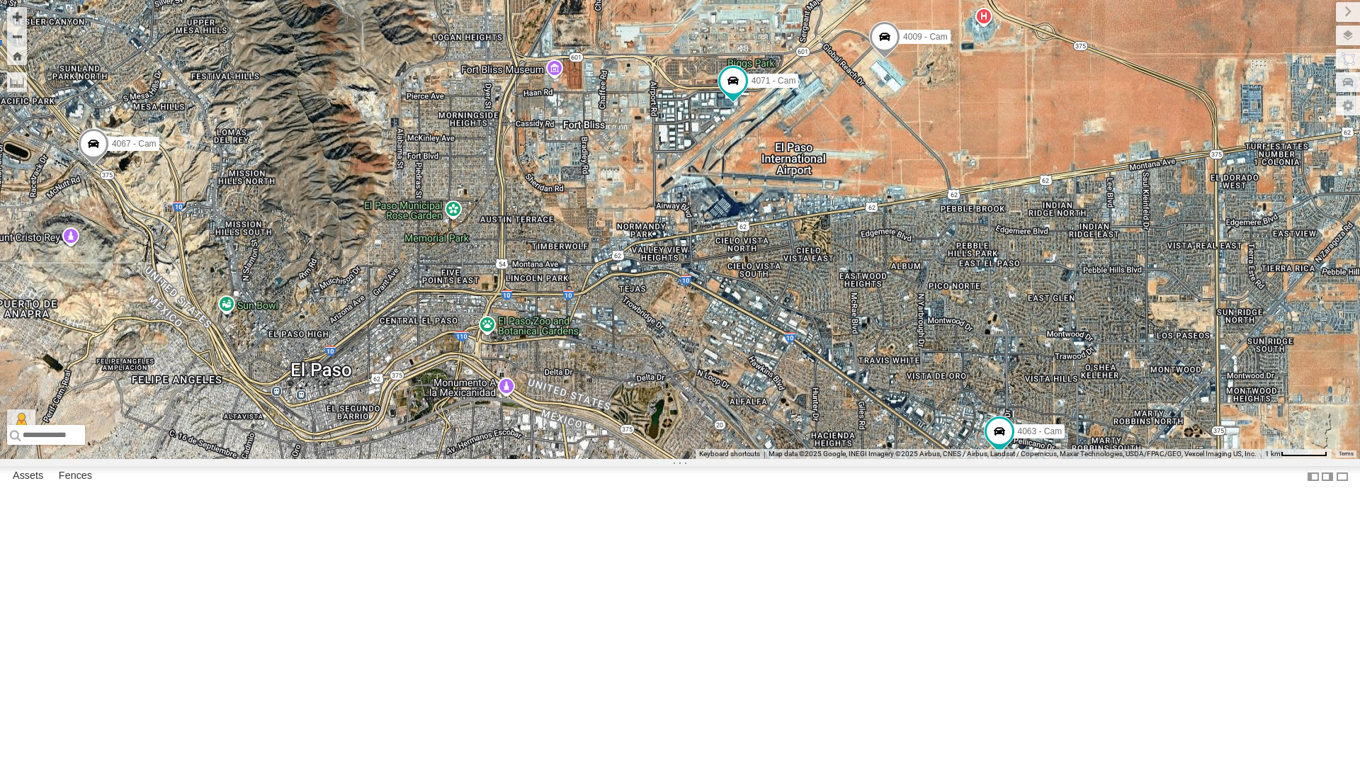
click at [876, 270] on div "4067 - Cam 4071 - Cam 4009 - Cam 4054 - Cam 840 - Cam 4063 - Cam 212 - Cam 8 Lo…" at bounding box center [680, 229] width 1360 height 459
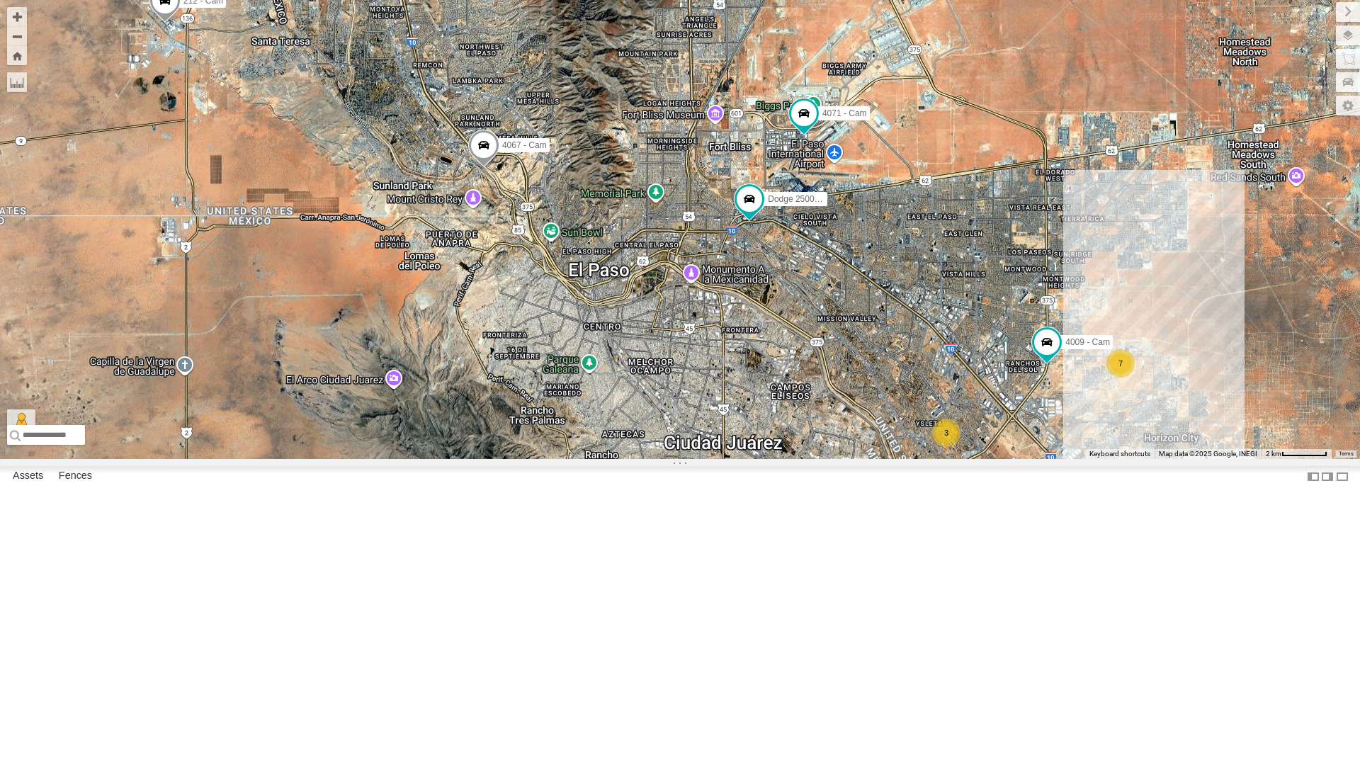
click at [746, 396] on div "Dodge 2500 - Cam 4054 - Cam 4030 - Cam 4067 - Cam 840 - Cam 388 - Cam 4071 - Ca…" at bounding box center [680, 229] width 1360 height 459
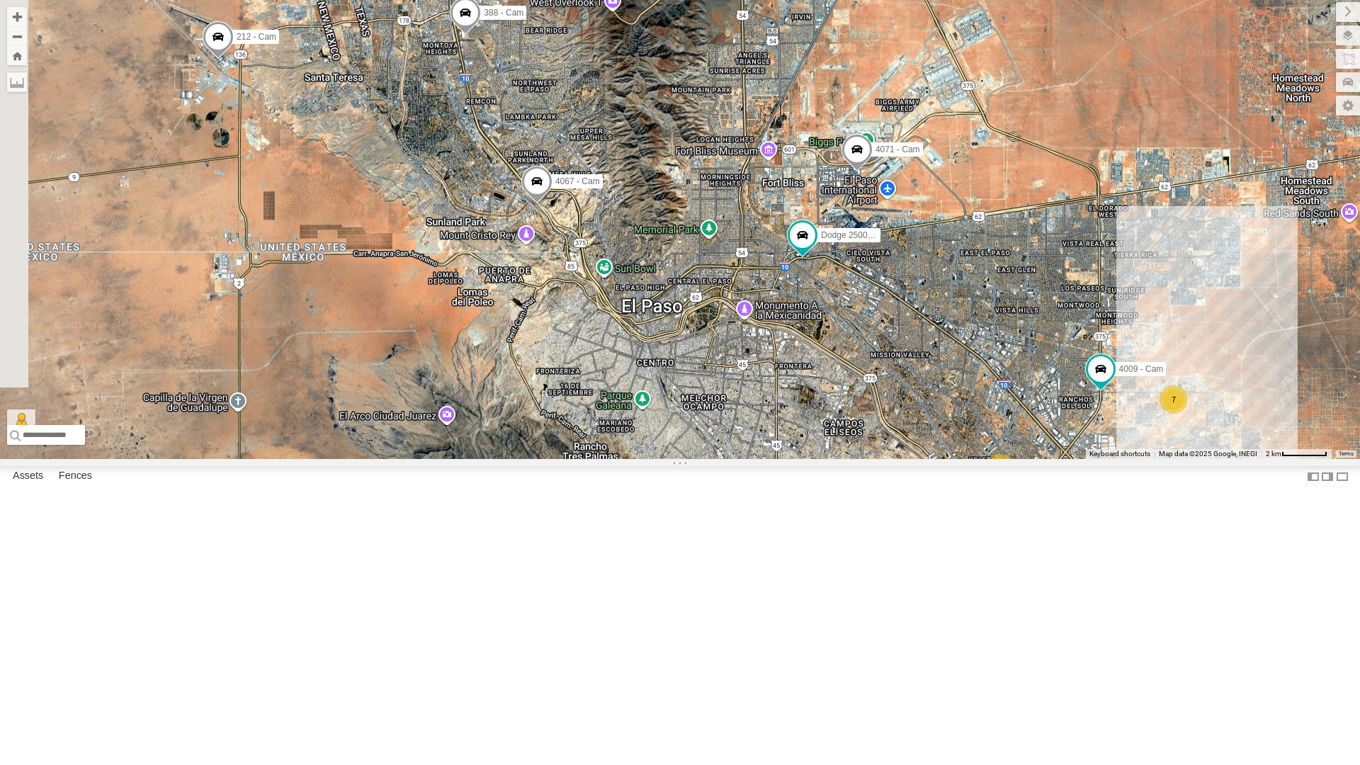
drag, startPoint x: 633, startPoint y: 370, endPoint x: 691, endPoint y: 409, distance: 70.3
click at [691, 409] on div "Dodge 2500 - Cam 4067 - Cam 4071 - Cam 4009 - Cam 3 7 3 4054 - Cam 3 4030 - Cam…" at bounding box center [680, 229] width 1360 height 459
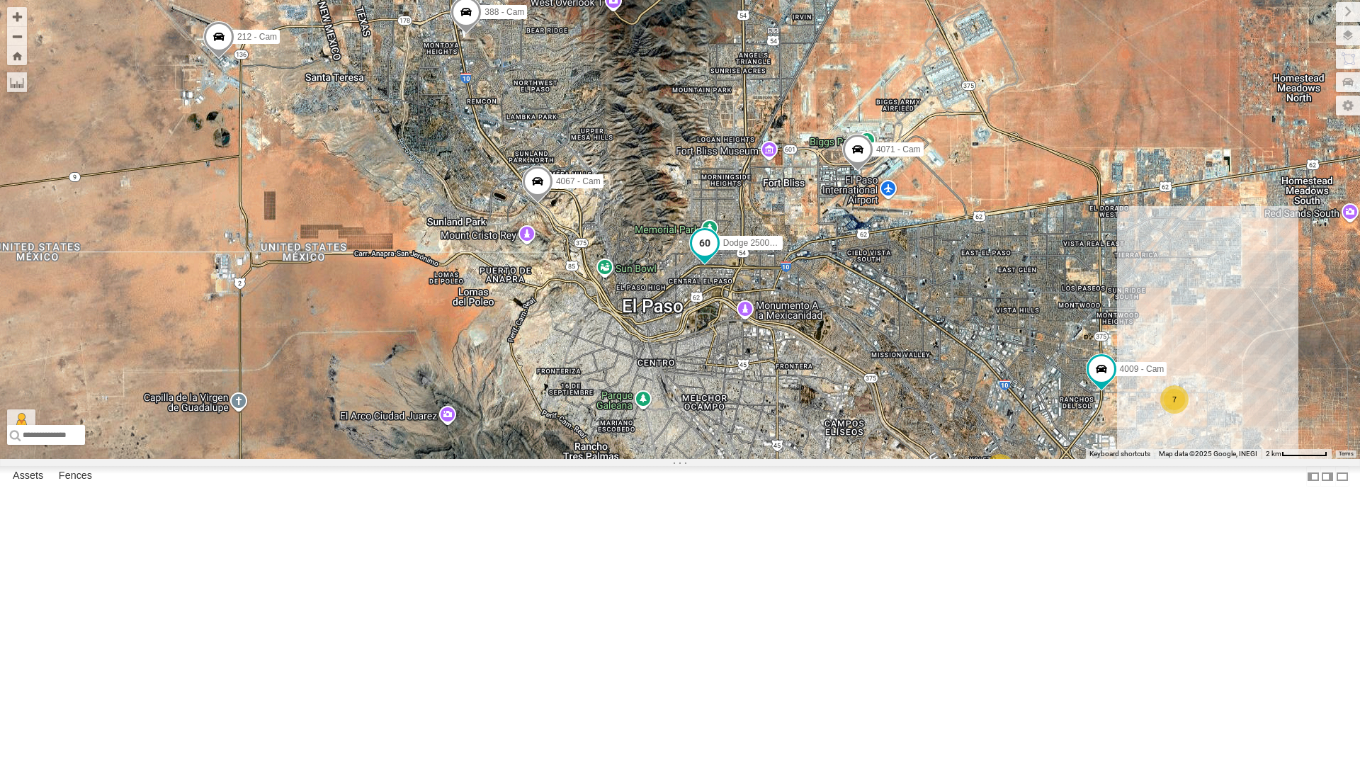
click at [701, 256] on span at bounding box center [704, 242] width 25 height 25
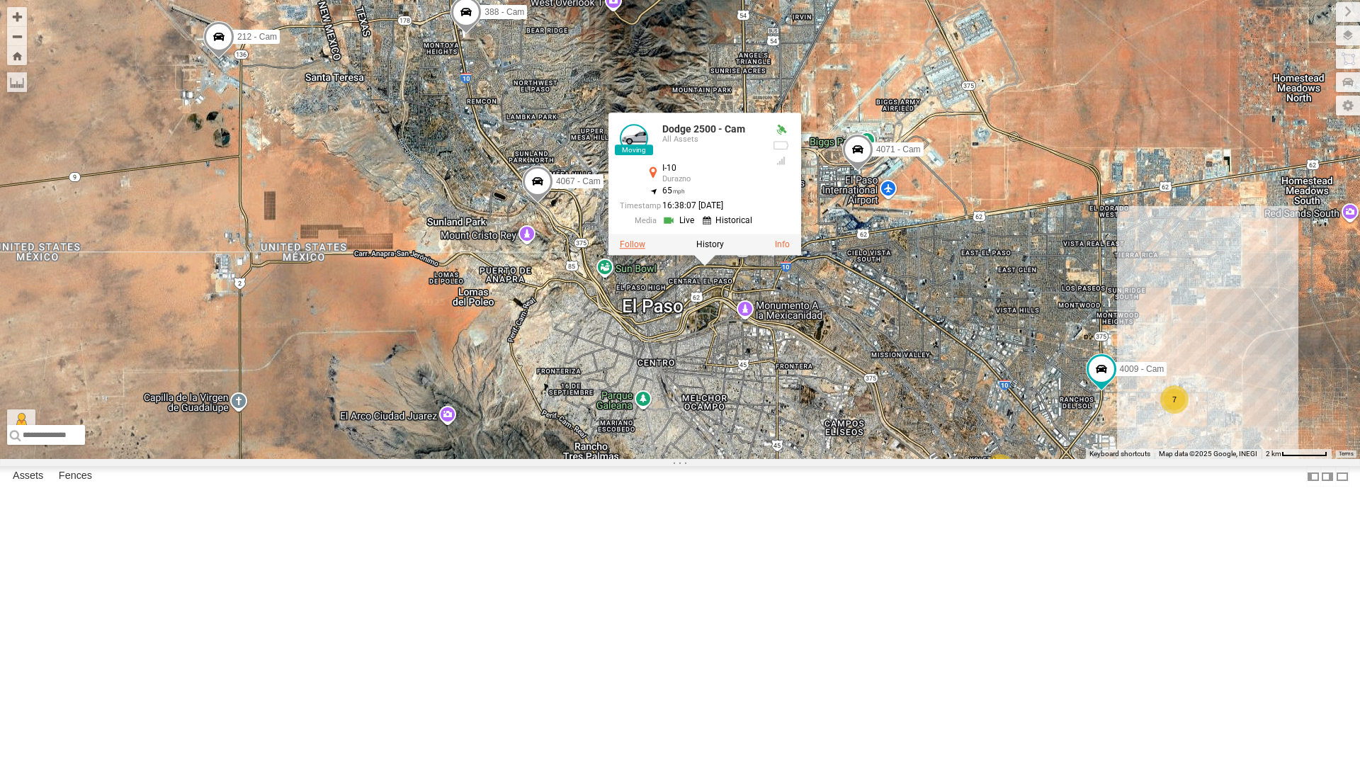
click at [630, 249] on label at bounding box center [632, 244] width 25 height 10
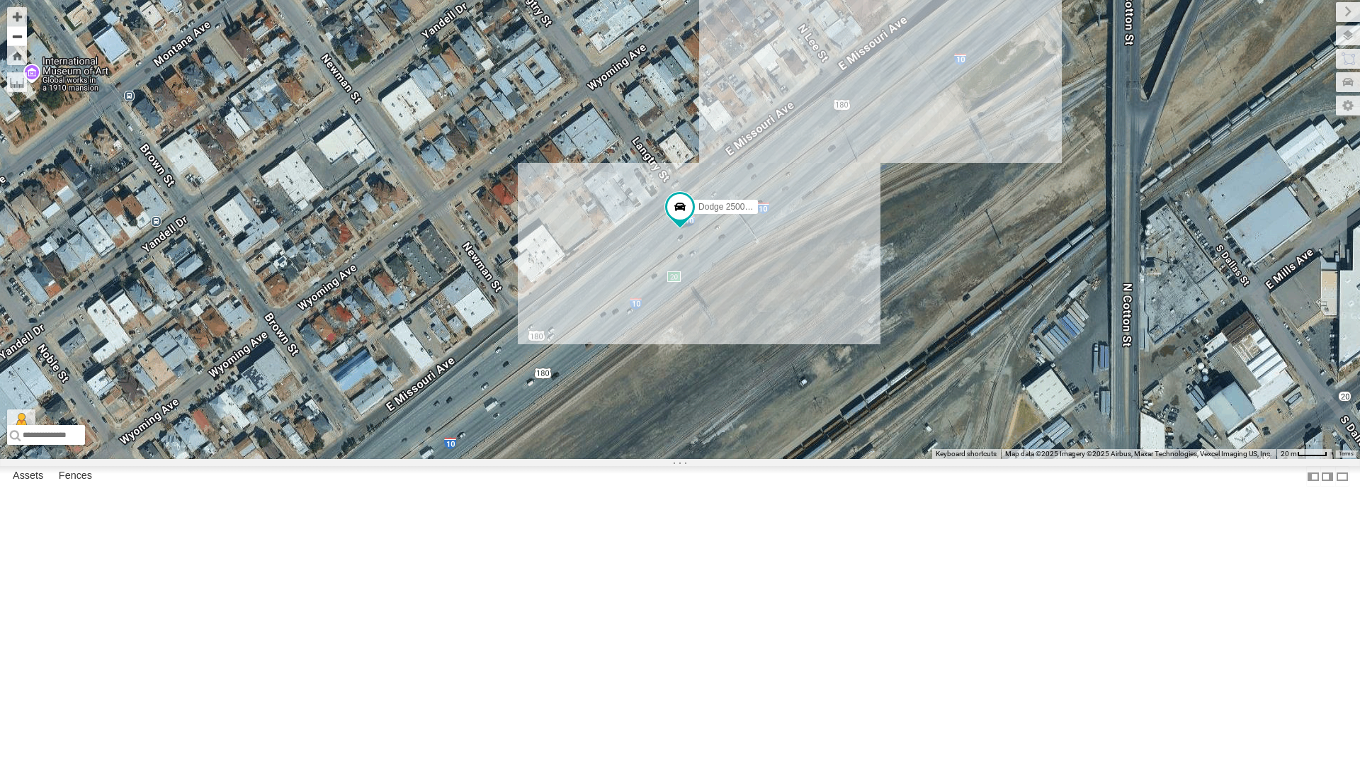
click at [13, 38] on button "Zoom out" at bounding box center [17, 36] width 20 height 20
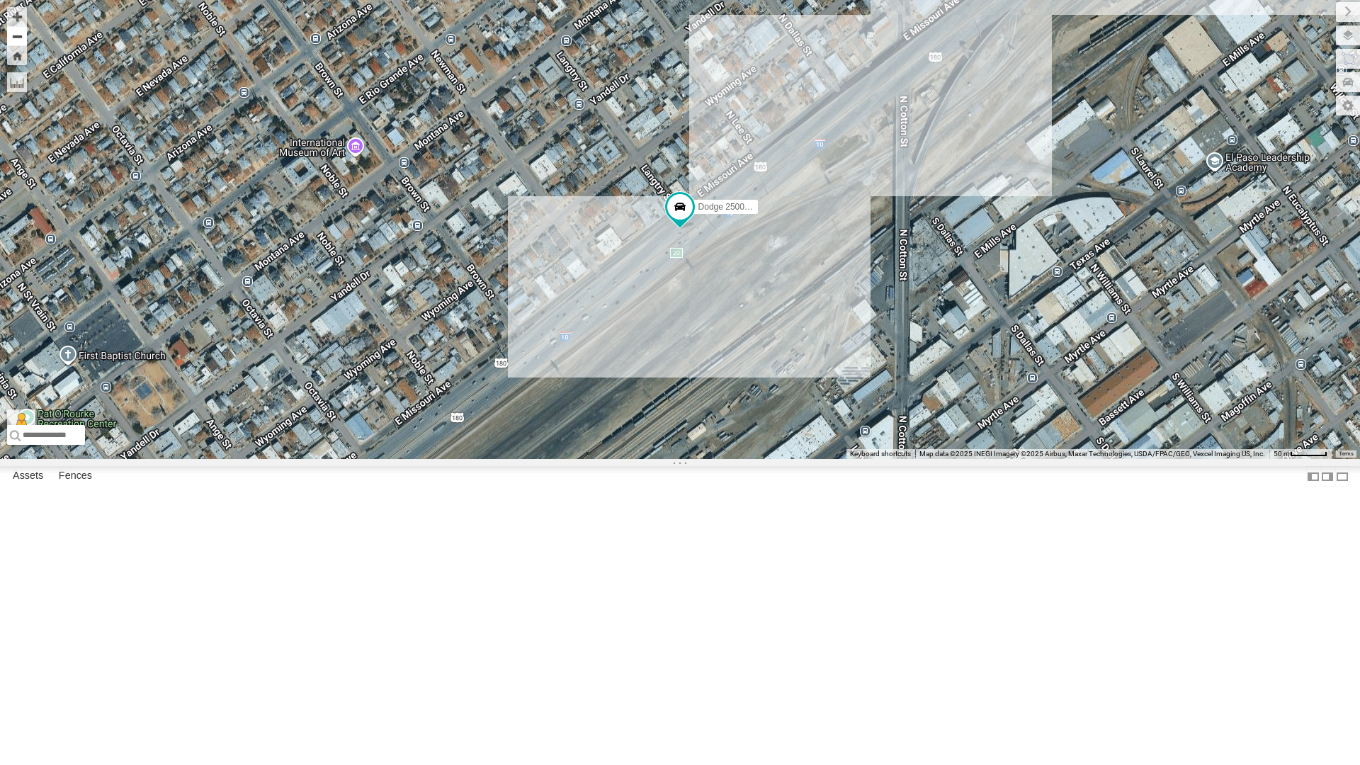
click at [13, 38] on button "Zoom out" at bounding box center [17, 36] width 20 height 20
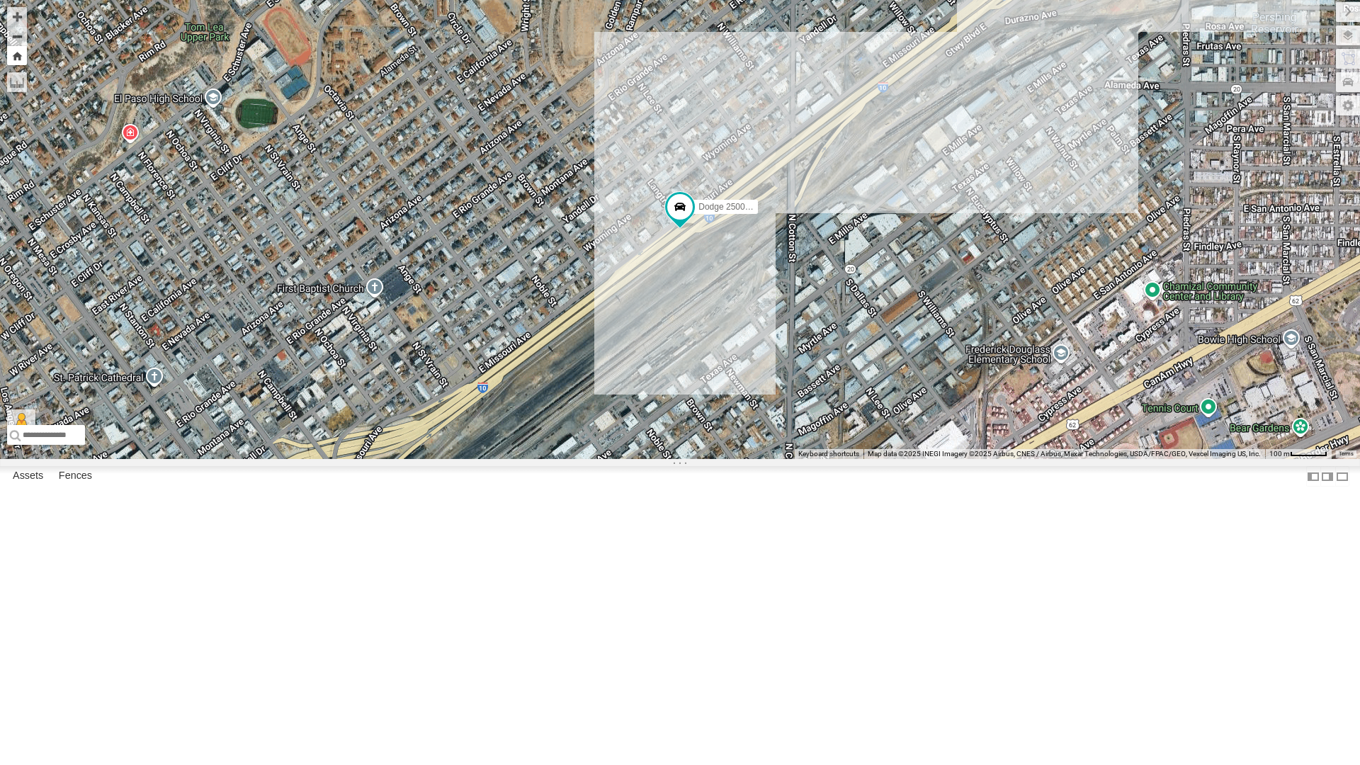
click at [17, 51] on button "Zoom Home" at bounding box center [17, 55] width 20 height 19
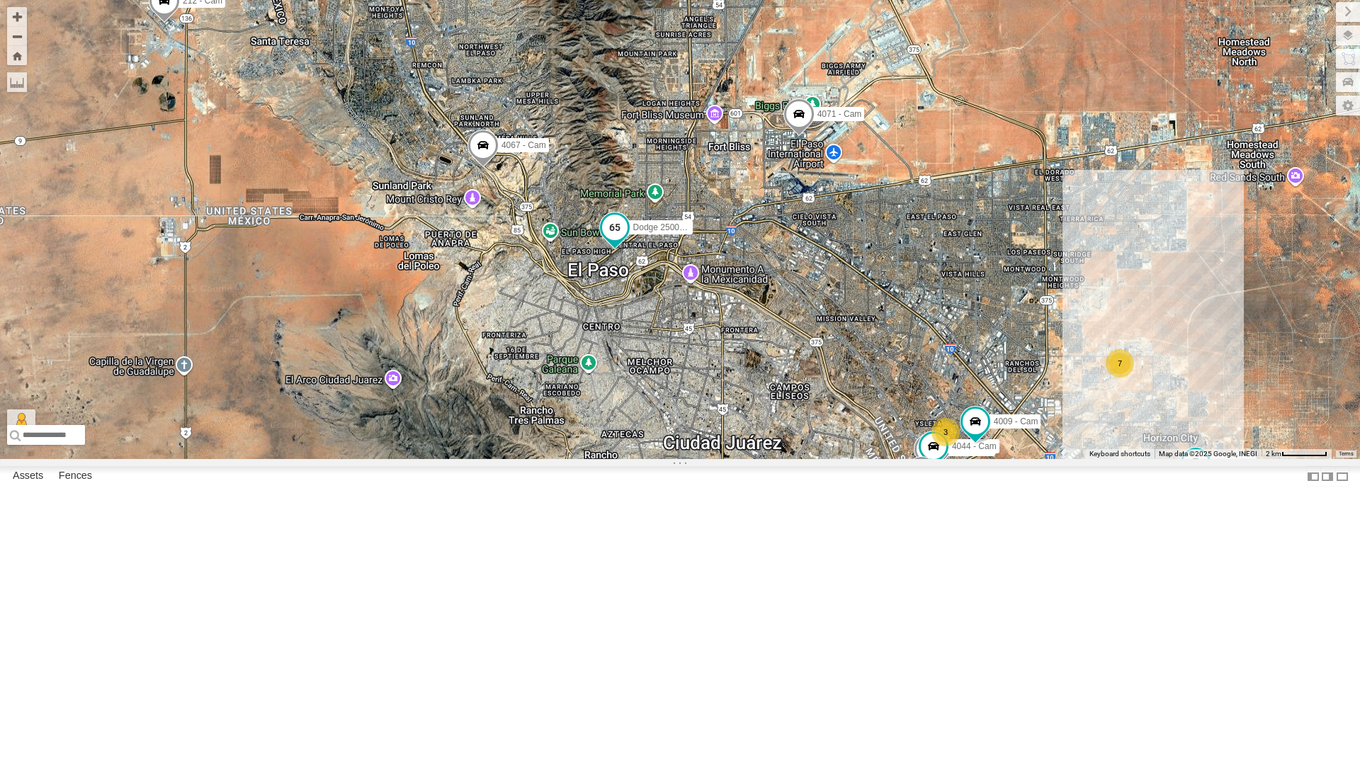
click at [616, 240] on span at bounding box center [614, 227] width 25 height 25
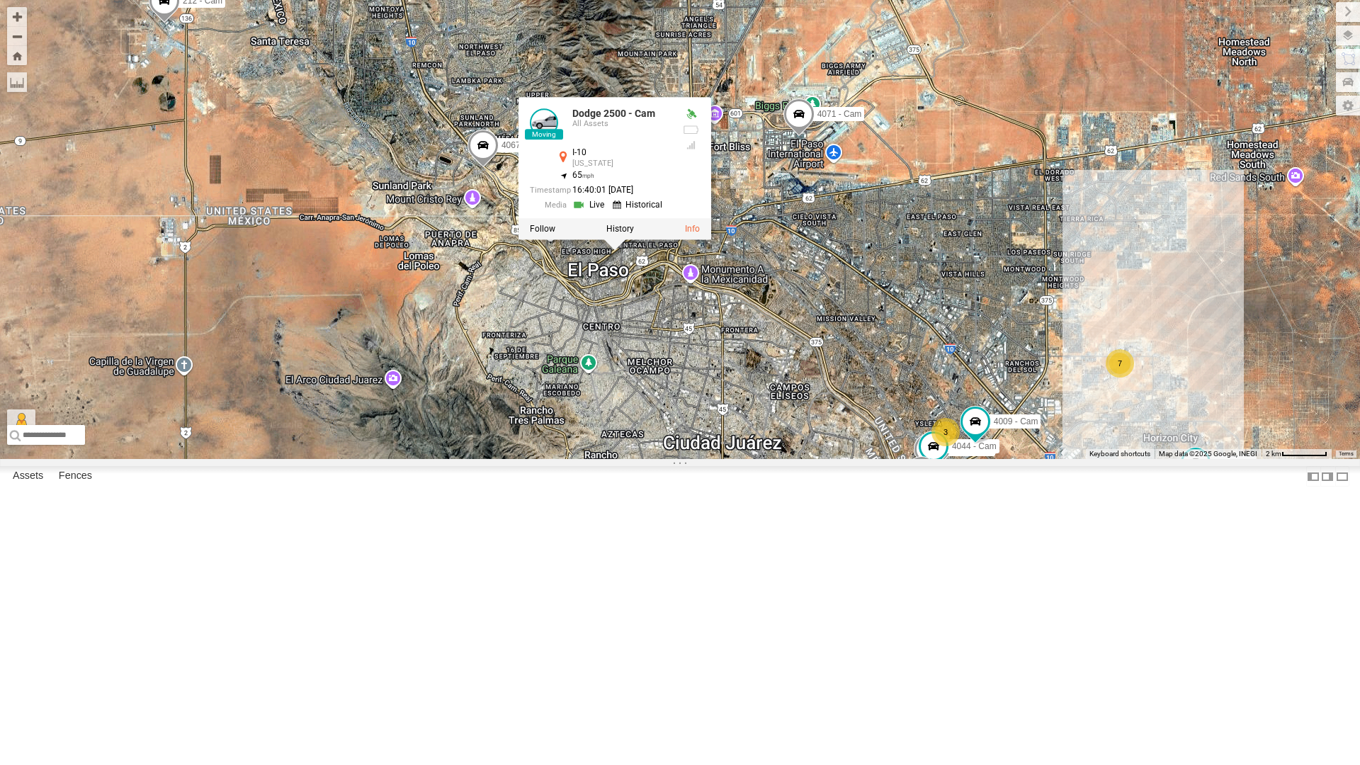
click at [531, 459] on div "4069 - Cam 7 3 442 - Cam Dodge 2500 - Cam 4044 - Cam 4054 - Cam 2 4030 - Cam 75…" at bounding box center [680, 229] width 1360 height 459
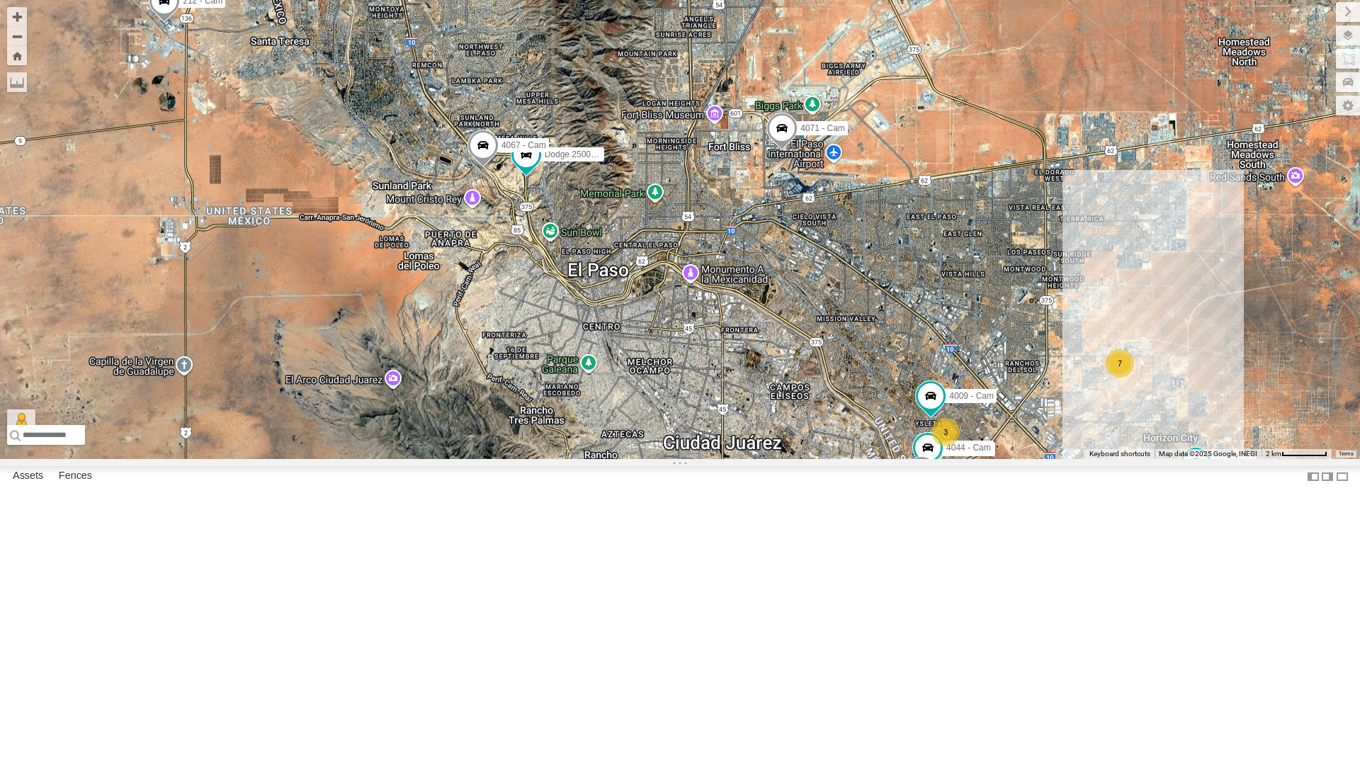
click at [489, 338] on div "4069 - Cam 7 3 442 - Cam Dodge 2500 - Cam 4044 - Cam 4054 - Cam 2 4030 - Cam 75…" at bounding box center [680, 229] width 1360 height 459
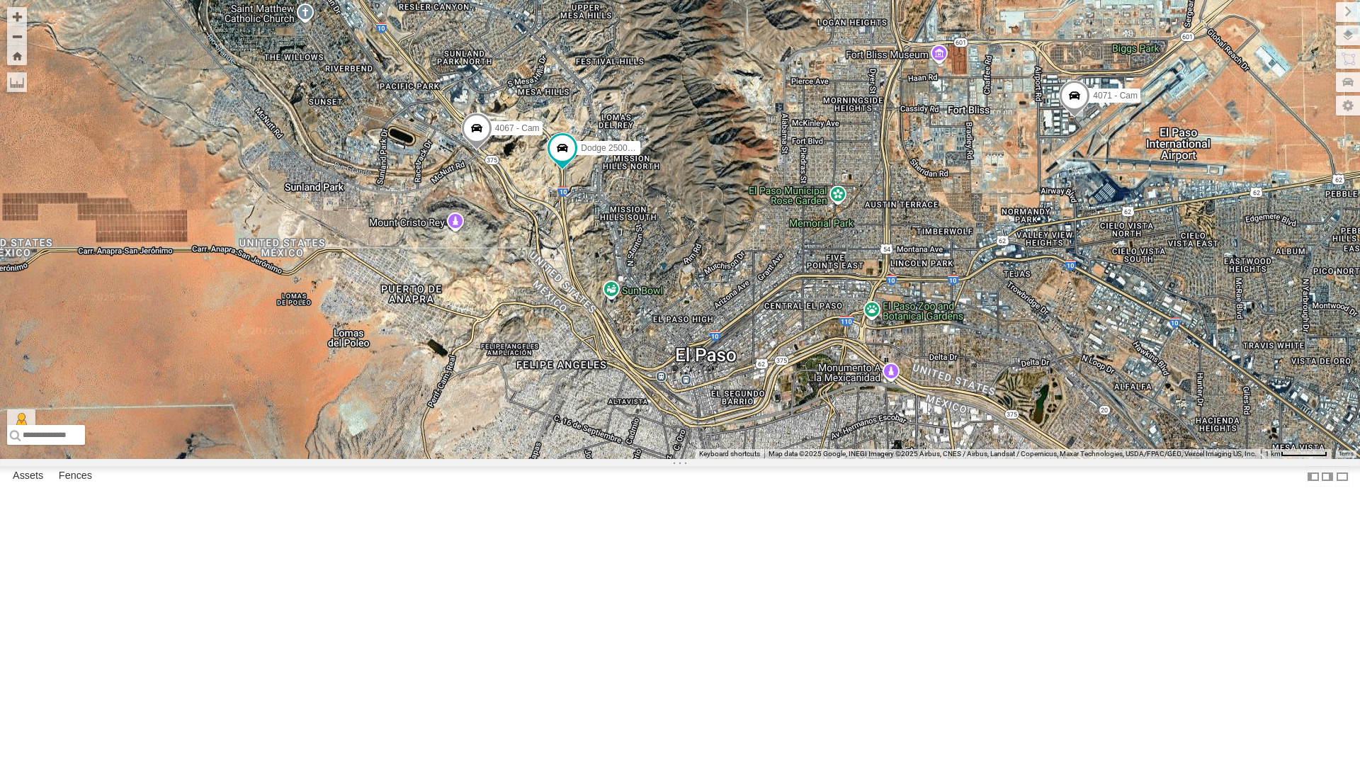
click at [489, 338] on div "4069 - Cam 442 - Cam Dodge 2500 - Cam 4044 - Cam 4054 - Cam 4030 - Cam 750 - Ca…" at bounding box center [680, 229] width 1360 height 459
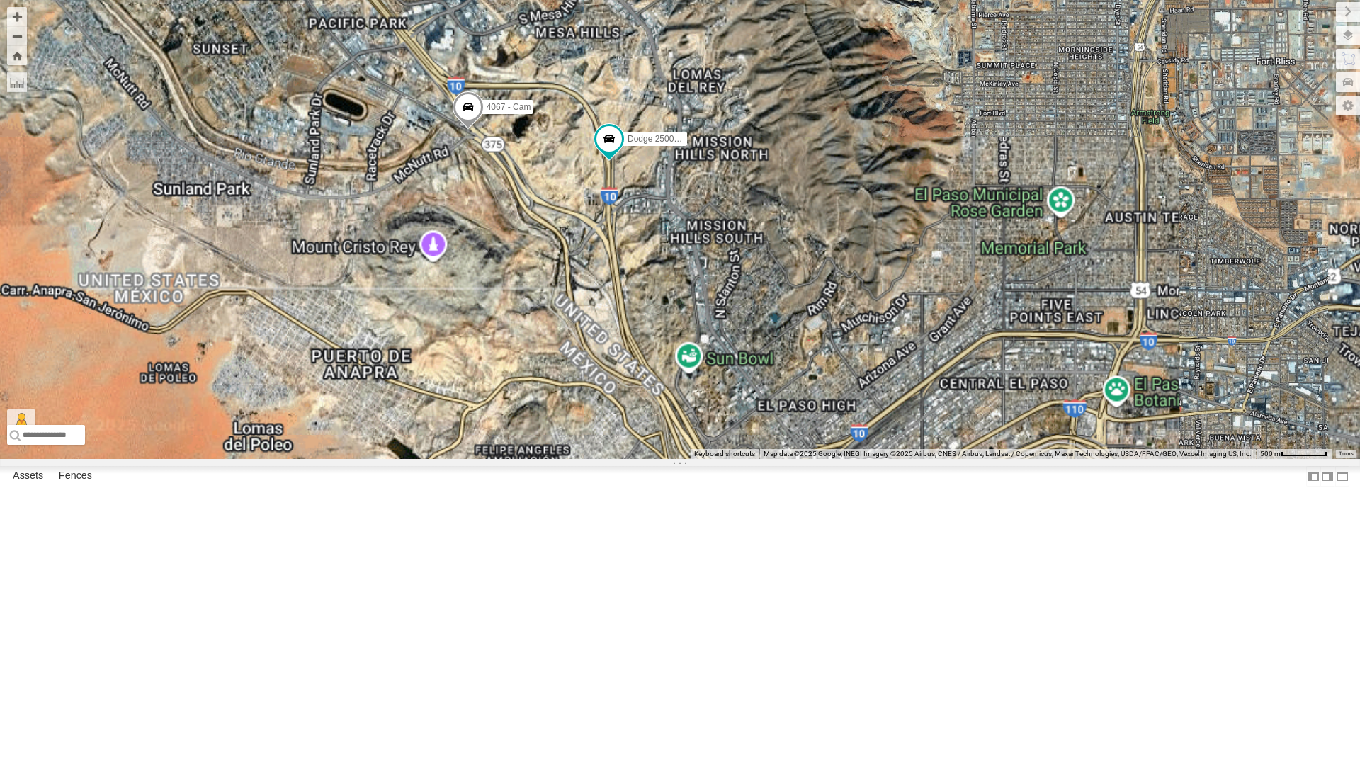
click at [489, 338] on div "4069 - Cam 442 - Cam Dodge 2500 - Cam 4044 - Cam 4054 - Cam 4030 - Cam 750 - Ca…" at bounding box center [680, 229] width 1360 height 459
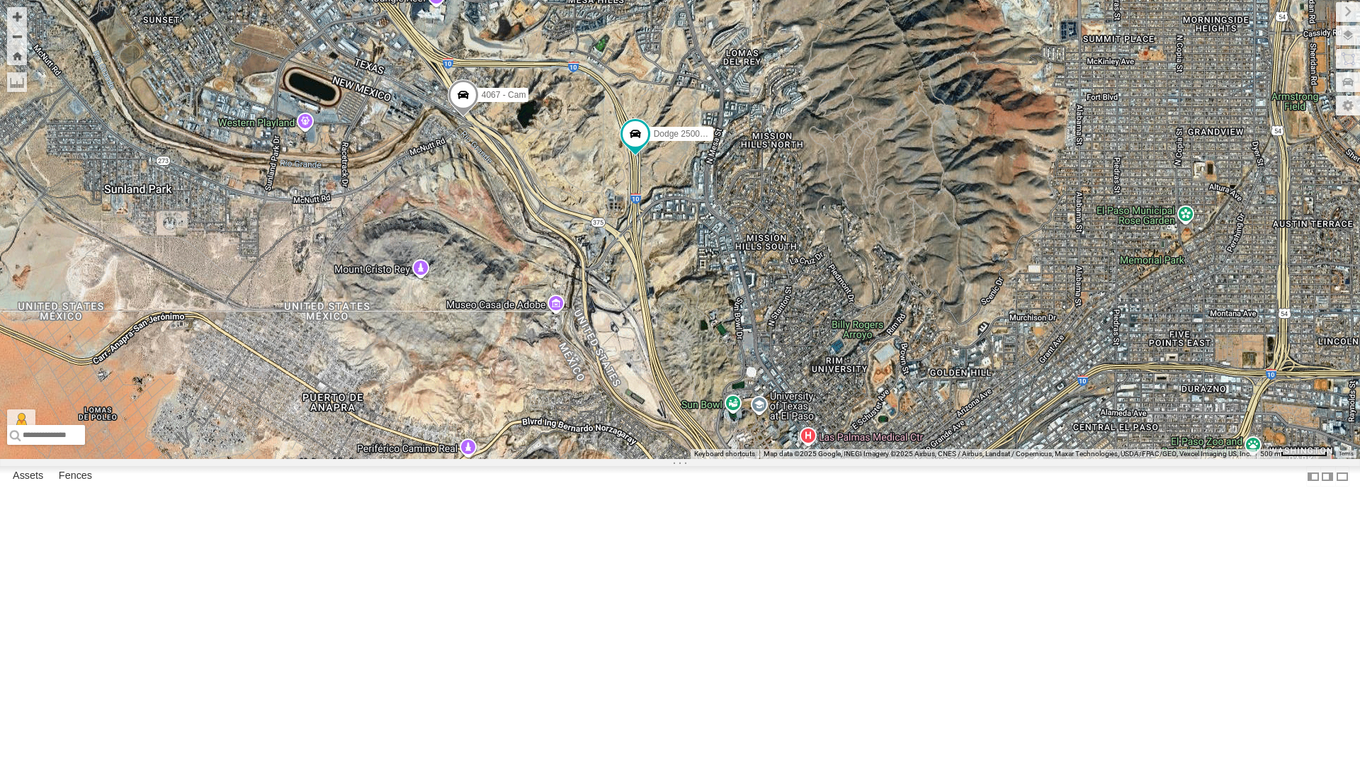
click at [489, 338] on div "4069 - Cam 442 - Cam Dodge 2500 - Cam 4044 - Cam 4054 - Cam 4030 - Cam 750 - Ca…" at bounding box center [680, 229] width 1360 height 459
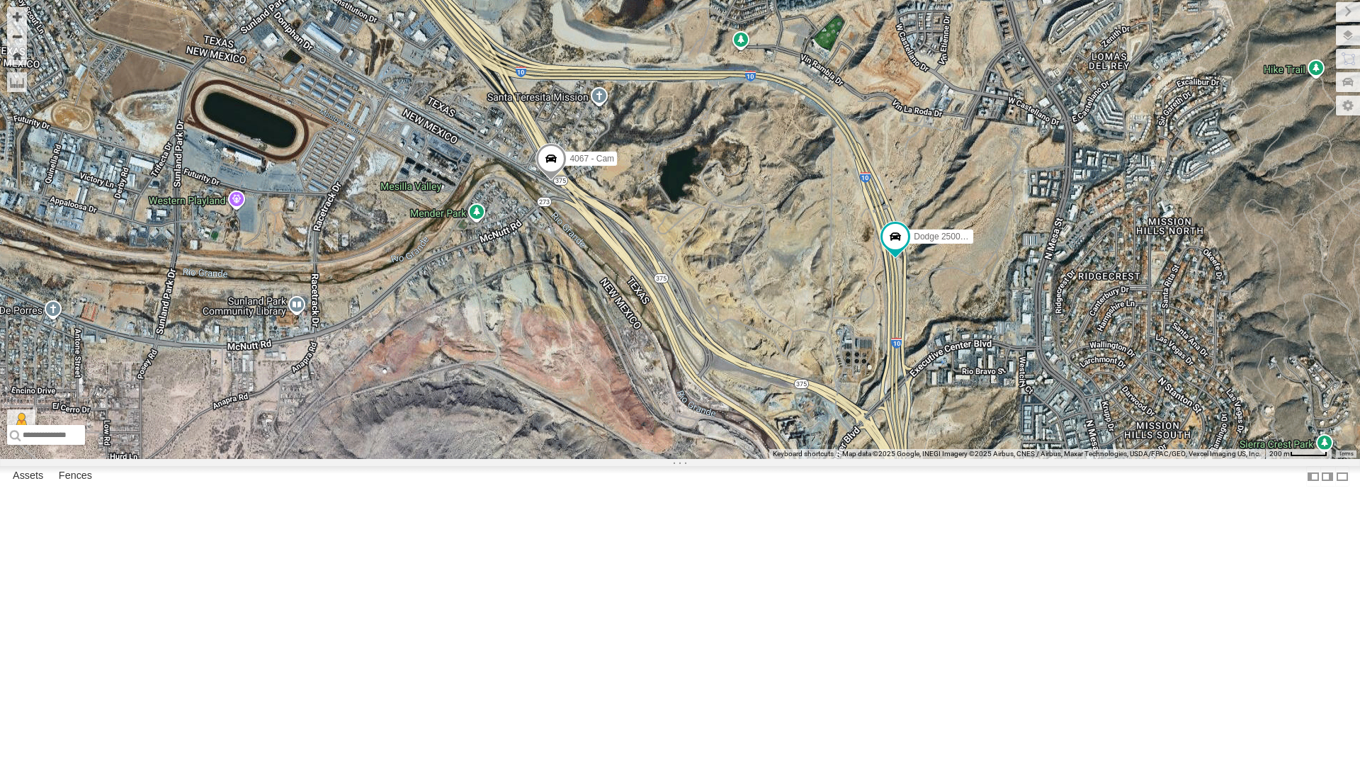
drag, startPoint x: 554, startPoint y: 296, endPoint x: 664, endPoint y: 426, distance: 170.3
click at [664, 426] on div "4069 - Cam 442 - Cam Dodge 2500 - Cam 4044 - Cam 4054 - Cam 4030 - Cam 750 - Ca…" at bounding box center [680, 229] width 1360 height 459
click at [674, 432] on div "To navigate the map with touch gestures double-tap and hold your finger on the …" at bounding box center [680, 229] width 1360 height 459
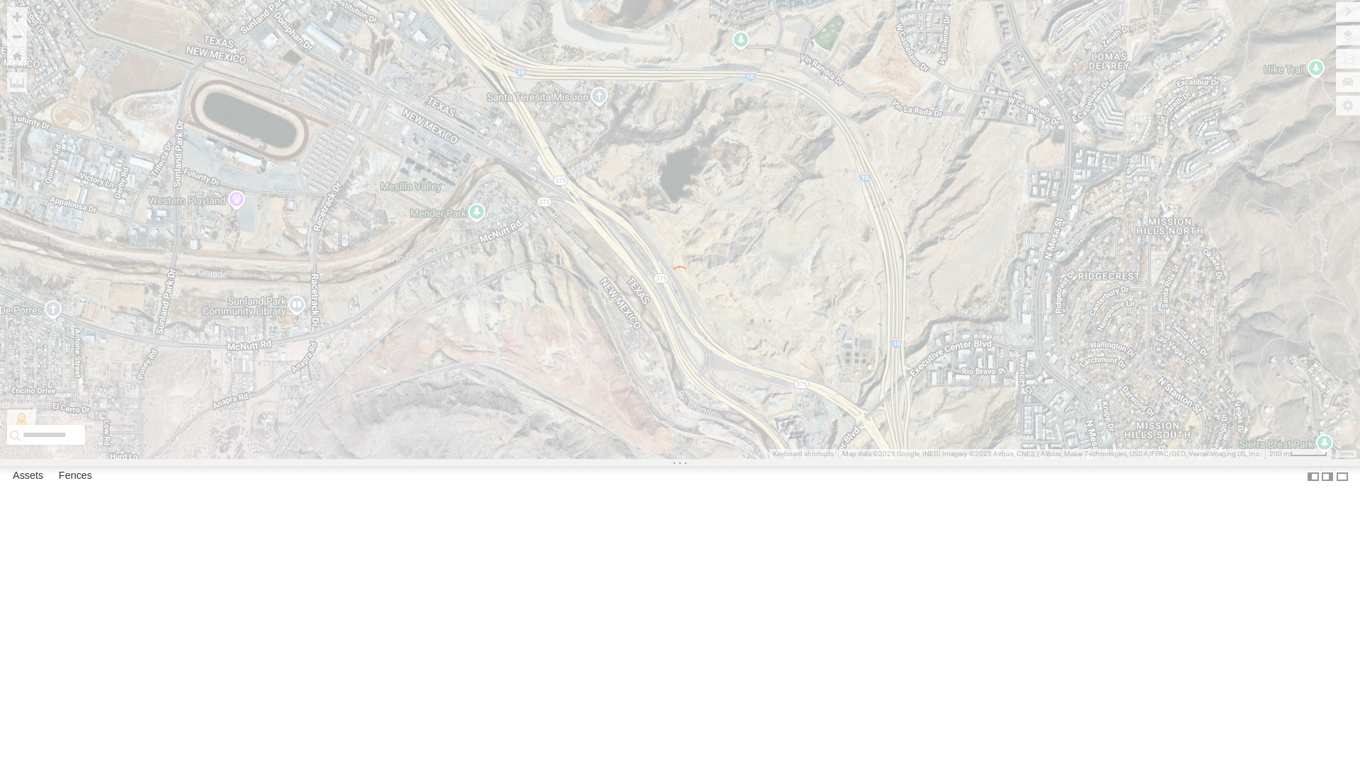
click at [674, 432] on div "To navigate the map with touch gestures double-tap and hold your finger on the …" at bounding box center [680, 229] width 1360 height 459
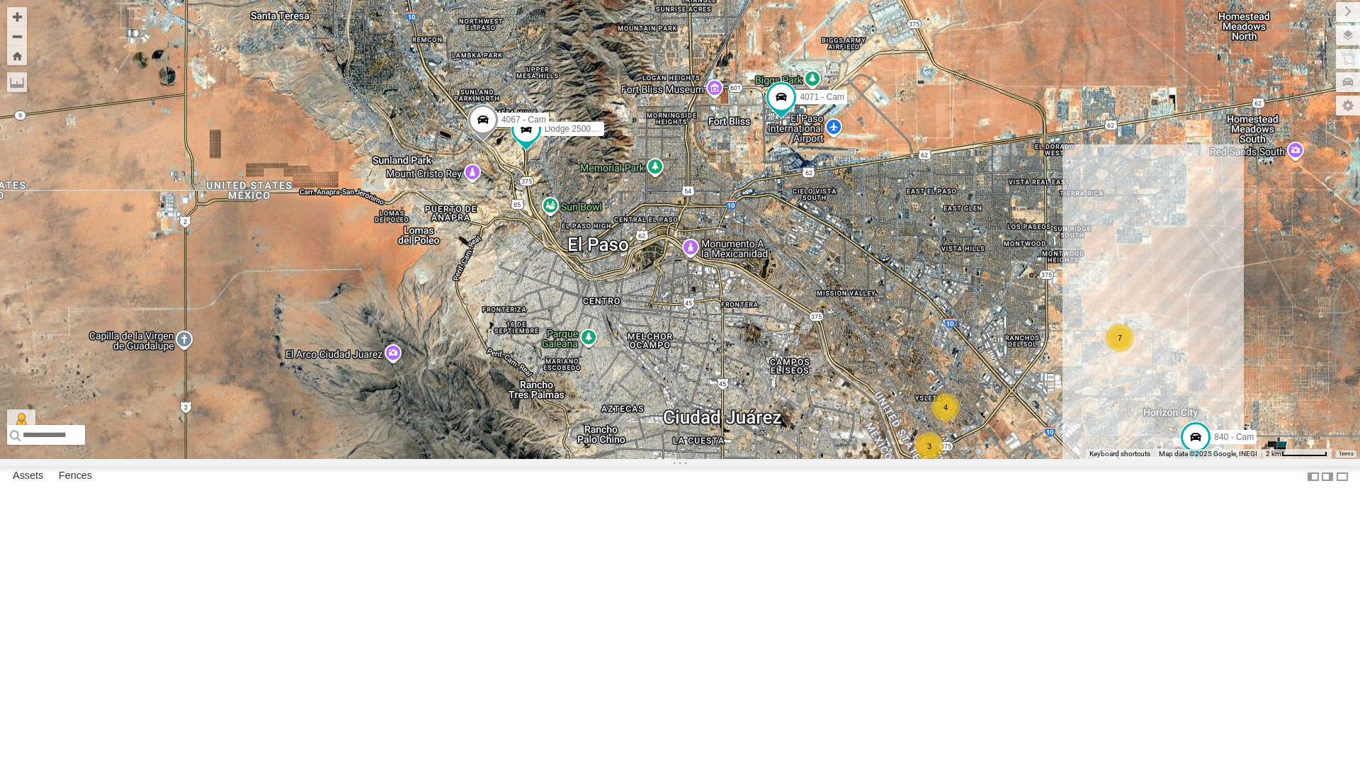
click at [508, 323] on div "Dodge 2500 - Cam 4067 - Cam 3 7 4 4054 - Cam 3 2 840 - Cam 4071 - Cam 212 - Cam…" at bounding box center [680, 229] width 1360 height 459
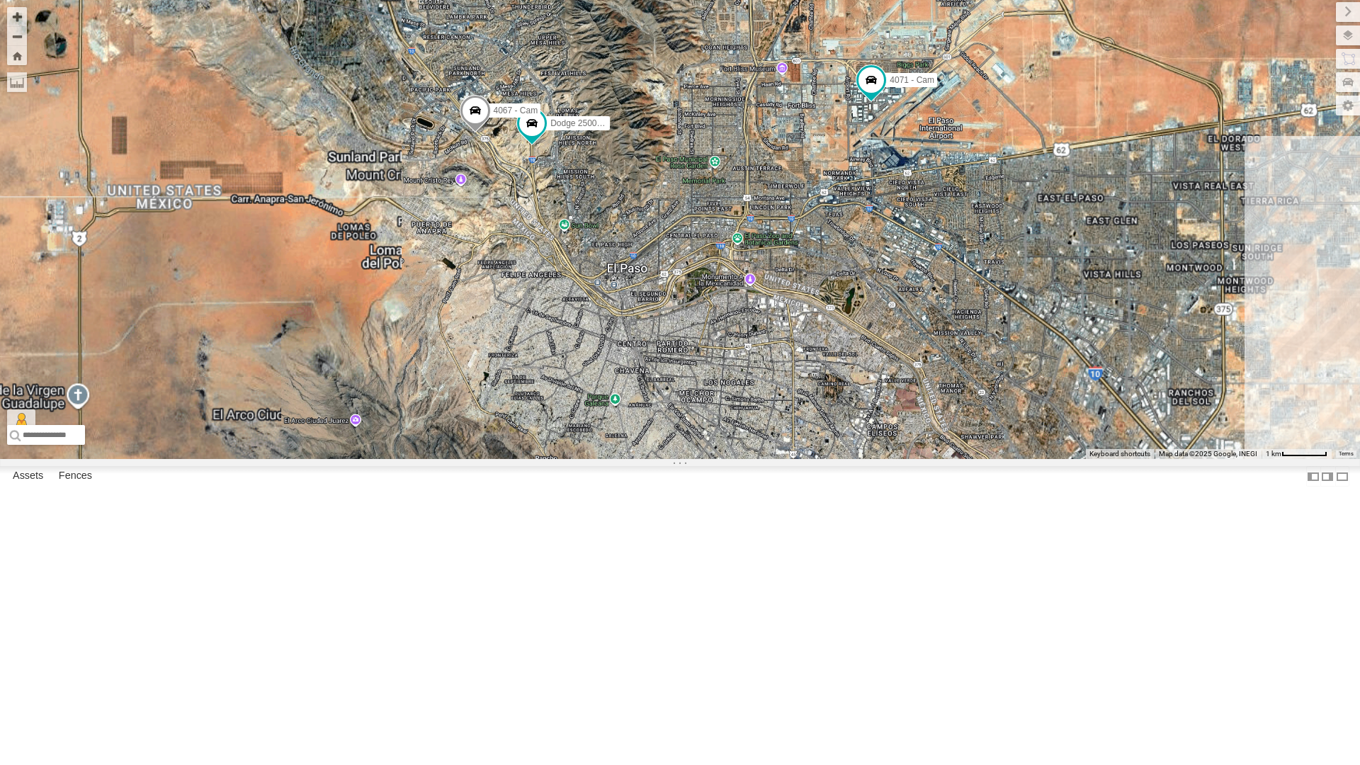
click at [508, 323] on div "Dodge 2500 - Cam 4067 - Cam 4054 - Cam 840 - Cam 4071 - Cam 212 - Cam Loading..." at bounding box center [680, 229] width 1360 height 459
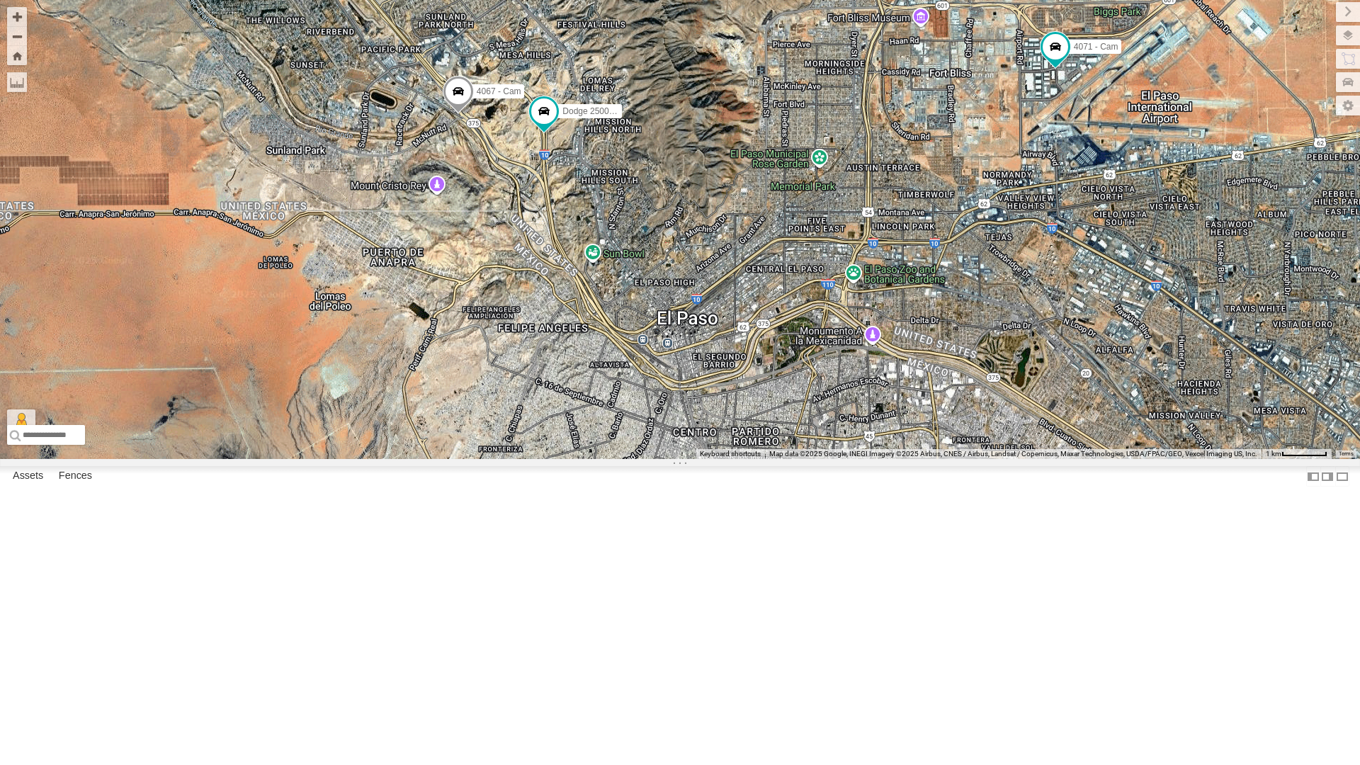
click at [508, 323] on div "Dodge 2500 - Cam 4067 - Cam 4054 - Cam 840 - Cam 4071 - Cam 212 - Cam Loading..." at bounding box center [680, 229] width 1360 height 459
click at [500, 311] on div "Dodge 2500 - Cam 4067 - Cam 4054 - Cam 840 - Cam 4071 - Cam 212 - Cam Loading..." at bounding box center [680, 229] width 1360 height 459
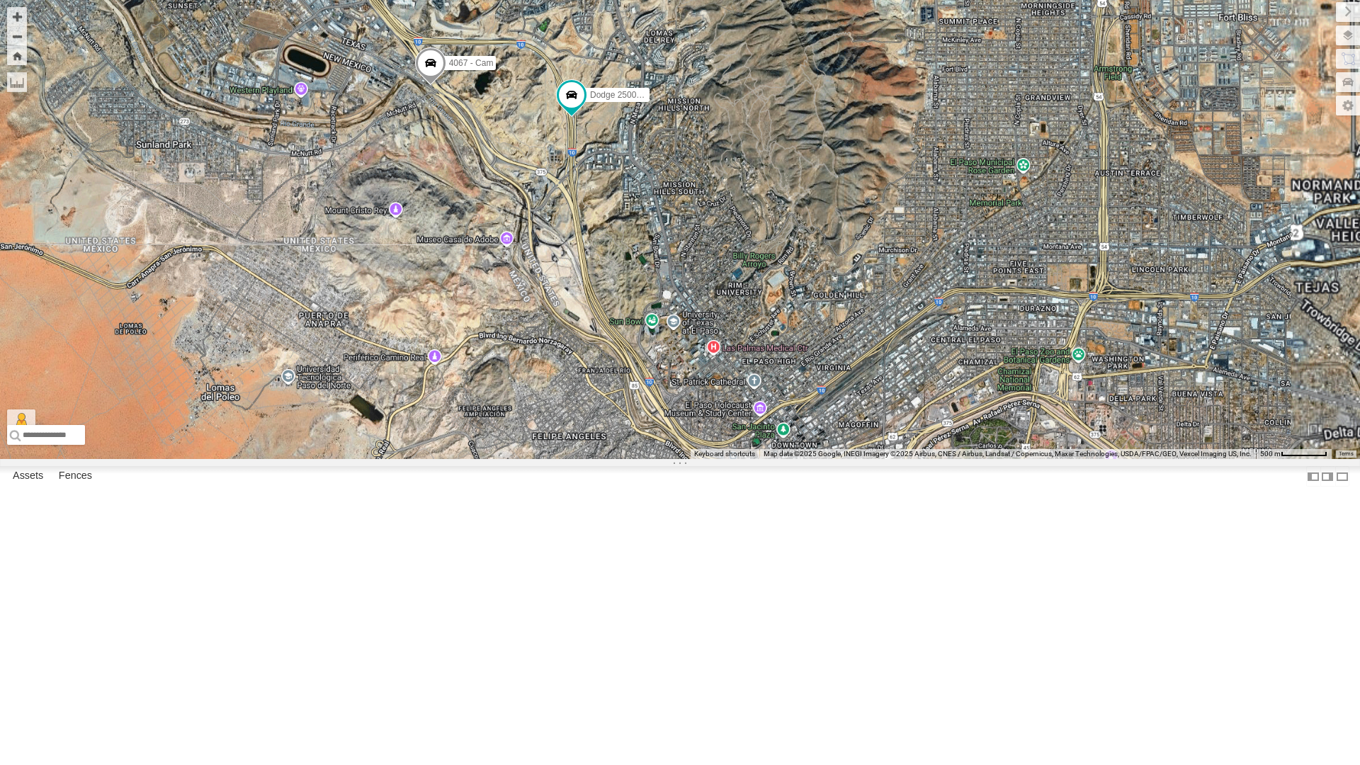
click at [500, 311] on div "Dodge 2500 - Cam 4067 - Cam 4054 - Cam 840 - Cam 4071 - Cam 212 - Cam Loading..." at bounding box center [680, 229] width 1360 height 459
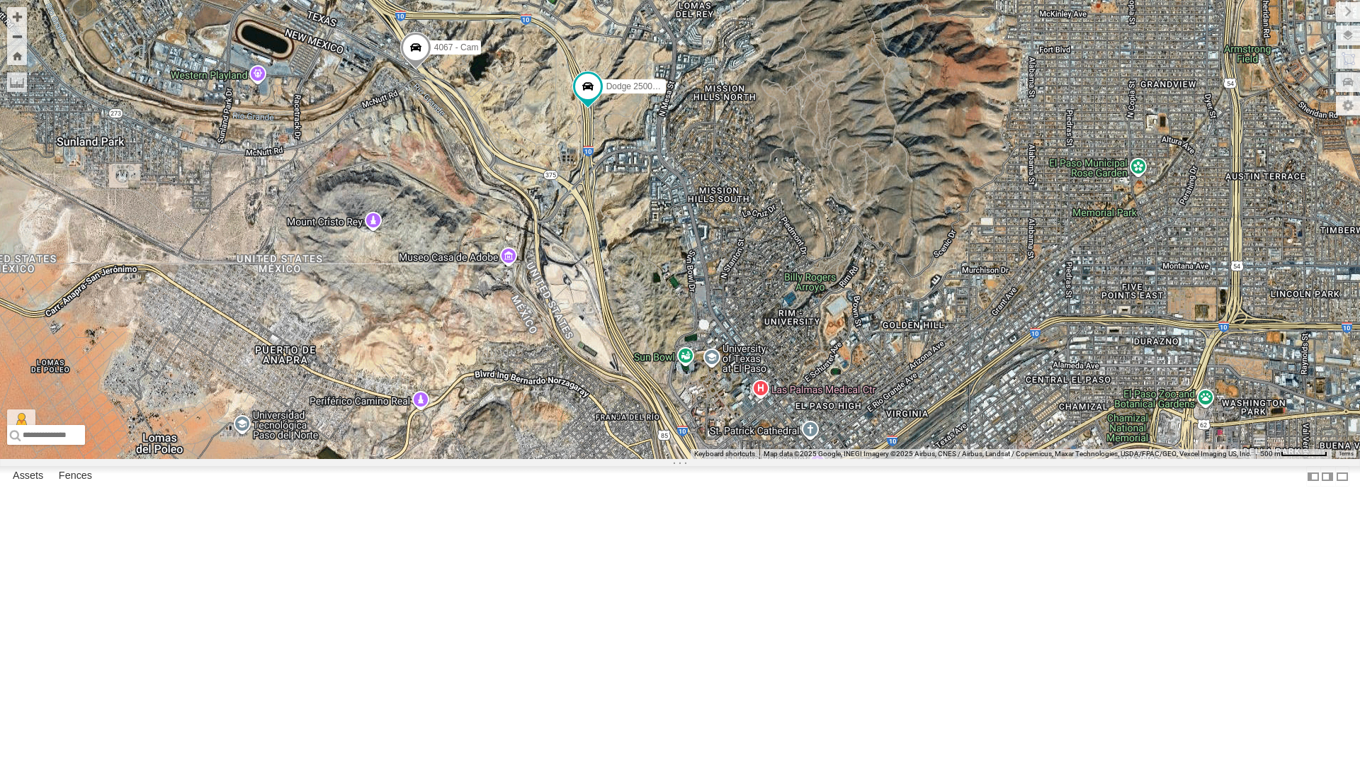
click at [500, 295] on div "Dodge 2500 - Cam 4067 - Cam 4054 - Cam 840 - Cam 4071 - Cam 212 - Cam Loading..." at bounding box center [680, 229] width 1360 height 459
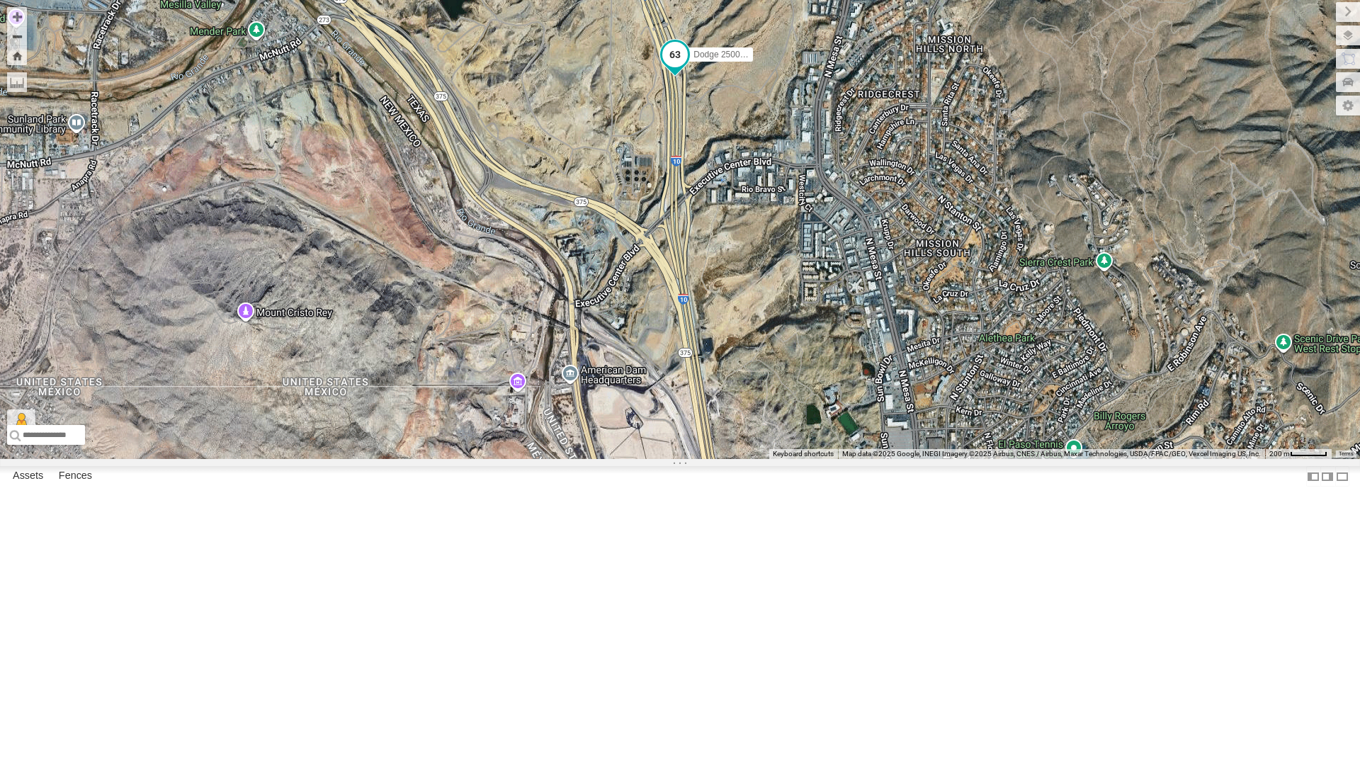
click at [679, 67] on span at bounding box center [674, 54] width 25 height 25
click at [602, 67] on div at bounding box center [675, 55] width 193 height 21
click at [598, 61] on label at bounding box center [602, 56] width 25 height 10
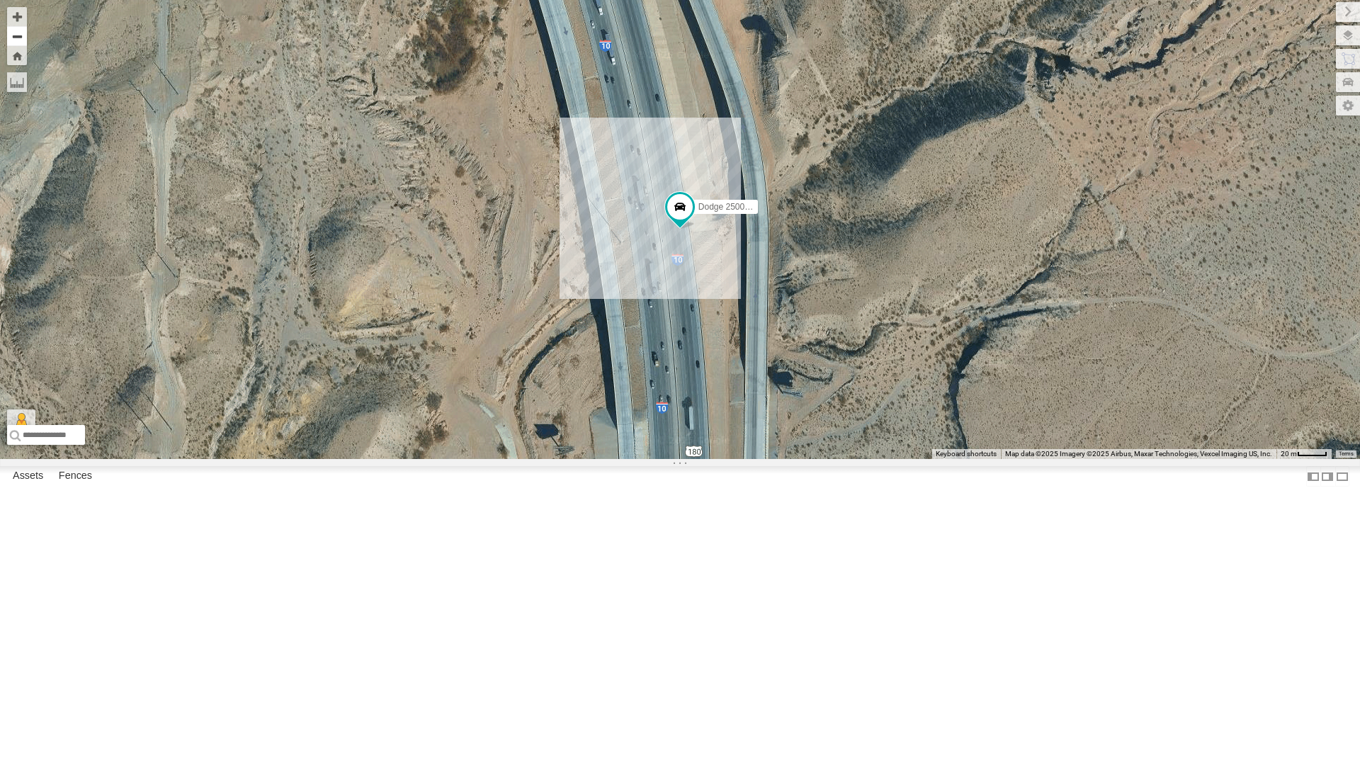
click at [16, 40] on button "Zoom out" at bounding box center [17, 36] width 20 height 20
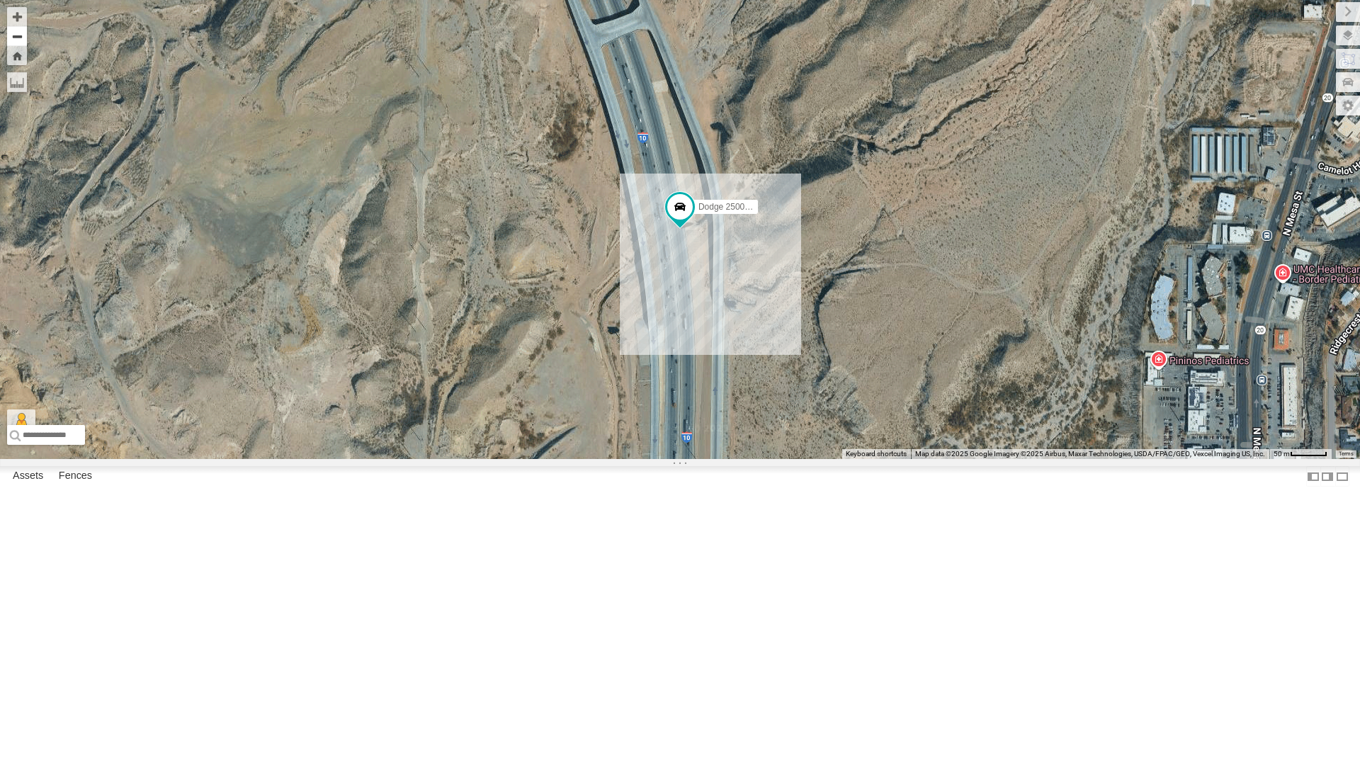
click at [16, 40] on button "Zoom out" at bounding box center [17, 36] width 20 height 20
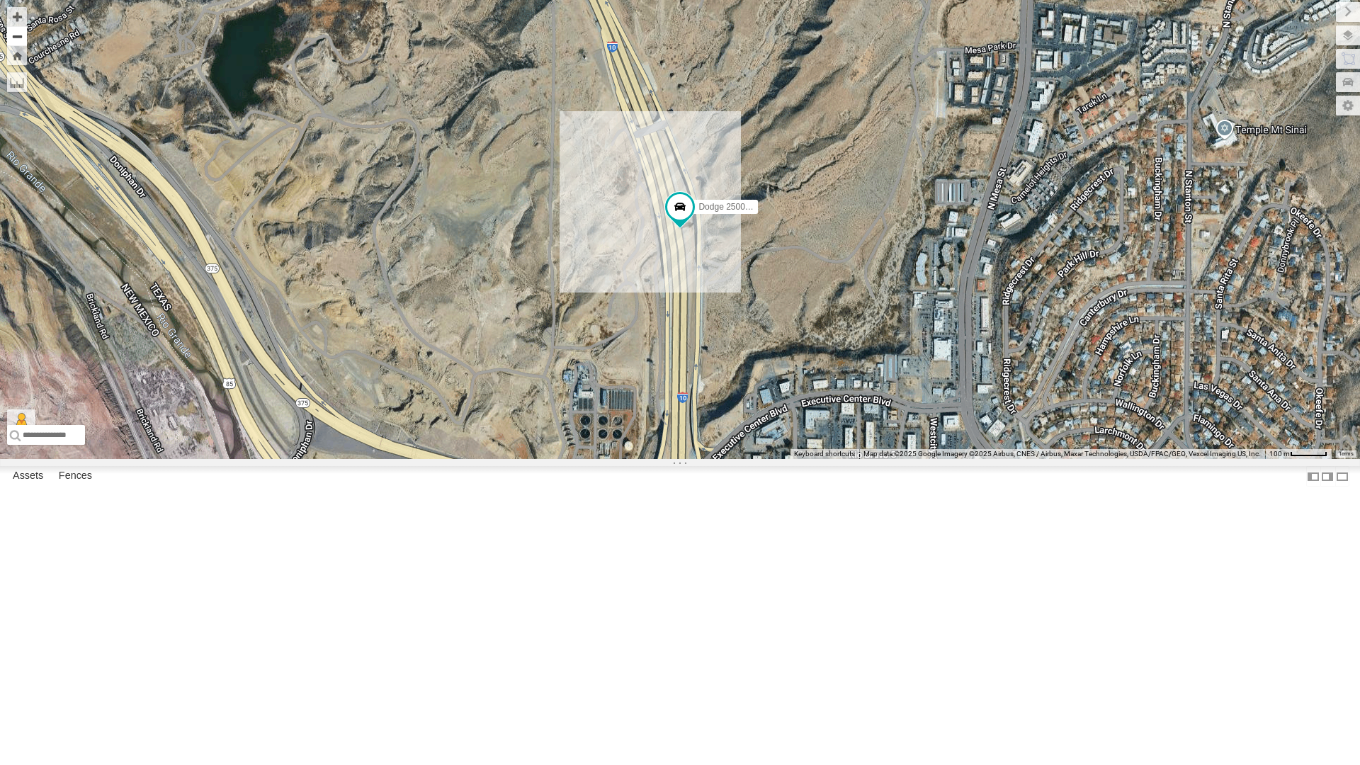
click at [16, 40] on button "Zoom out" at bounding box center [17, 36] width 20 height 20
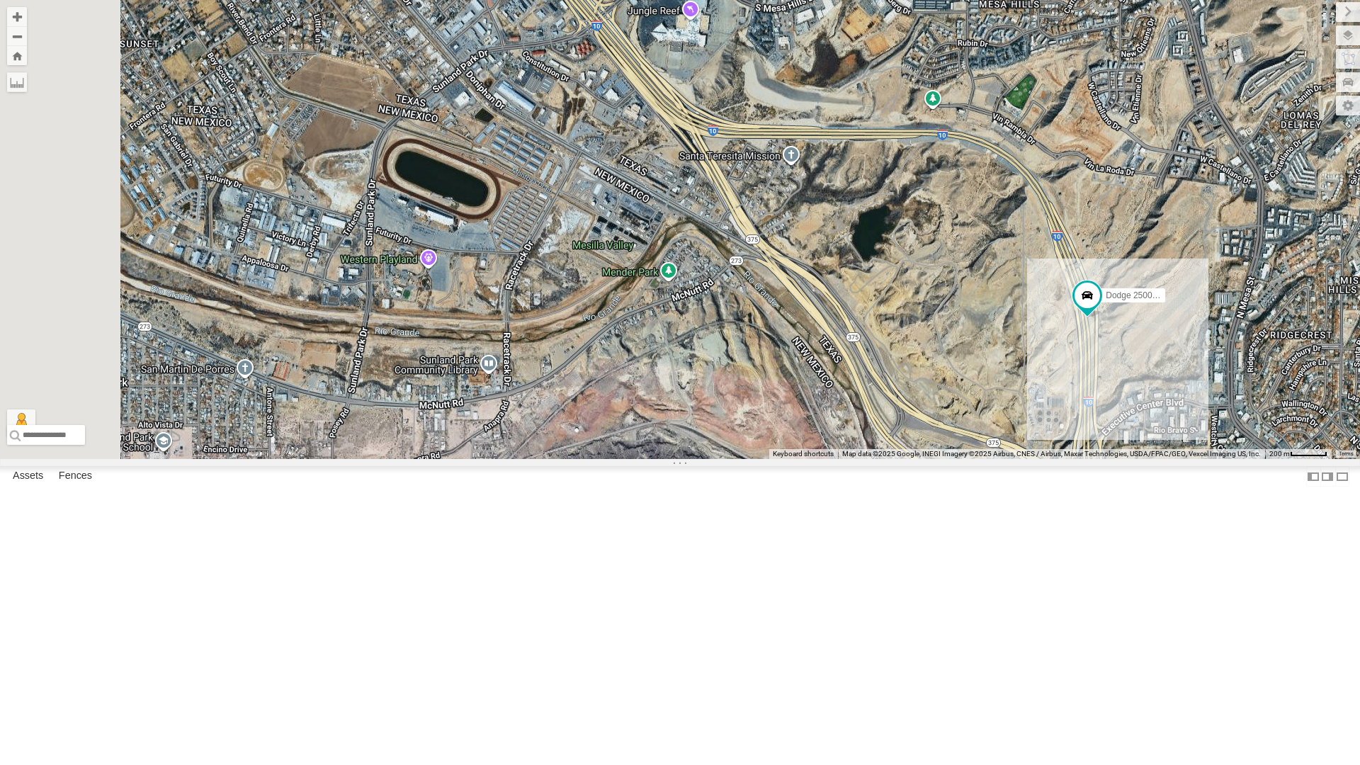
drag, startPoint x: 278, startPoint y: 271, endPoint x: 606, endPoint y: 347, distance: 335.9
click at [606, 347] on div "Dodge 2500 - Cam Loading..." at bounding box center [680, 229] width 1360 height 459
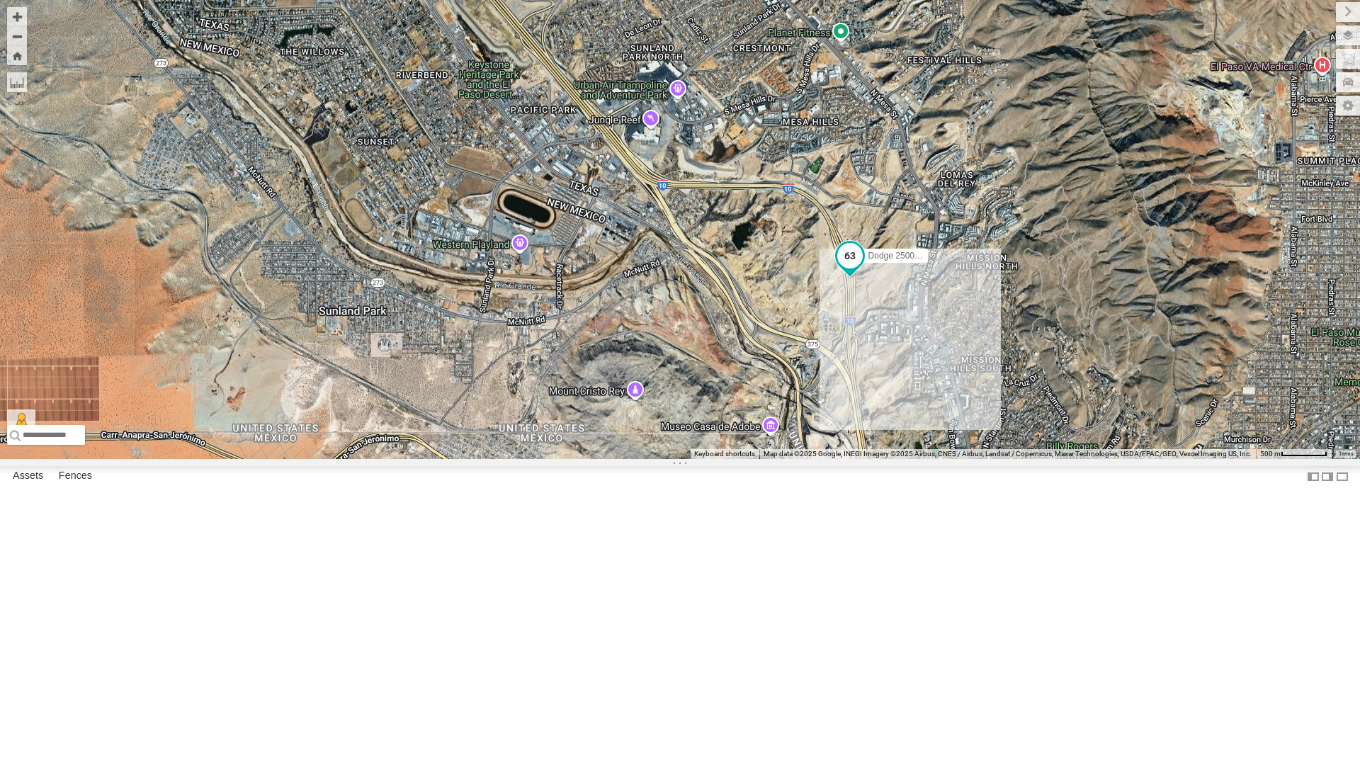
click at [841, 268] on span at bounding box center [849, 255] width 25 height 25
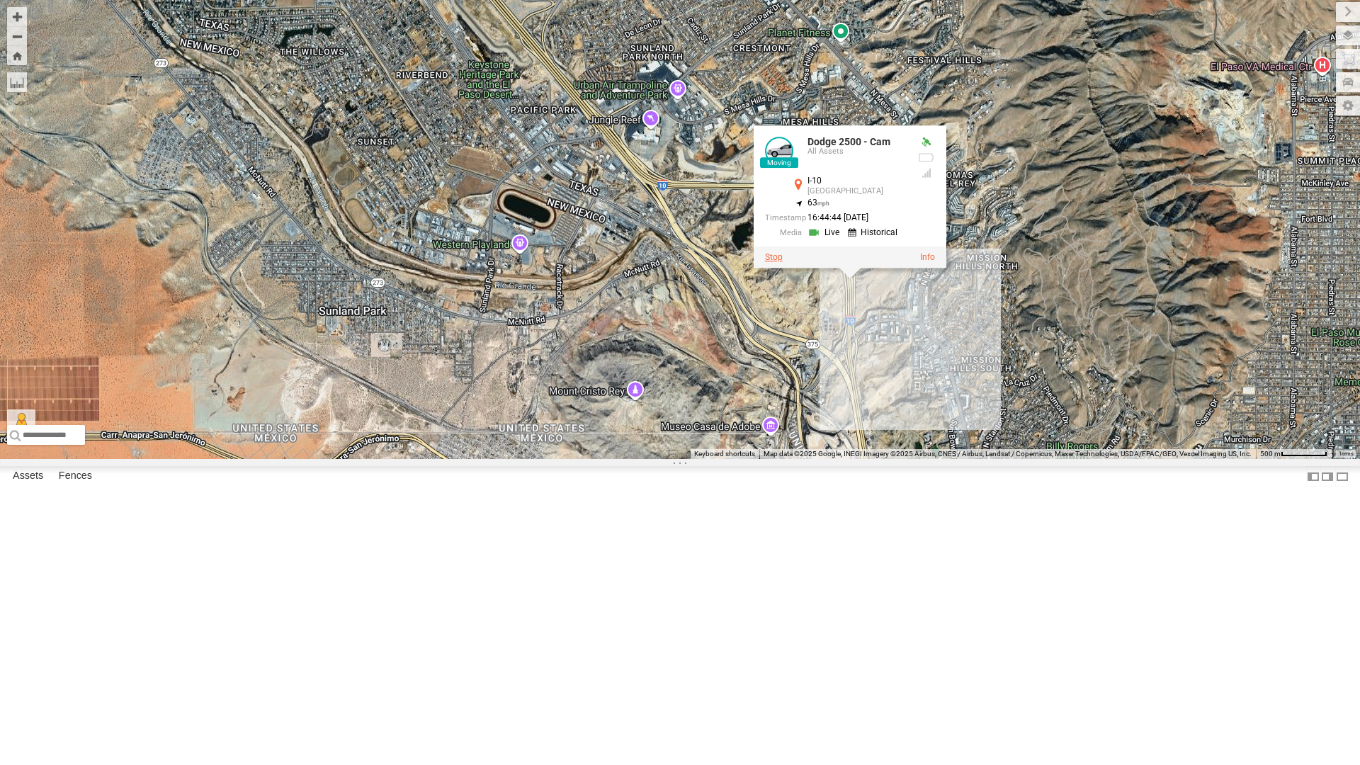
click at [767, 262] on label at bounding box center [774, 257] width 18 height 10
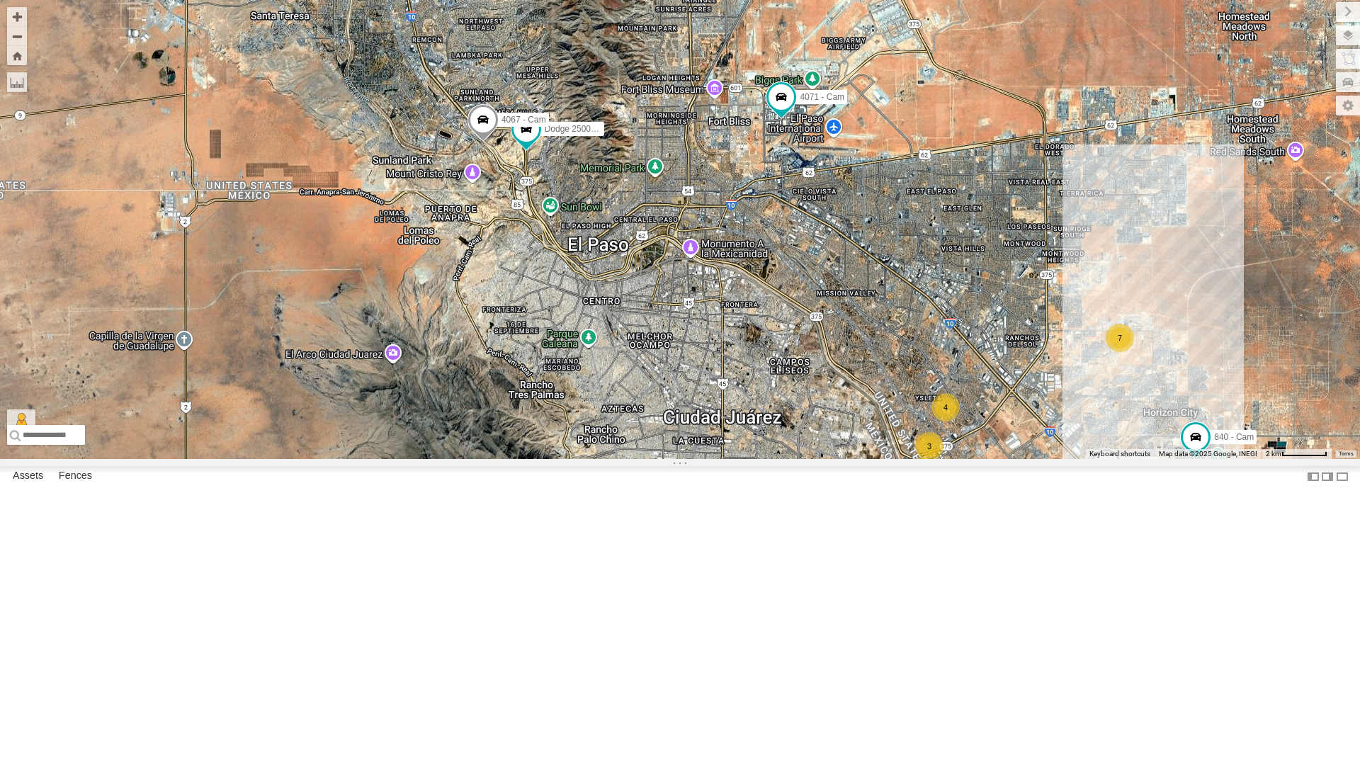
click at [514, 314] on div "Dodge 2500 - Cam 4067 - Cam 3 7 4 4054 - Cam 3 2 840 - Cam 4071 - Cam 212 - Cam…" at bounding box center [680, 229] width 1360 height 459
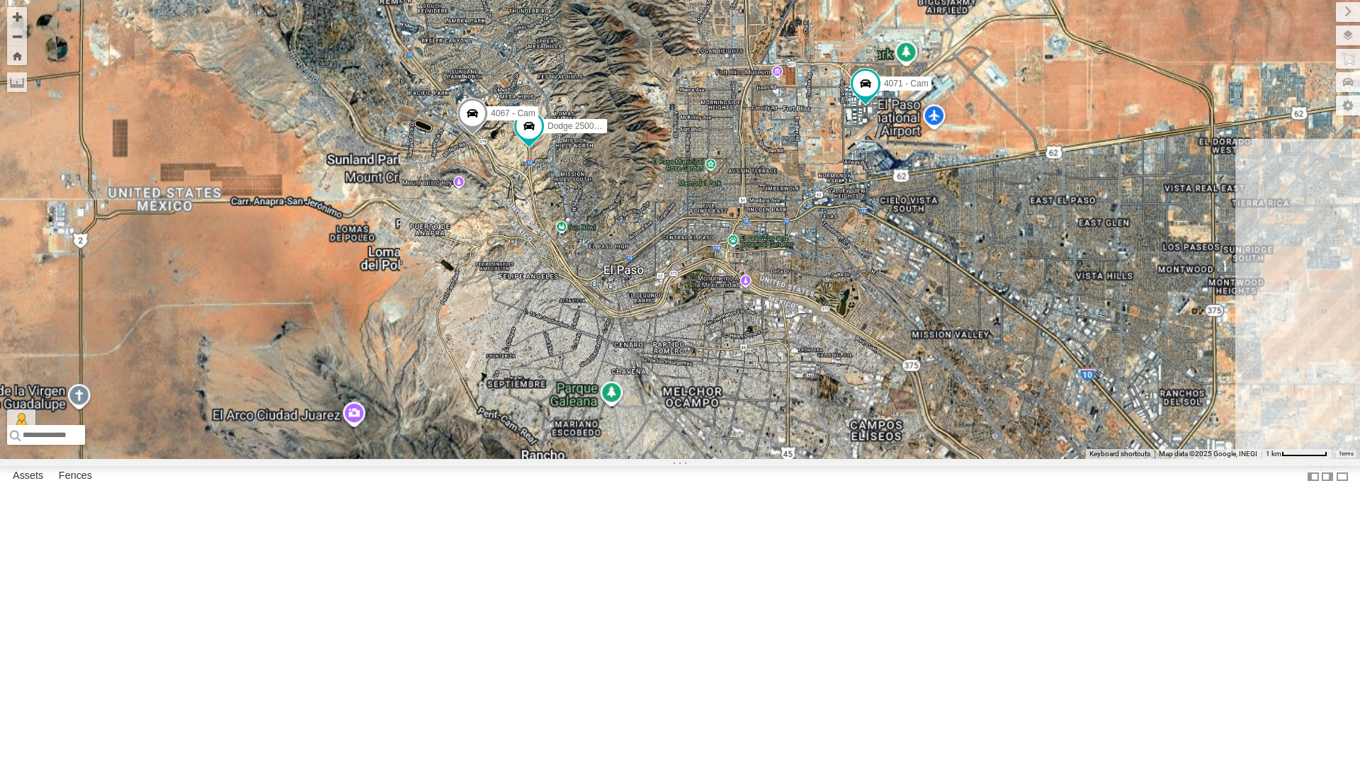
click at [514, 314] on div "Dodge 2500 - Cam 4067 - Cam 4054 - Cam 840 - Cam 4071 - Cam 212 - Cam Loading..." at bounding box center [680, 229] width 1360 height 459
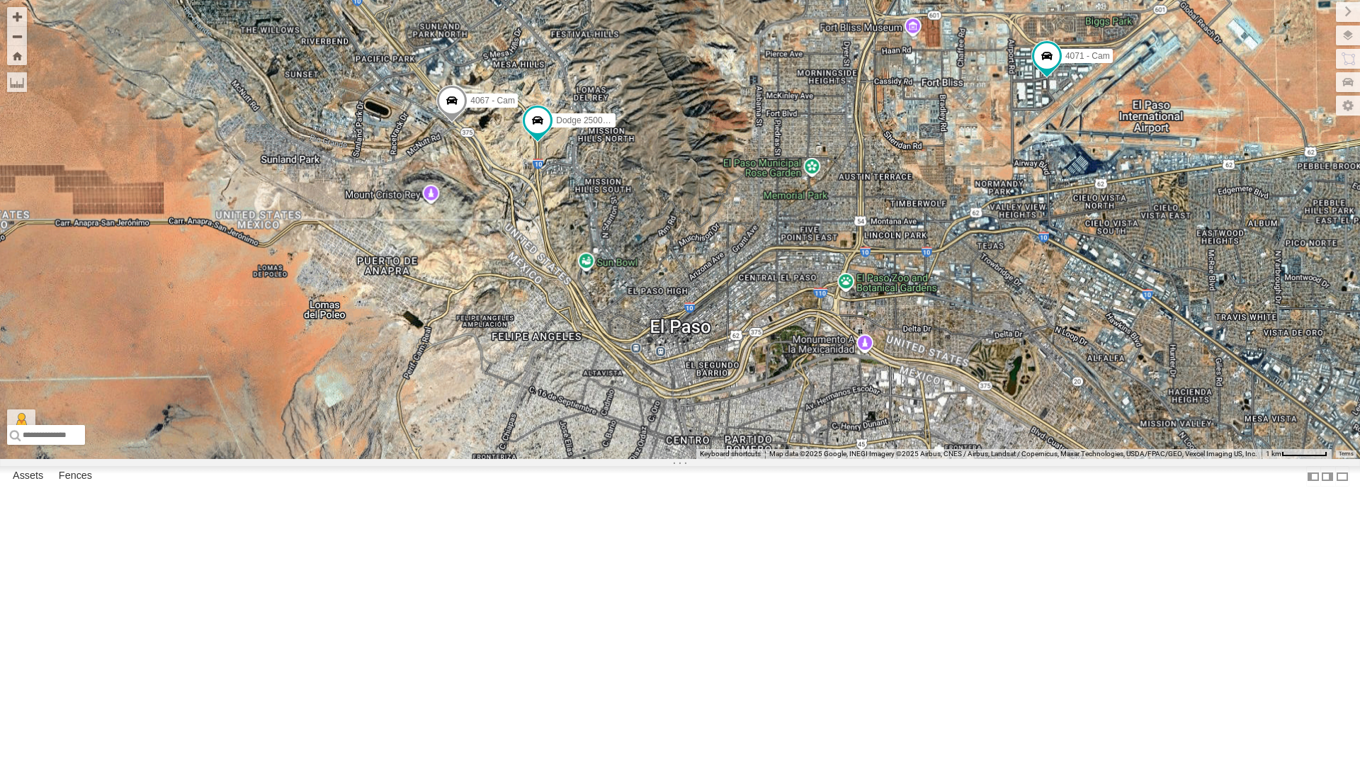
click at [514, 314] on div "Dodge 2500 - Cam 4067 - Cam 4054 - Cam 840 - Cam 4071 - Cam 212 - Cam Loading..." at bounding box center [680, 229] width 1360 height 459
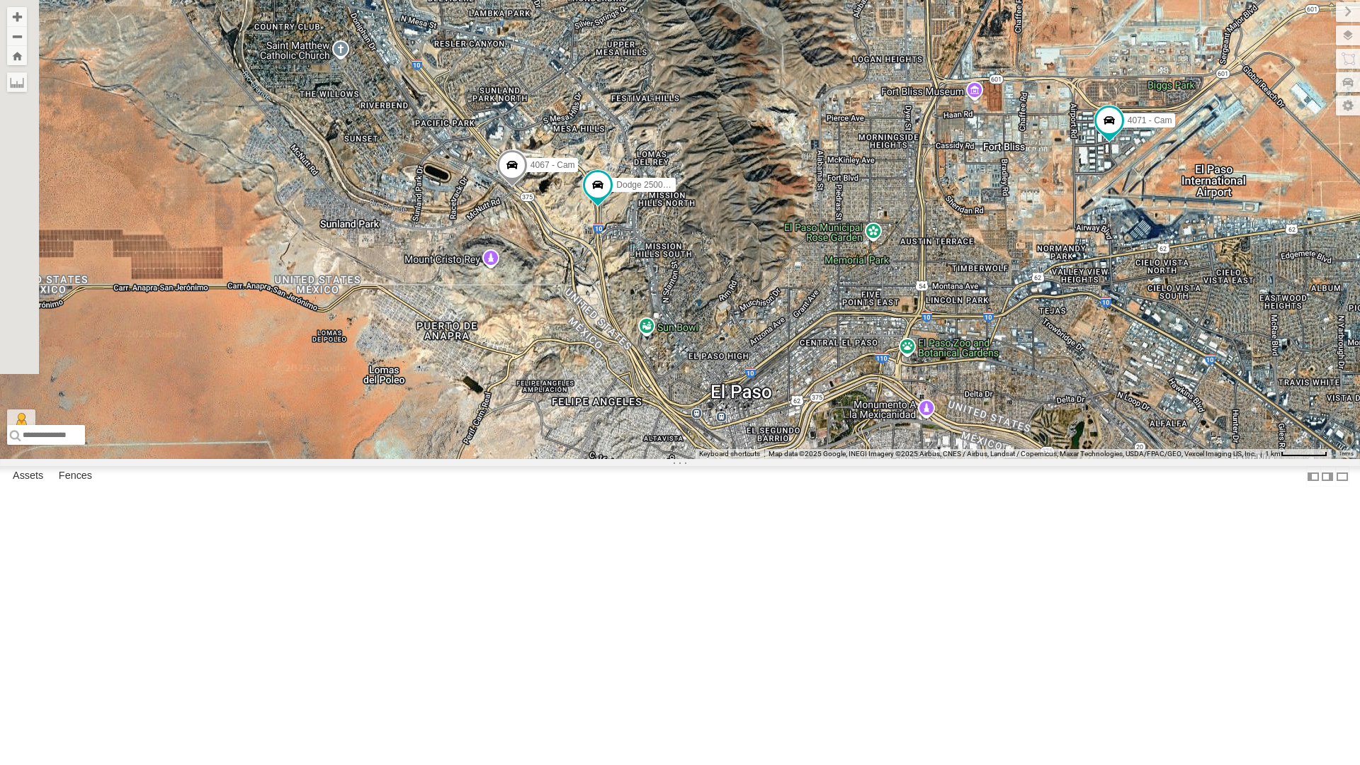
drag, startPoint x: 550, startPoint y: 370, endPoint x: 650, endPoint y: 464, distance: 136.8
click at [650, 459] on div "Dodge 2500 - Cam 4067 - Cam 4054 - Cam 840 - Cam 4071 - Cam 212 - Cam Loading..." at bounding box center [680, 229] width 1360 height 459
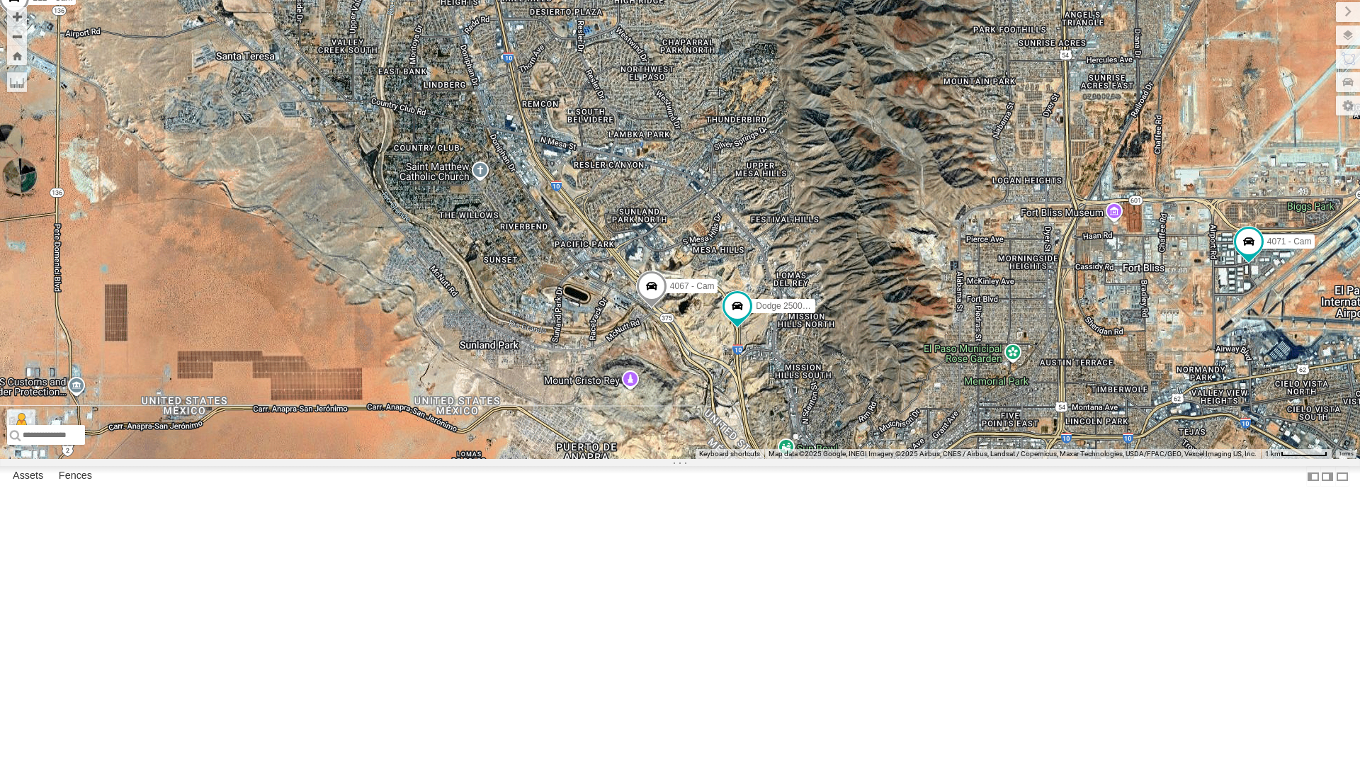
click at [681, 459] on div "Dodge 2500 - Cam 4067 - Cam 4054 - Cam 840 - Cam 4071 - Cam 212 - Cam 2 Loading…" at bounding box center [680, 229] width 1360 height 459
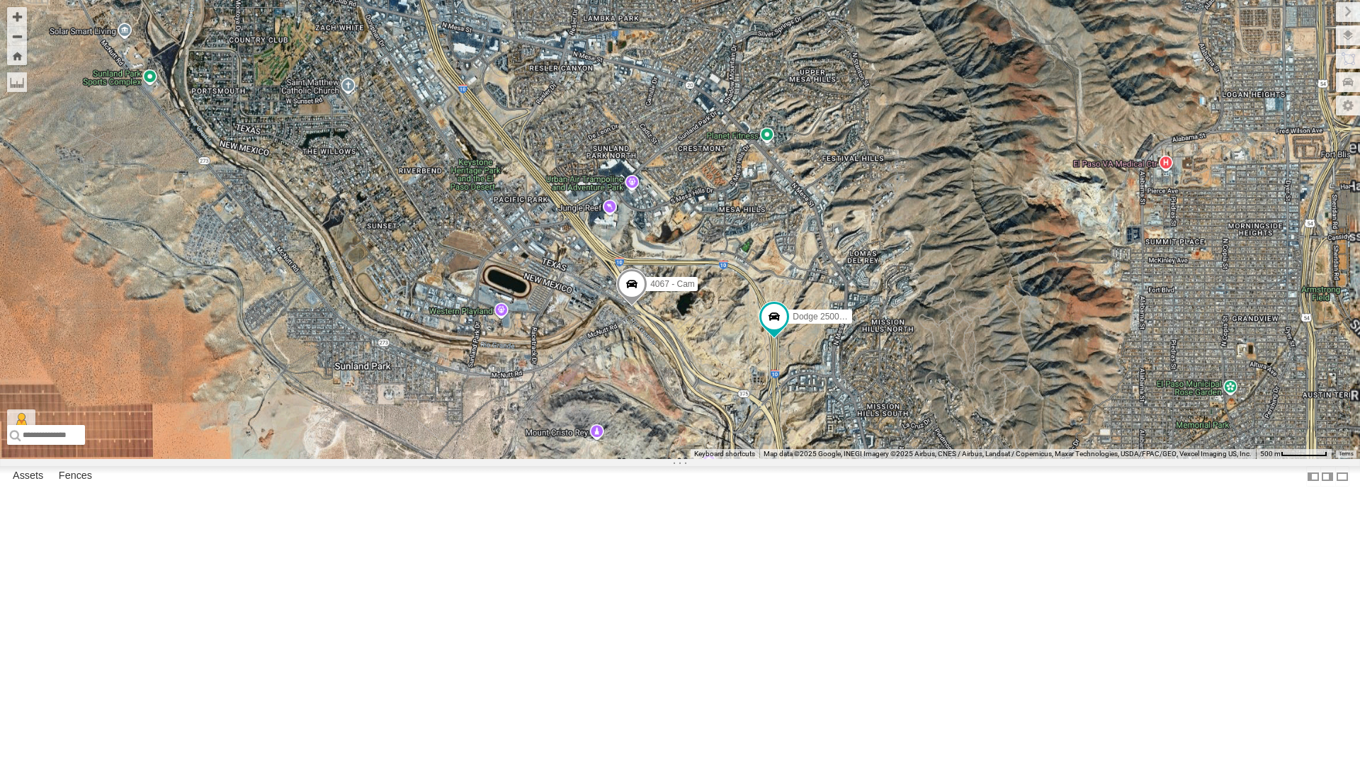
click at [681, 459] on div "Dodge 2500 - Cam 4067 - Cam 4054 - Cam 840 - Cam 4071 - Cam 212 - Cam Loading..." at bounding box center [680, 229] width 1360 height 459
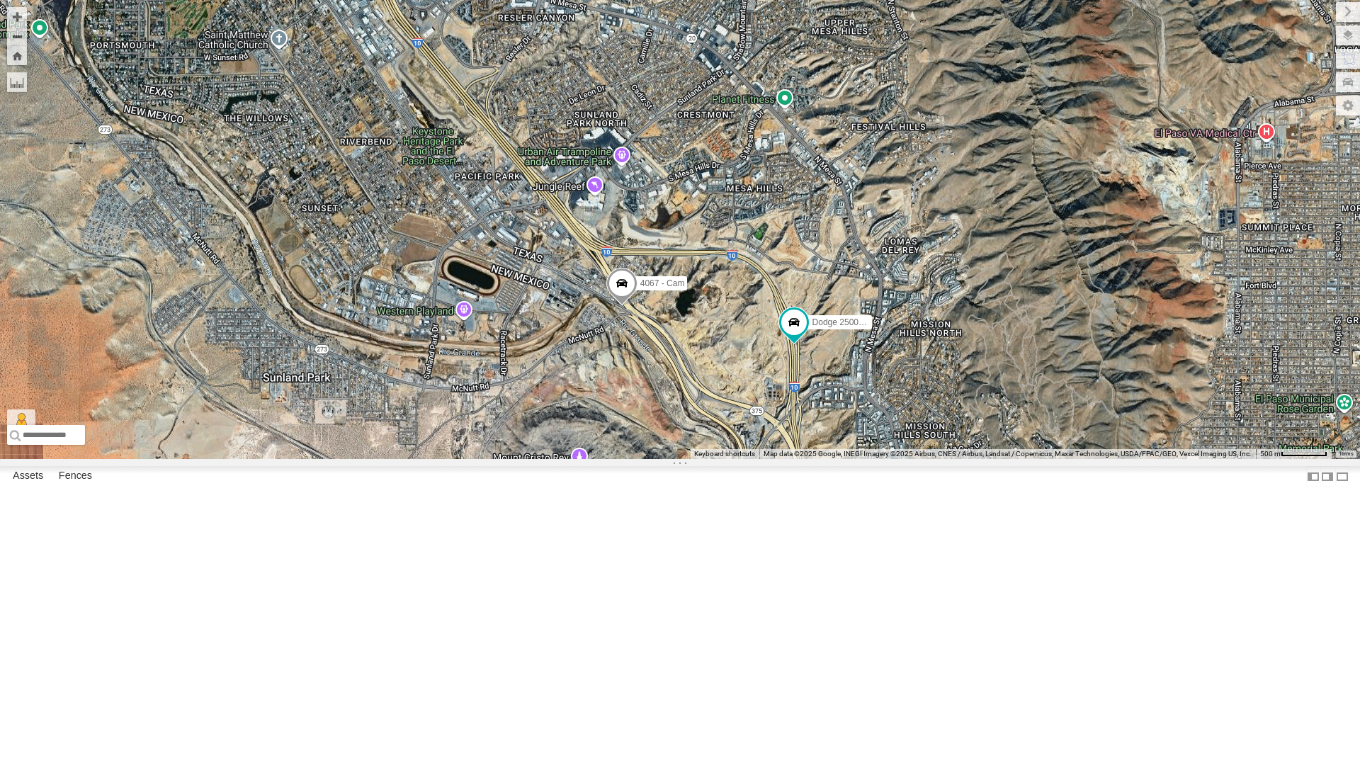
click at [681, 459] on div "Dodge 2500 - Cam 4067 - Cam 4054 - Cam 840 - Cam 4071 - Cam 212 - Cam Loading..." at bounding box center [680, 229] width 1360 height 459
click at [712, 459] on div "Dodge 2500 - Cam 4067 - Cam 4054 - Cam 840 - Cam 4071 - Cam 212 - Cam Loading..." at bounding box center [680, 229] width 1360 height 459
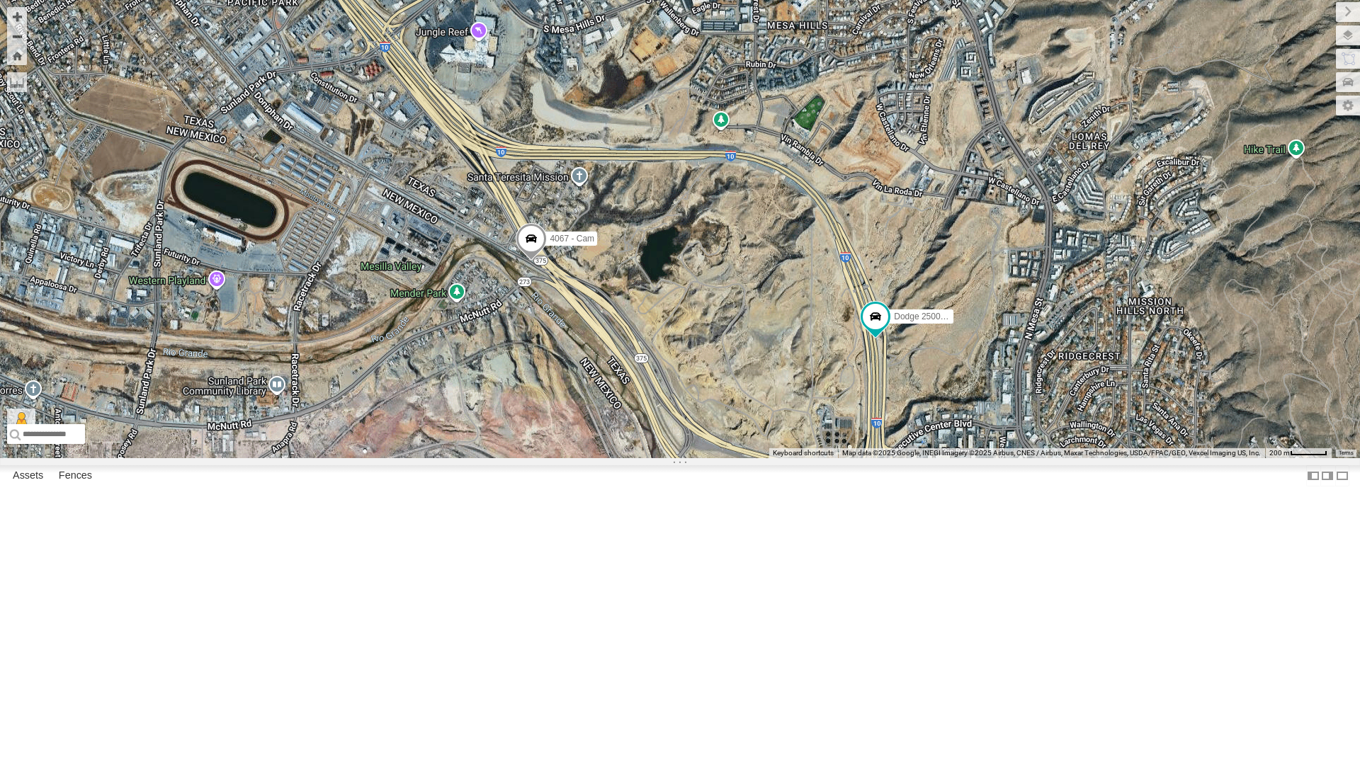
click at [693, 399] on div "Dodge 2500 - Cam 4067 - Cam 4054 - Cam 840 - Cam 4071 - Cam 212 - Cam Loading..." at bounding box center [680, 229] width 1360 height 458
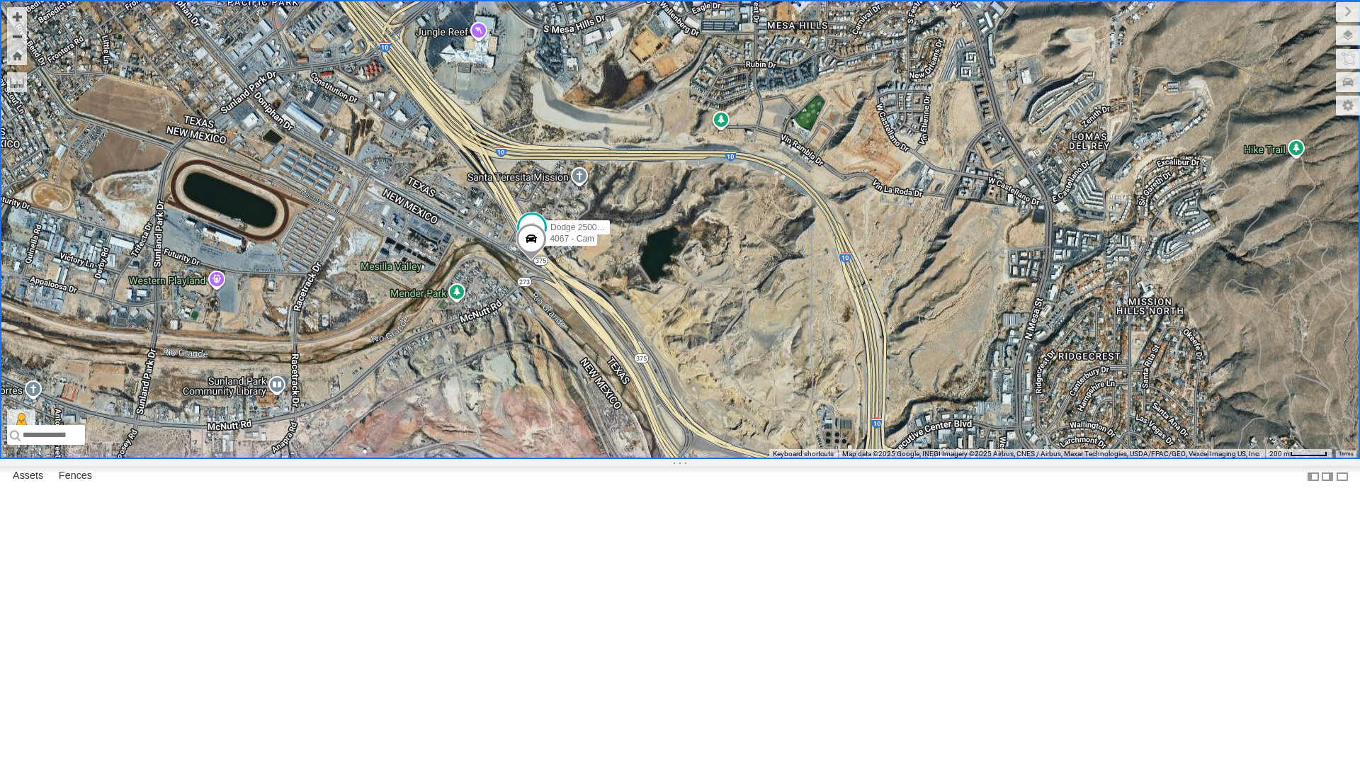
click at [503, 404] on div "Dodge 2500 - Cam 4067 - Cam 4054 - Cam 840 - Cam 4071 - Cam 212 - Cam Loading..." at bounding box center [680, 229] width 1360 height 459
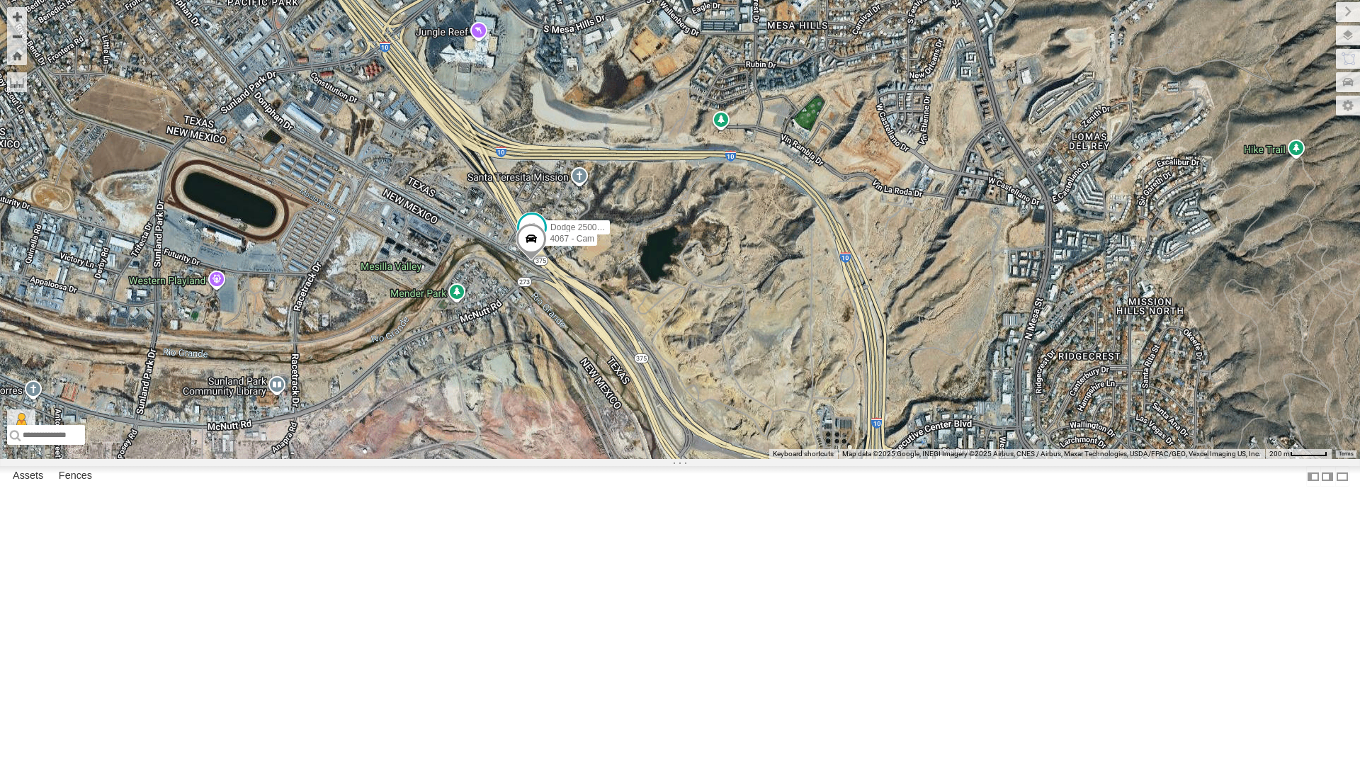
click at [503, 404] on div "Dodge 2500 - Cam 4067 - Cam 4054 - Cam 840 - Cam 4071 - Cam 212 - Cam Loading..." at bounding box center [680, 229] width 1360 height 459
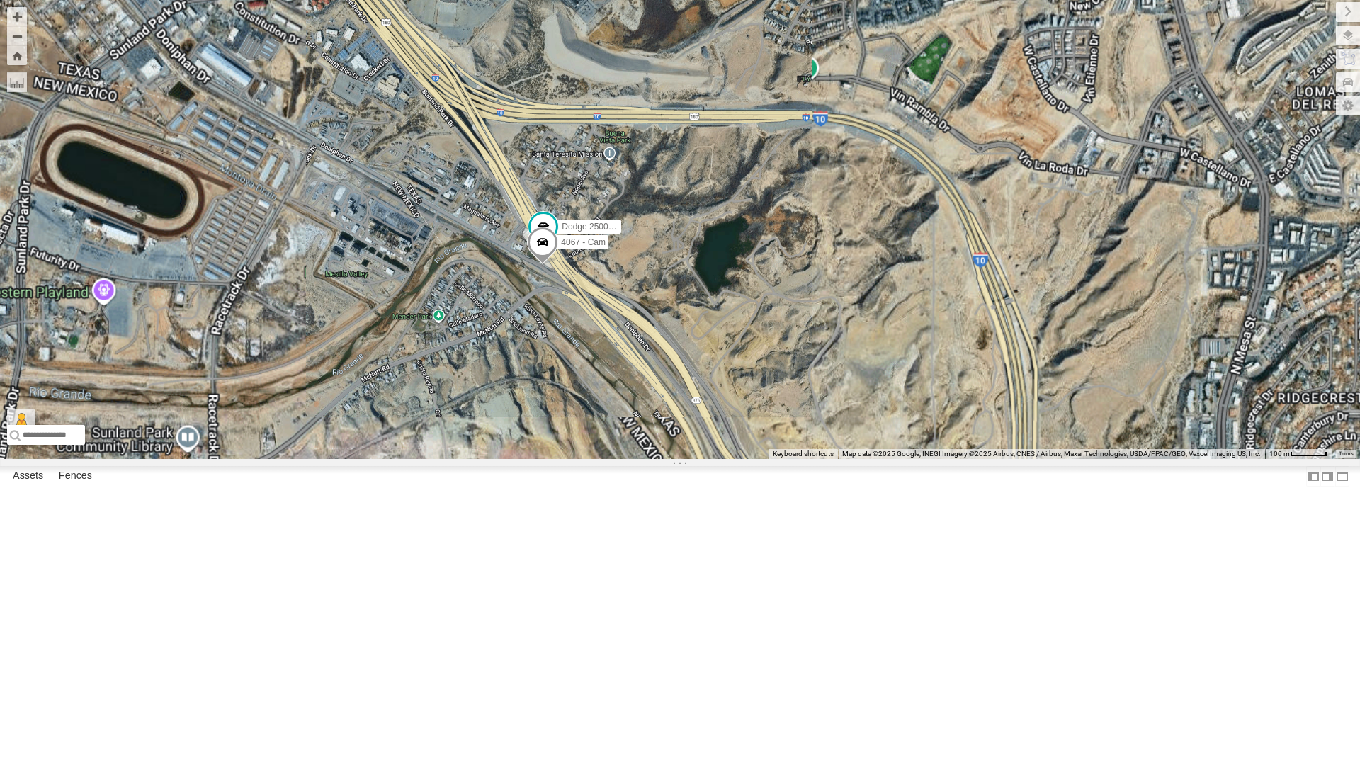
click at [503, 404] on div "Dodge 2500 - Cam 4067 - Cam 4054 - Cam 840 - Cam 4071 - Cam 212 - Cam Loading..." at bounding box center [680, 229] width 1360 height 459
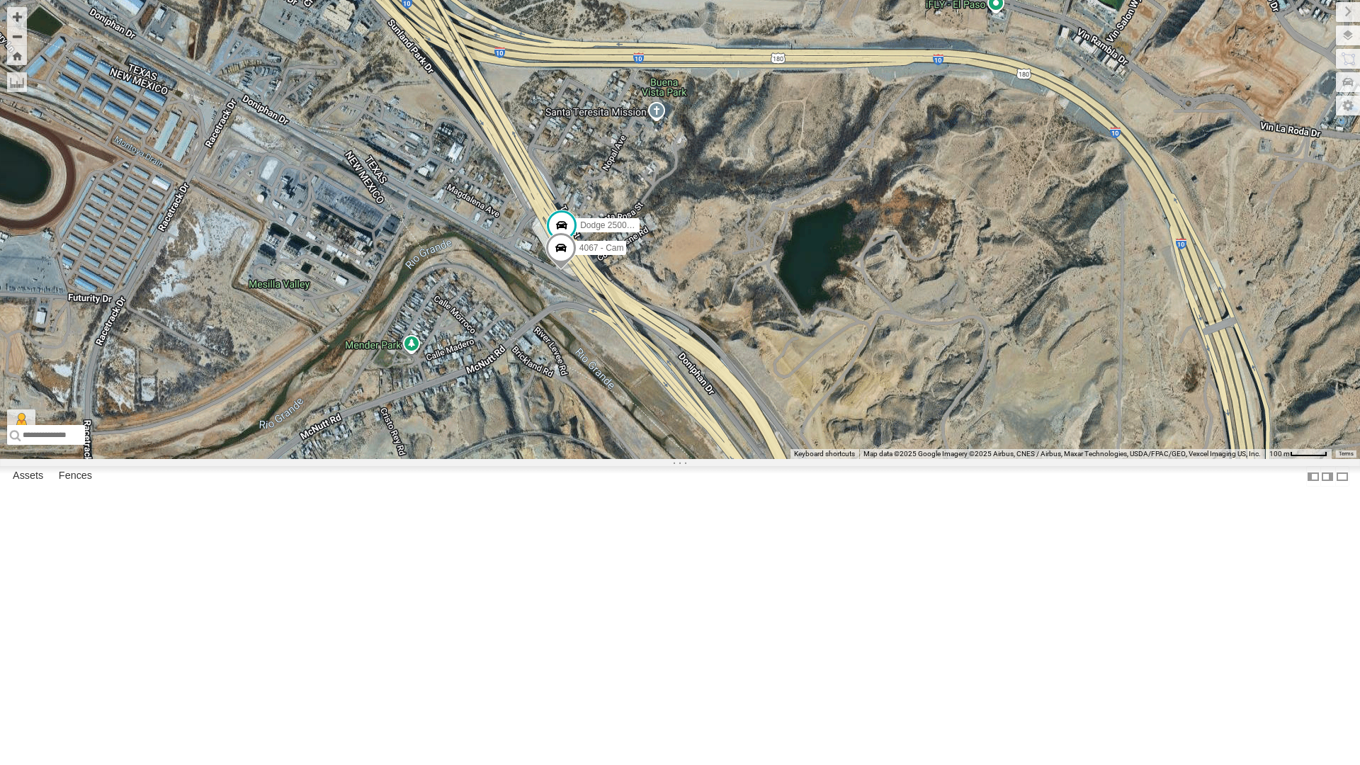
click at [503, 404] on div "Dodge 2500 - Cam 4067 - Cam 4054 - Cam 840 - Cam 4071 - Cam 212 - Cam Loading..." at bounding box center [680, 229] width 1360 height 459
click at [548, 428] on div "Dodge 2500 - Cam 4067 - Cam 4054 - Cam 840 - Cam 4071 - Cam 212 - Cam Loading..." at bounding box center [680, 229] width 1360 height 459
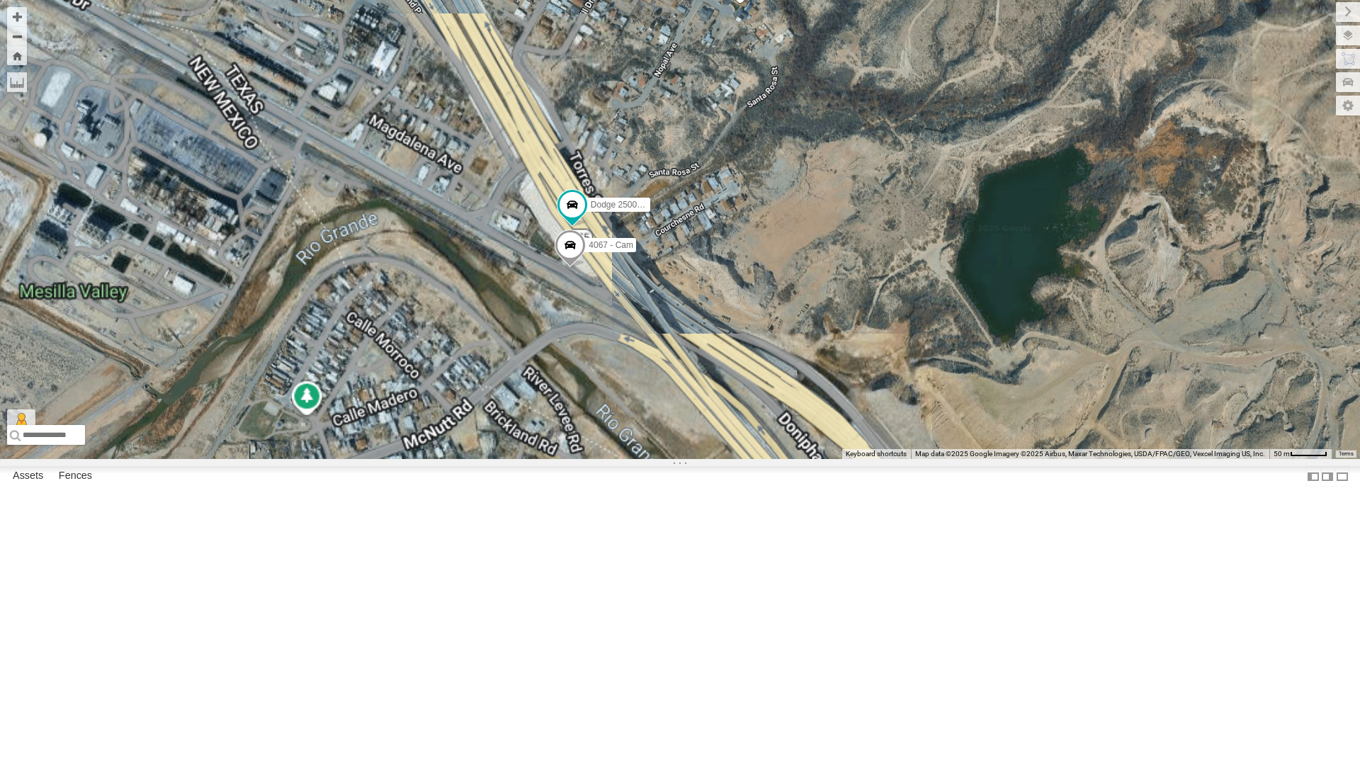
click at [548, 428] on div "Dodge 2500 - Cam 4067 - Cam 4054 - Cam 840 - Cam 4071 - Cam 212 - Cam Loading..." at bounding box center [680, 229] width 1360 height 459
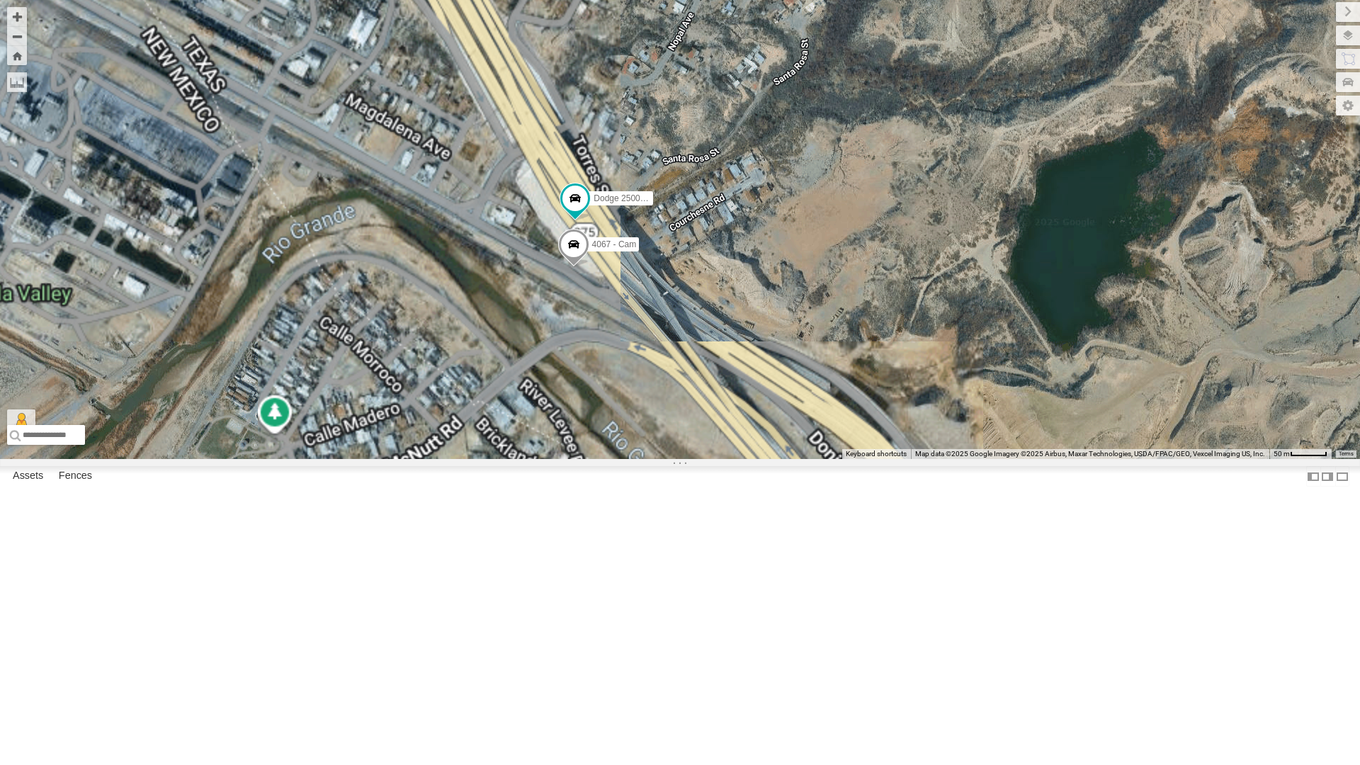
click at [548, 428] on div "Dodge 2500 - Cam 4067 - Cam 4054 - Cam 840 - Cam 4071 - Cam 212 - Cam Loading..." at bounding box center [680, 229] width 1360 height 459
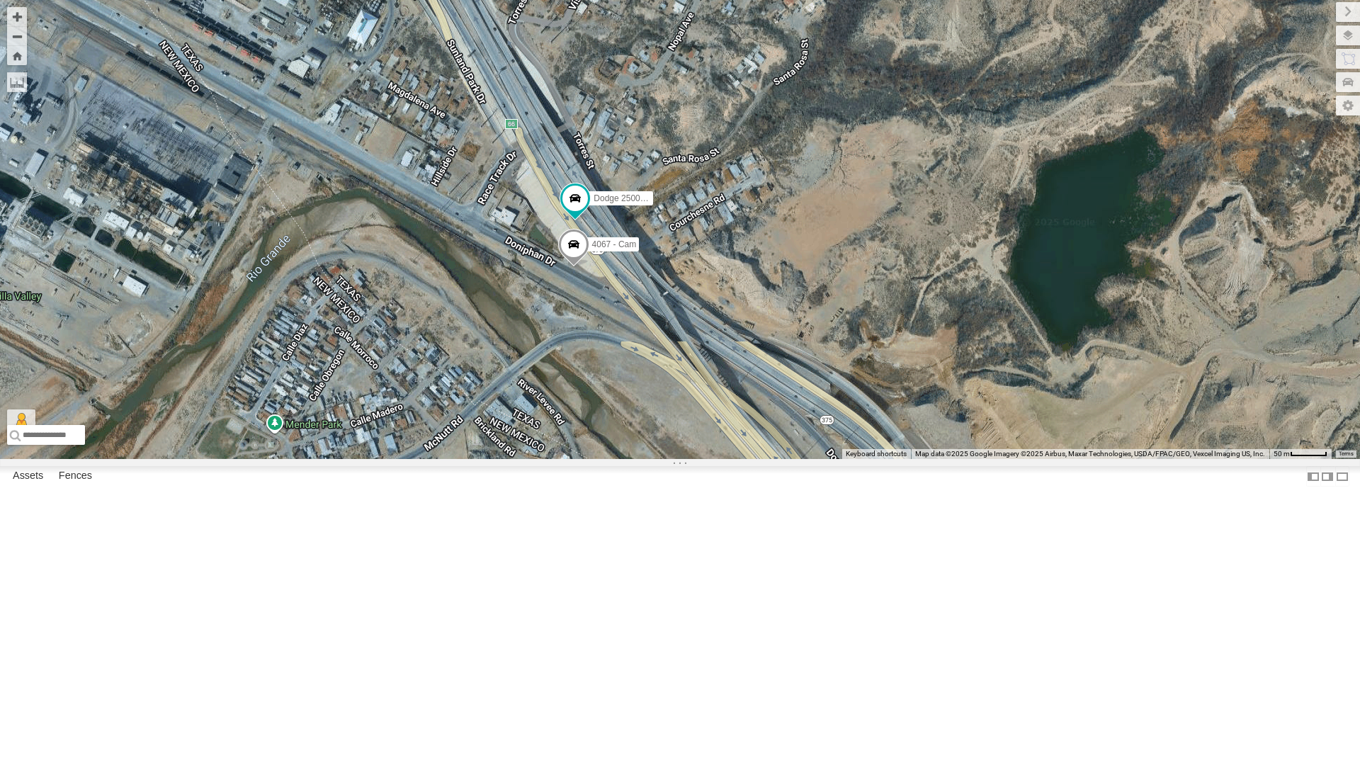
click at [548, 428] on div "Dodge 2500 - Cam 4067 - Cam 4054 - Cam 840 - Cam 4071 - Cam 212 - Cam Loading..." at bounding box center [680, 229] width 1360 height 459
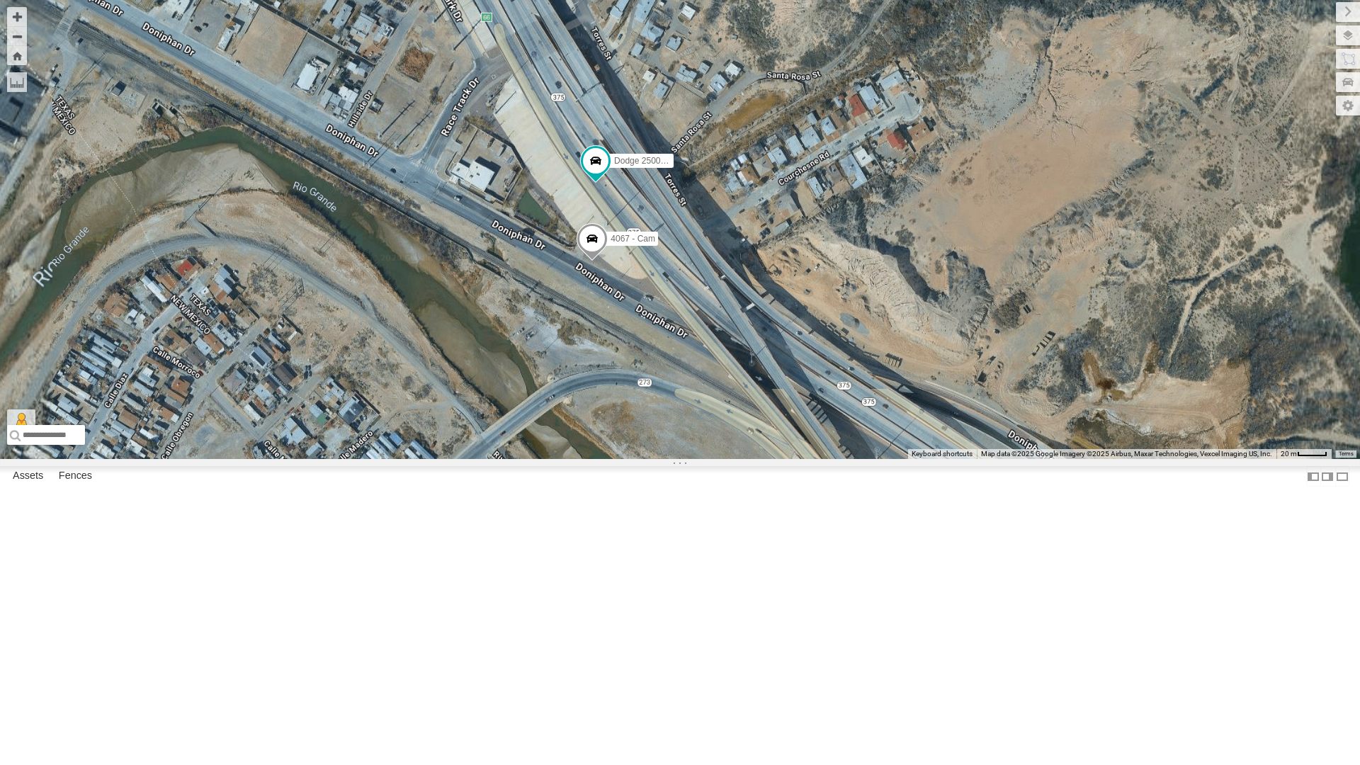
click at [548, 428] on div "Dodge 2500 - Cam 4067 - Cam 4054 - Cam 840 - Cam 4071 - Cam 212 - Cam Loading..." at bounding box center [680, 229] width 1360 height 459
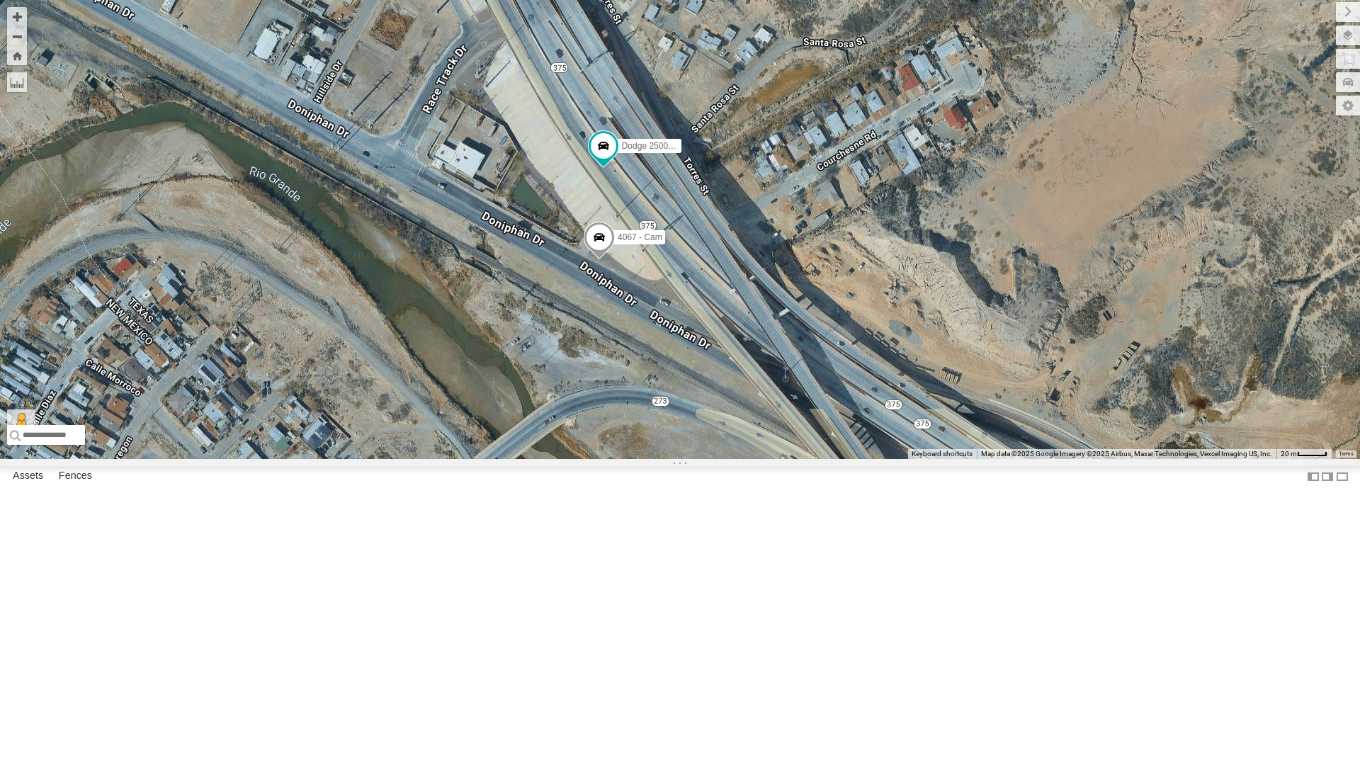
click at [548, 428] on div "Dodge 2500 - Cam 4067 - Cam 4054 - Cam 840 - Cam 4071 - Cam 212 - Cam Loading..." at bounding box center [680, 229] width 1360 height 459
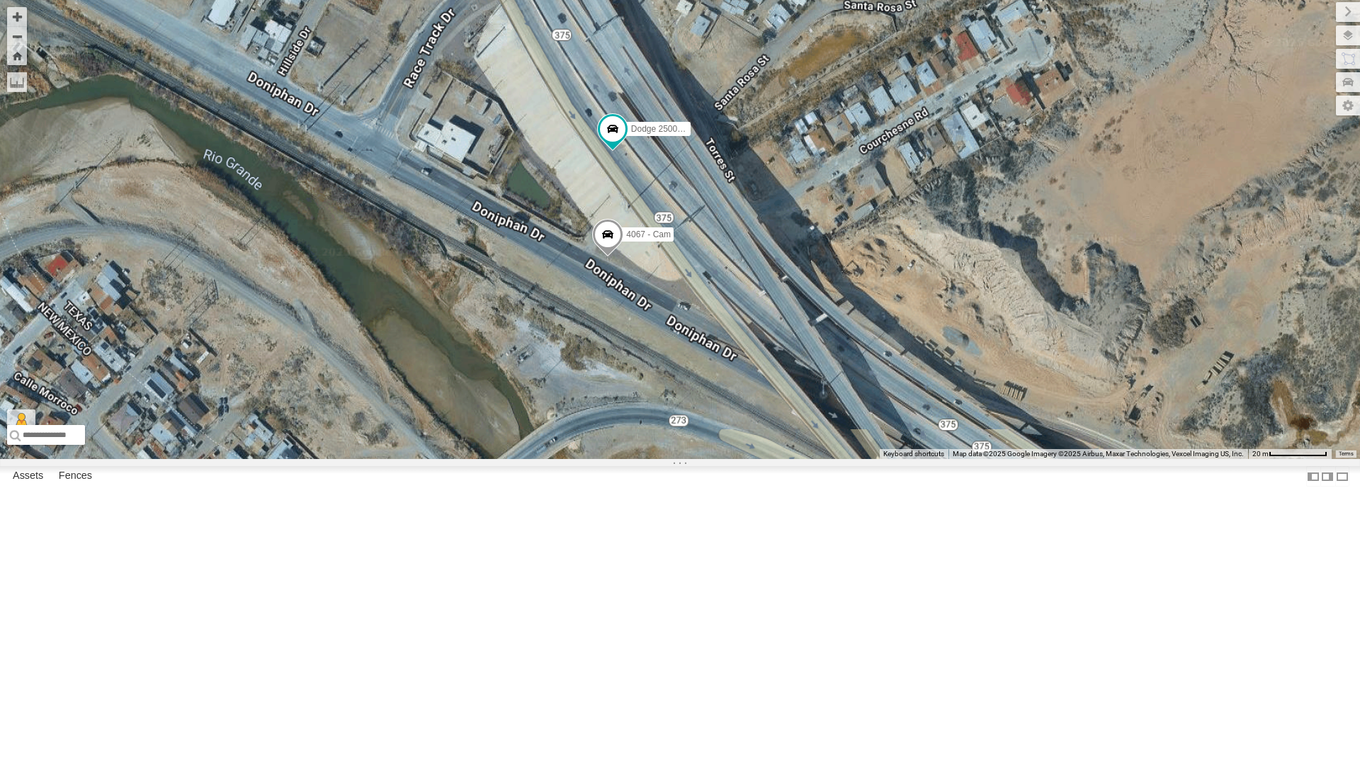
click at [548, 428] on div "Dodge 2500 - Cam 4067 - Cam 4054 - Cam 840 - Cam 4071 - Cam 212 - Cam Loading..." at bounding box center [680, 229] width 1360 height 459
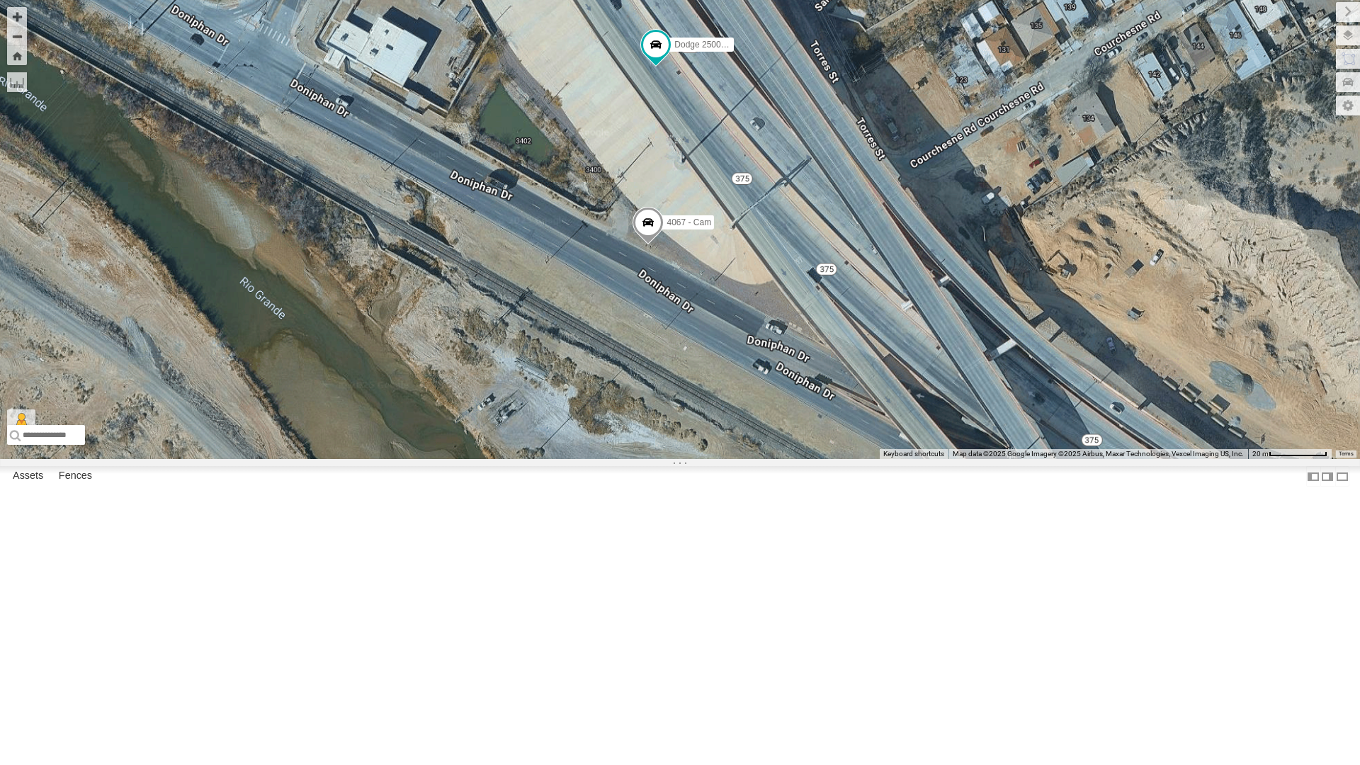
click at [548, 428] on div "Dodge 2500 - Cam 4067 - Cam 4054 - Cam 840 - Cam 4071 - Cam 212 - Cam Loading..." at bounding box center [680, 229] width 1360 height 459
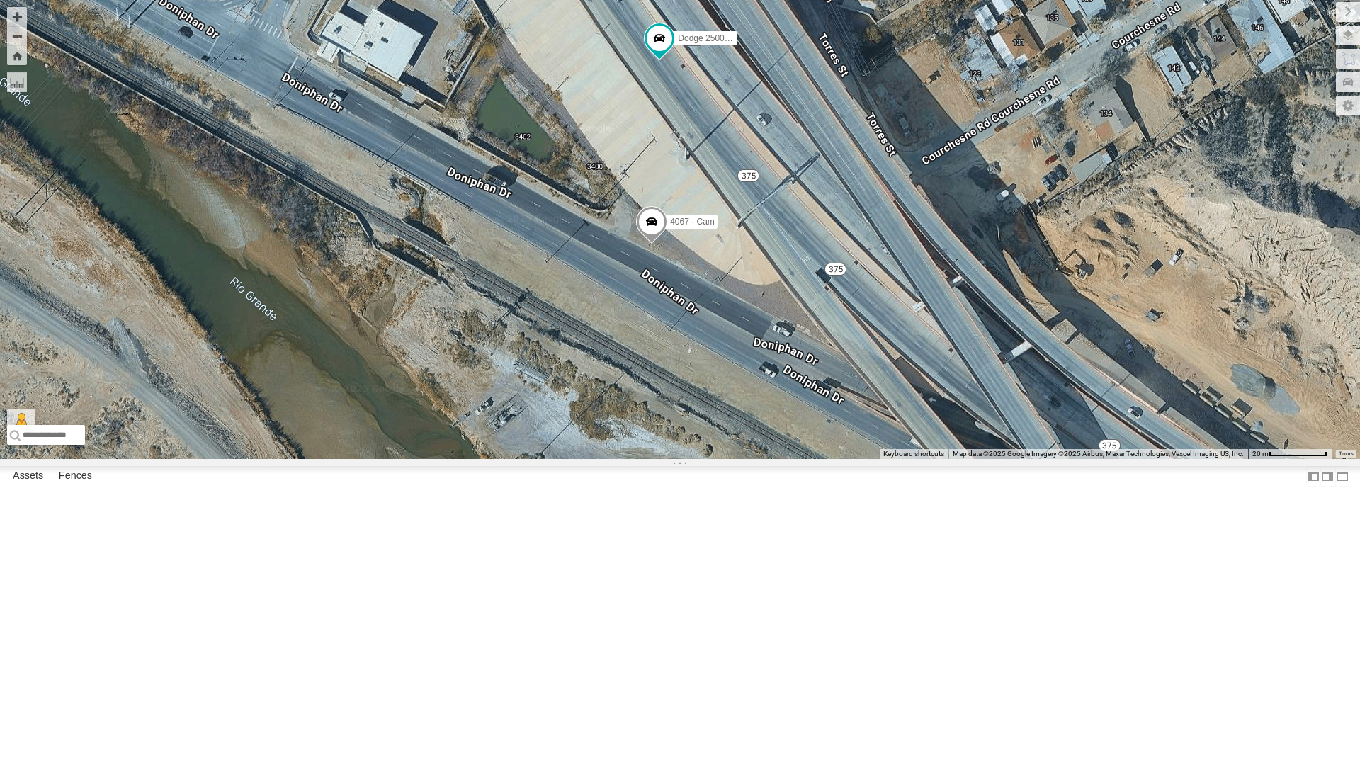
click at [548, 428] on div "Dodge 2500 - Cam 4067 - Cam 4054 - Cam 840 - Cam 4071 - Cam 212 - Cam Loading..." at bounding box center [680, 229] width 1360 height 459
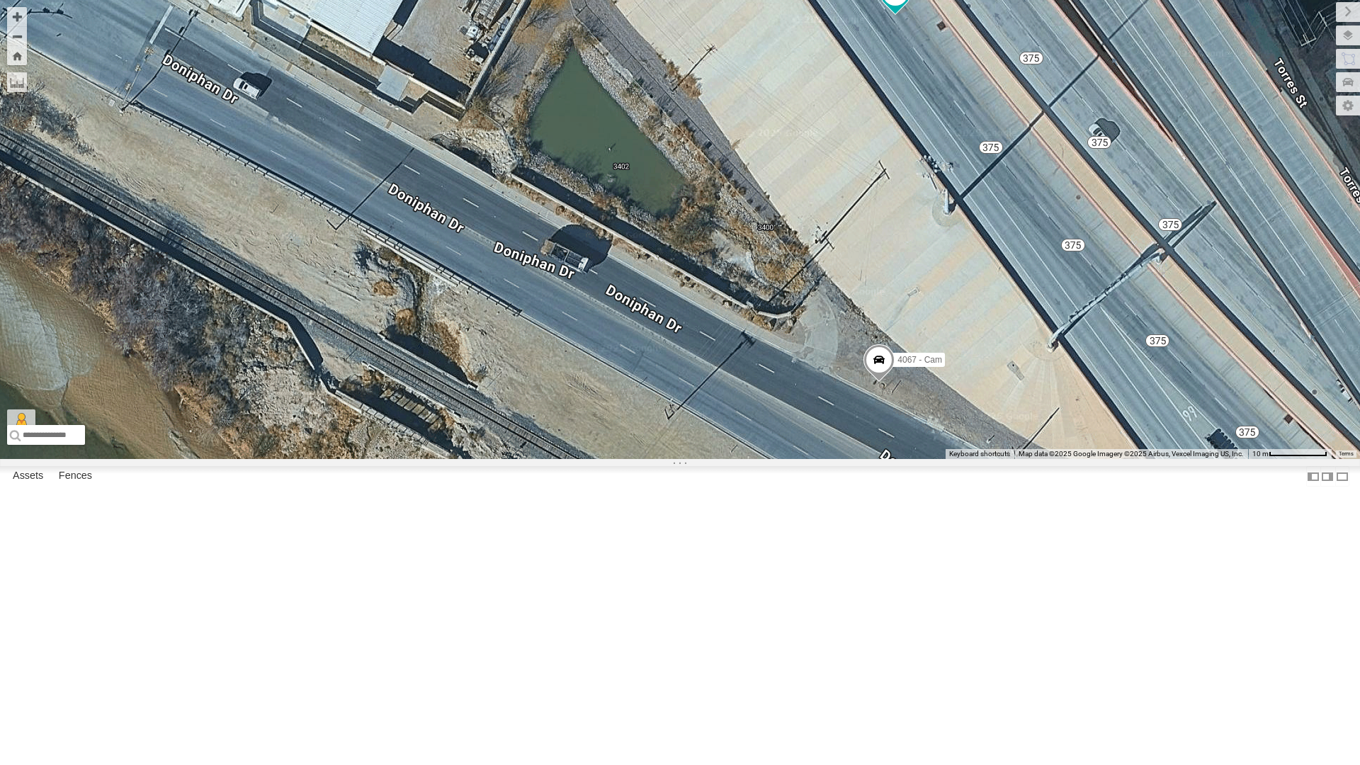
drag, startPoint x: 594, startPoint y: 467, endPoint x: 715, endPoint y: 630, distance: 202.6
click at [715, 459] on div "Dodge 2500 - Cam 4067 - Cam 4054 - Cam 840 - Cam 4071 - Cam 212 - Cam Loading..." at bounding box center [680, 229] width 1360 height 459
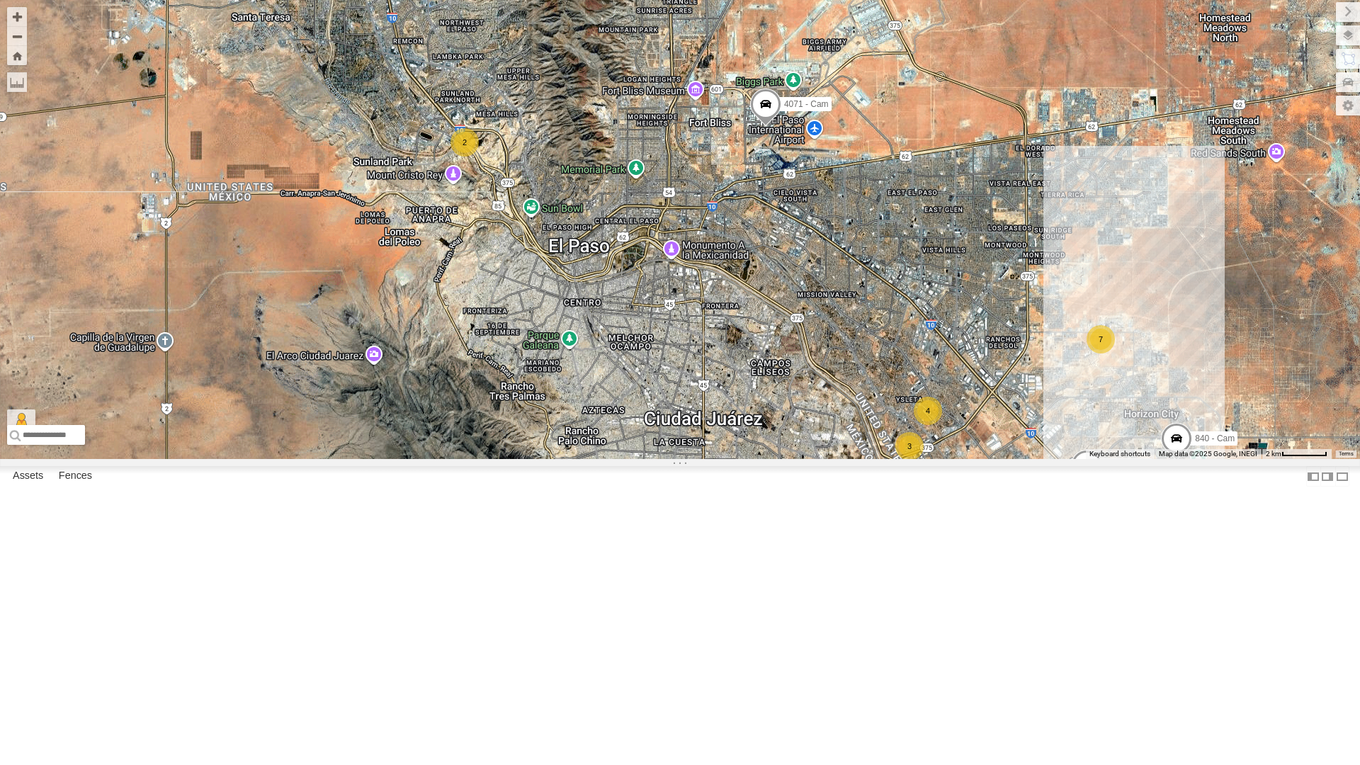
click at [457, 157] on div "2" at bounding box center [464, 142] width 28 height 28
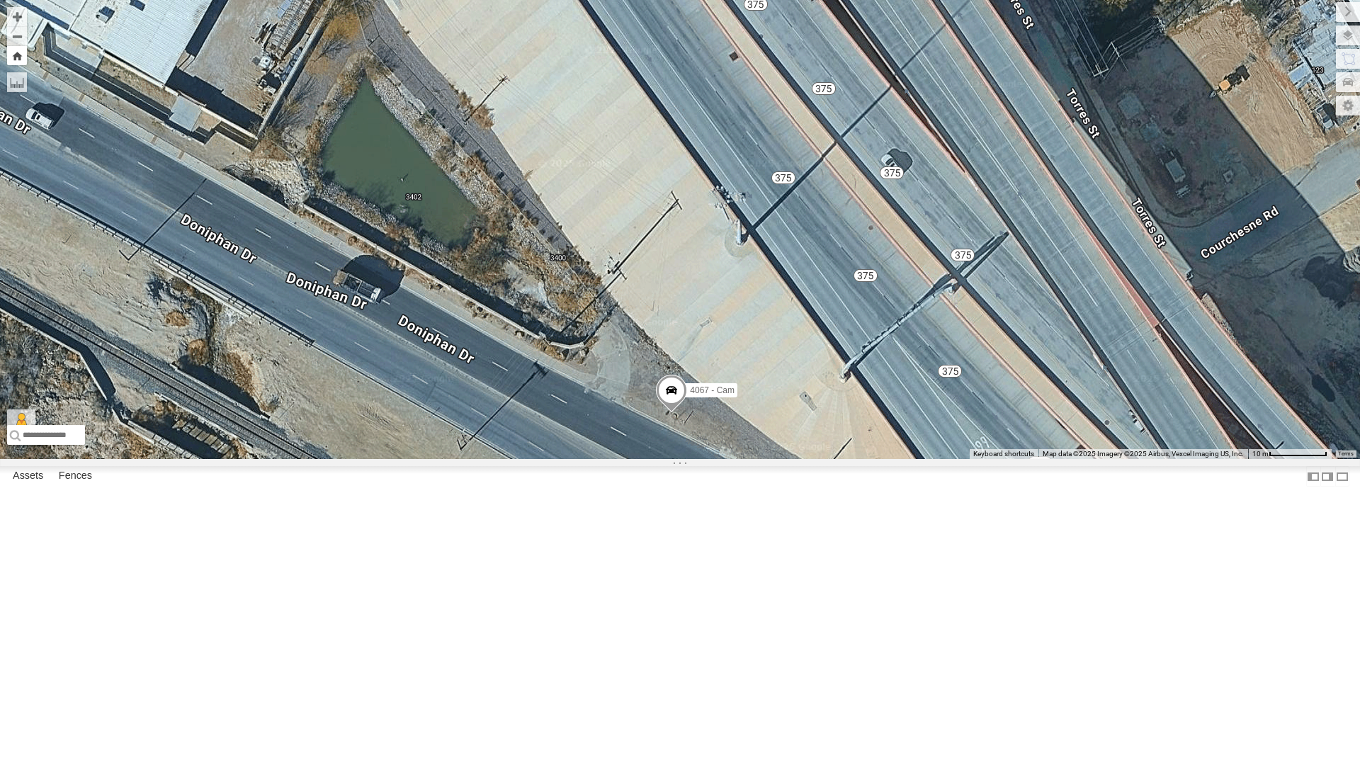
click at [23, 56] on button "Zoom Home" at bounding box center [17, 55] width 20 height 19
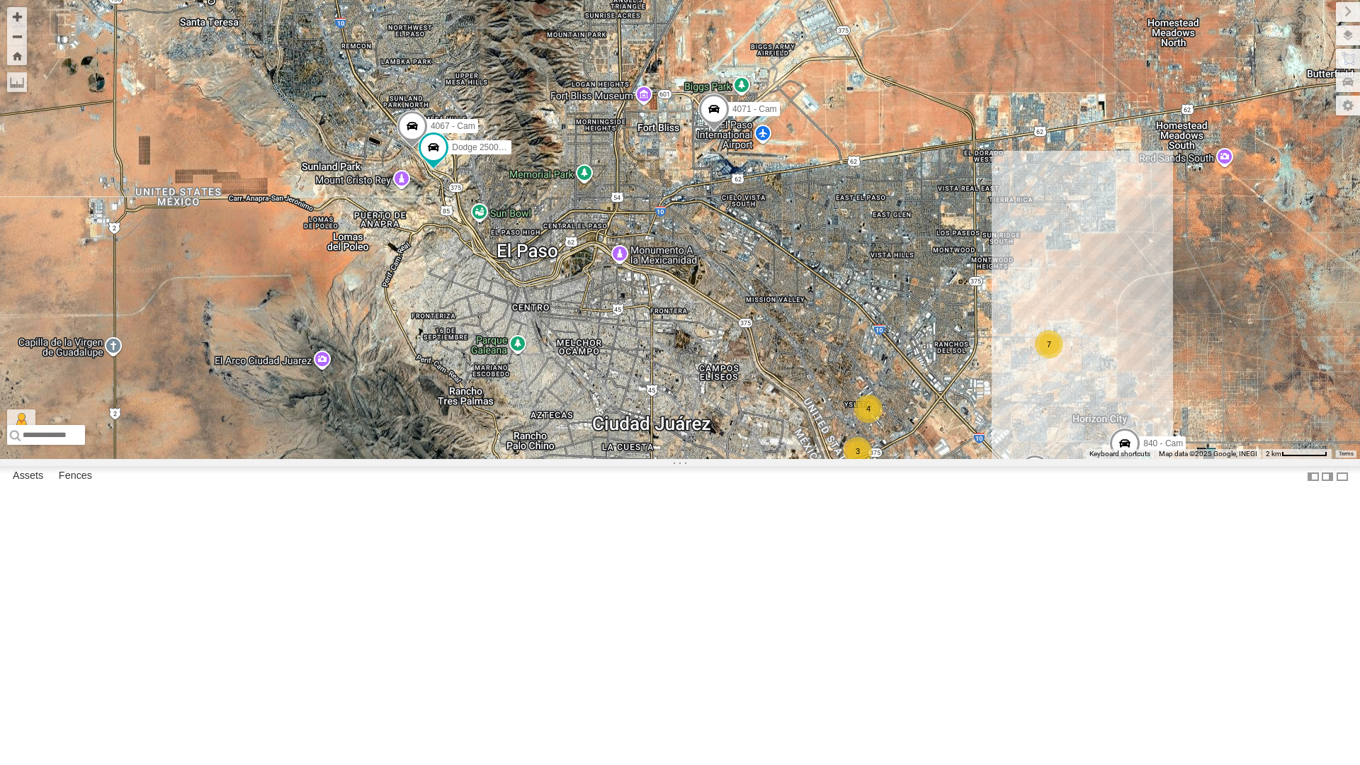
click at [1063, 459] on div "4067 - Cam 3 7 4 Dodge 2500 - Cam 4054 - Cam 3 2 840 - Cam 4071 - Cam 212 - Cam…" at bounding box center [680, 229] width 1360 height 459
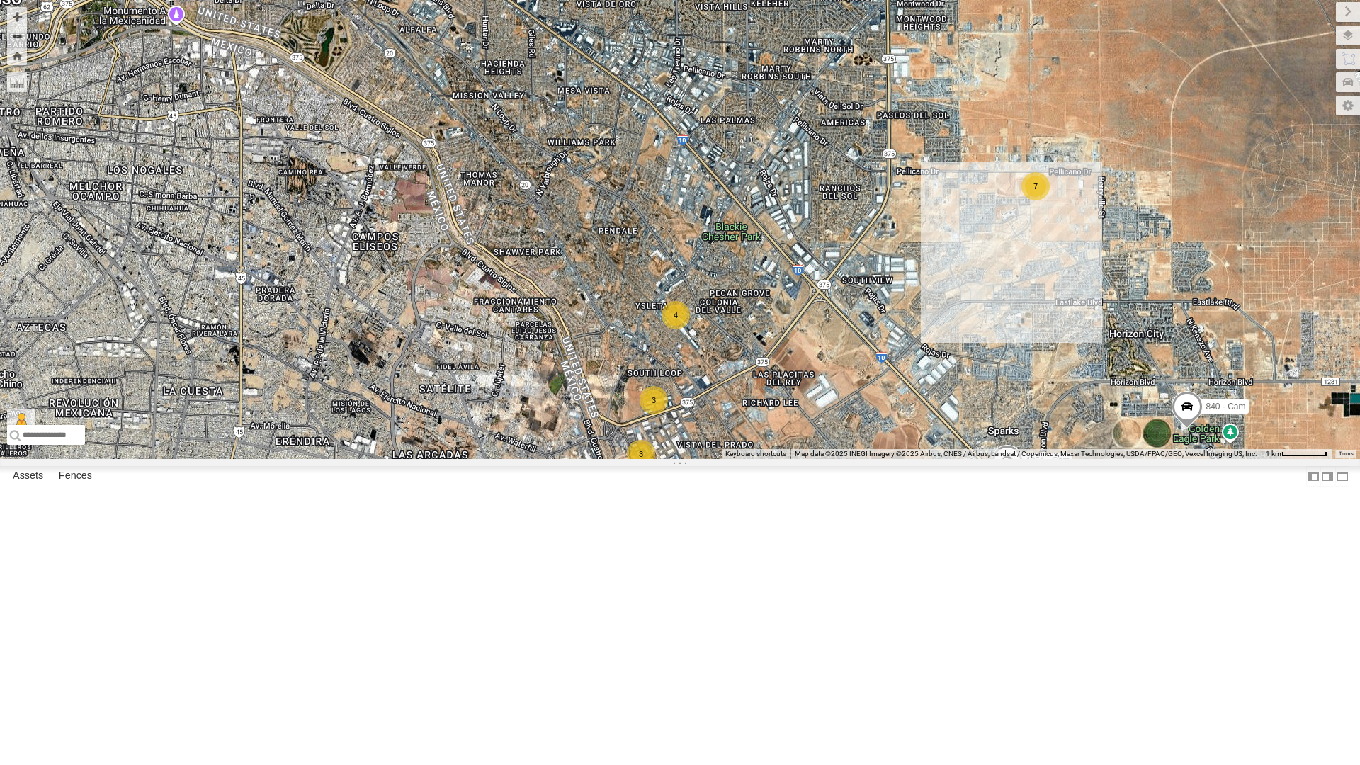
click at [1009, 483] on span at bounding box center [1007, 464] width 31 height 38
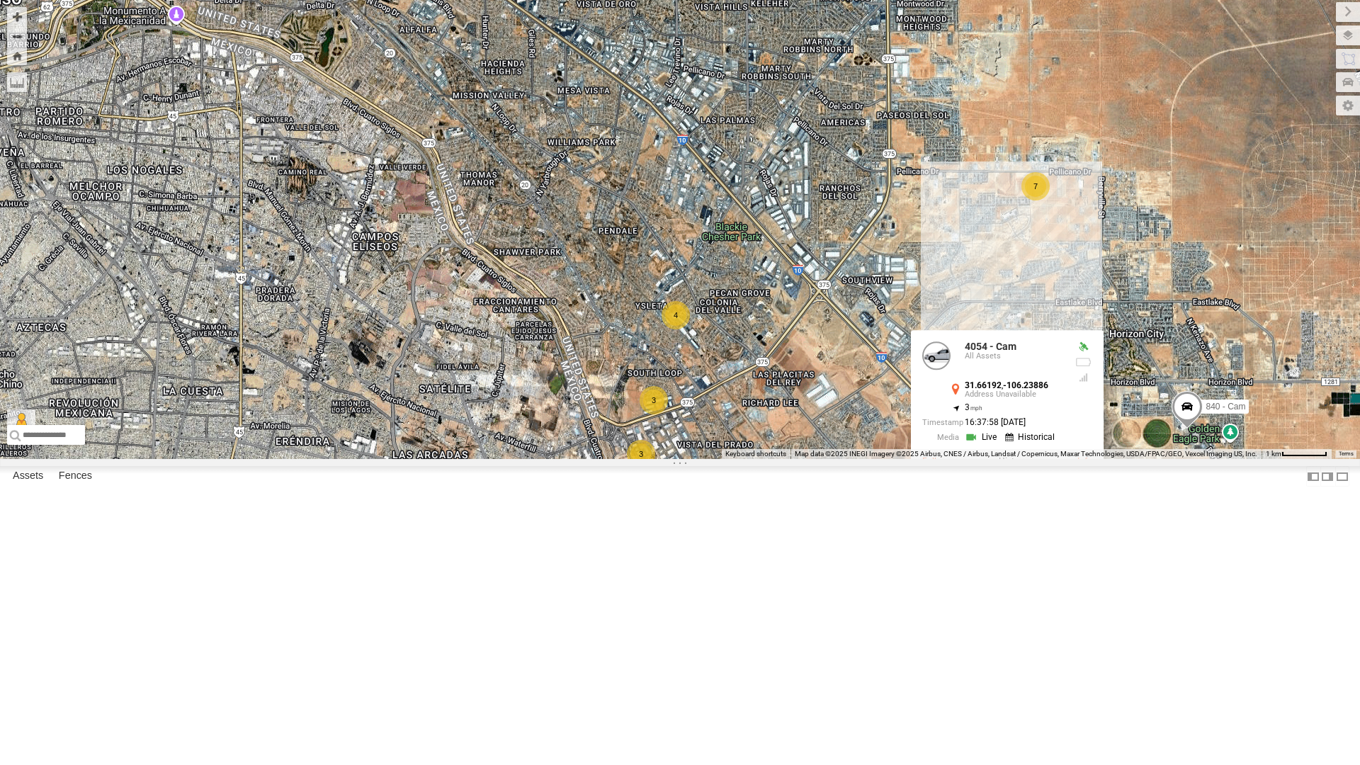
click at [929, 467] on label at bounding box center [934, 462] width 25 height 10
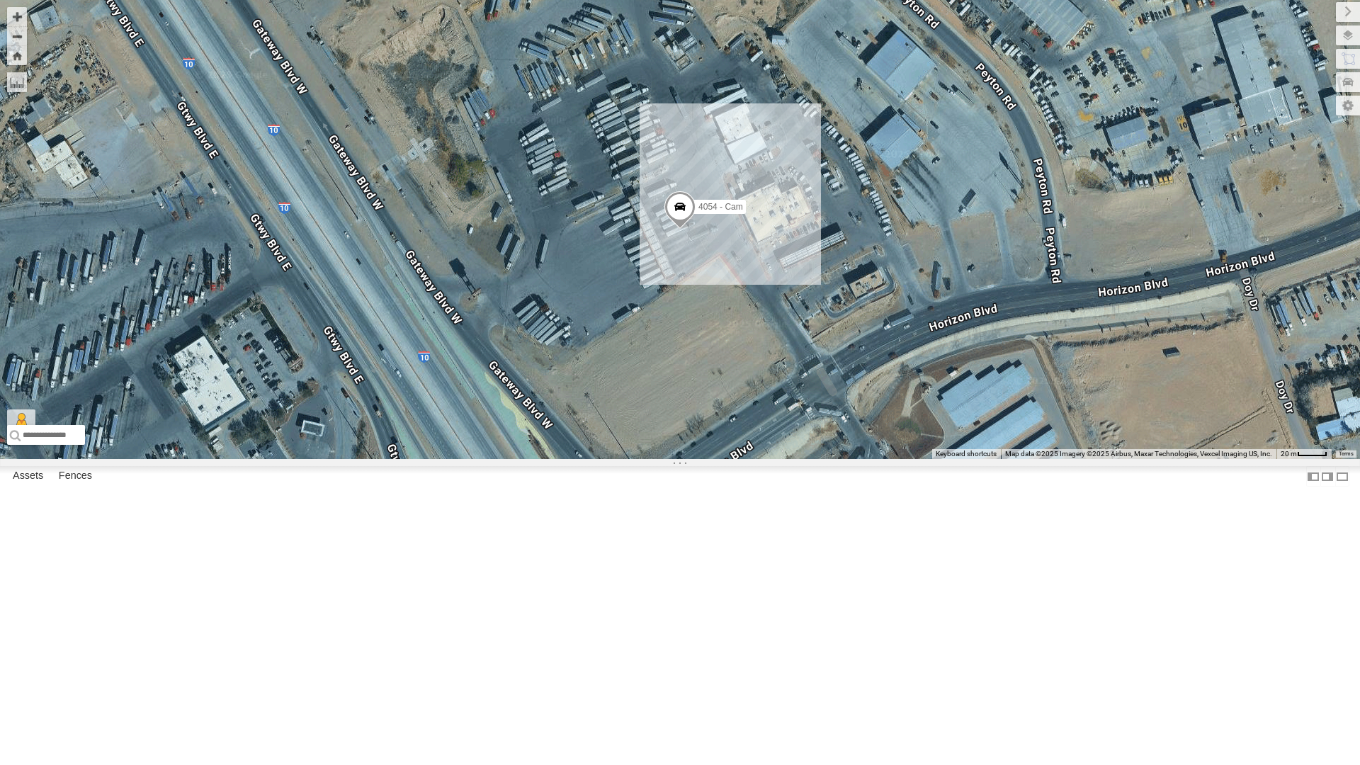
click at [677, 229] on span at bounding box center [679, 210] width 31 height 38
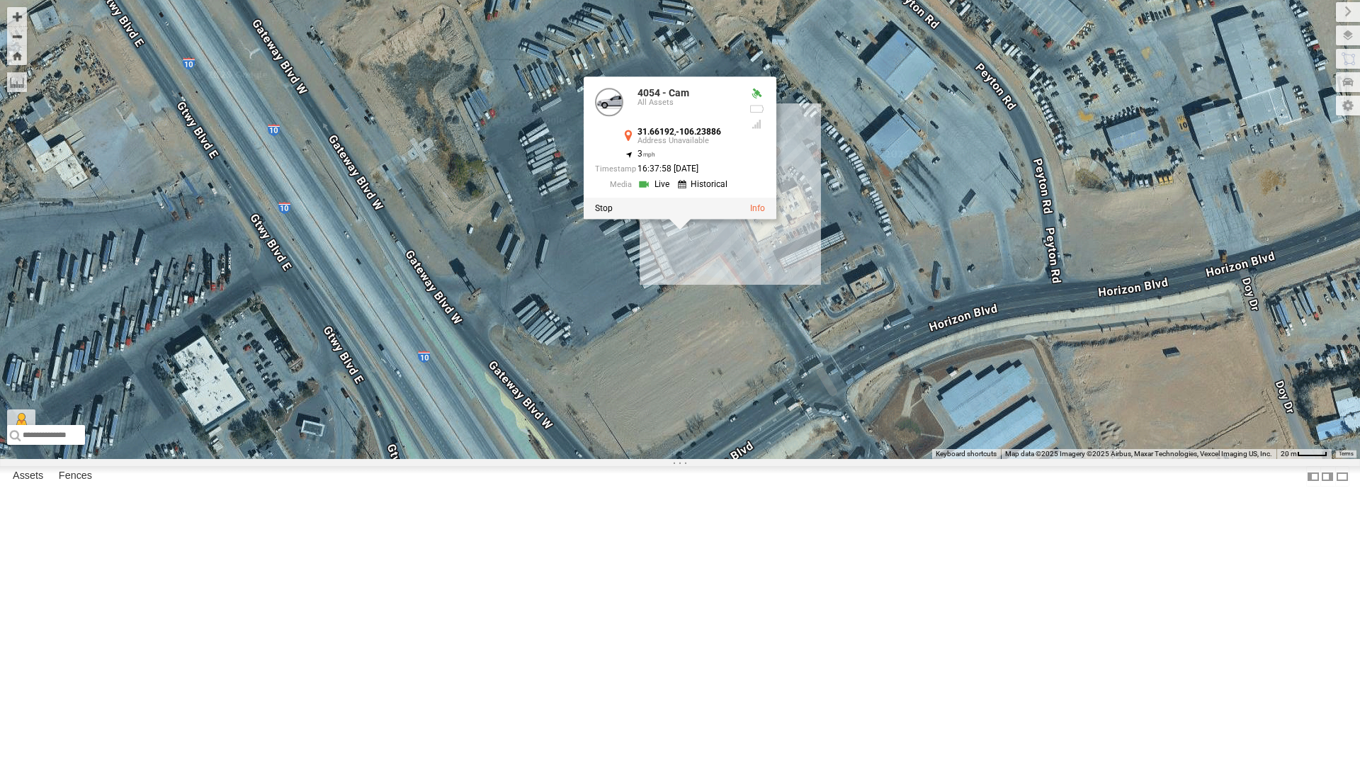
click at [594, 219] on div at bounding box center [680, 208] width 193 height 21
click at [600, 213] on label at bounding box center [604, 208] width 18 height 10
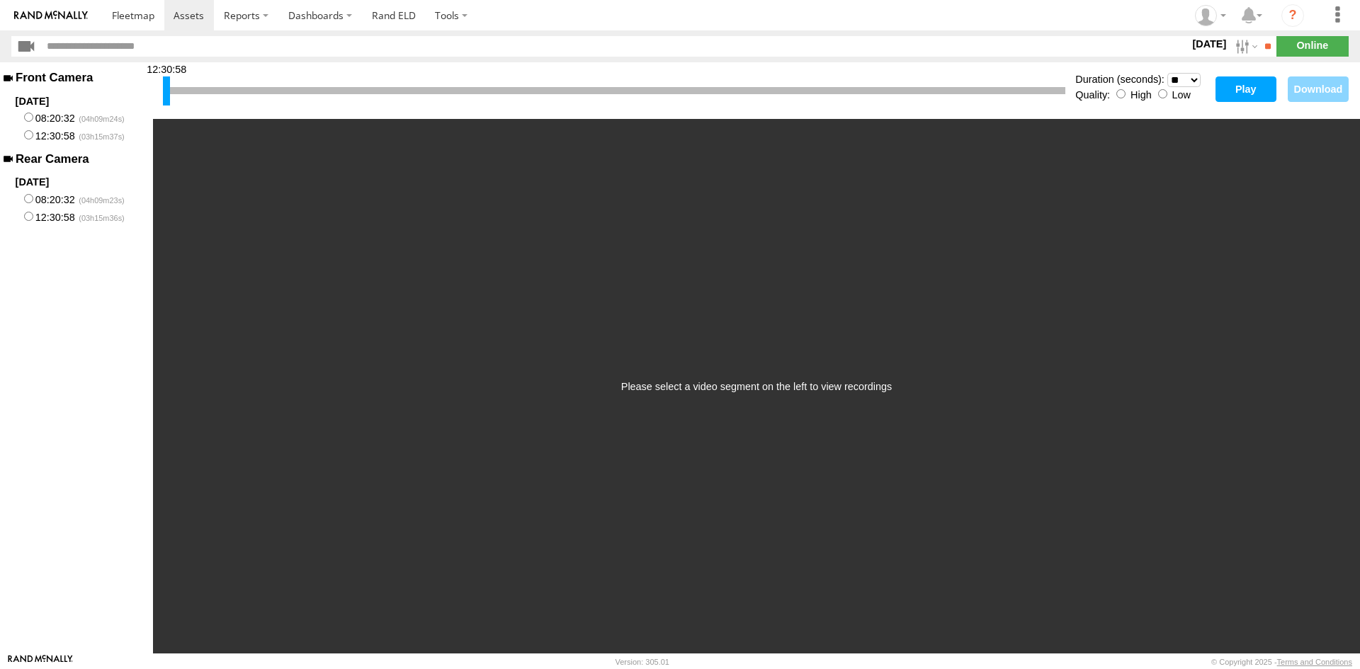
click at [1167, 93] on div "Quality: High Low" at bounding box center [1141, 93] width 132 height 13
click at [1237, 81] on button "Play" at bounding box center [1245, 88] width 61 height 25
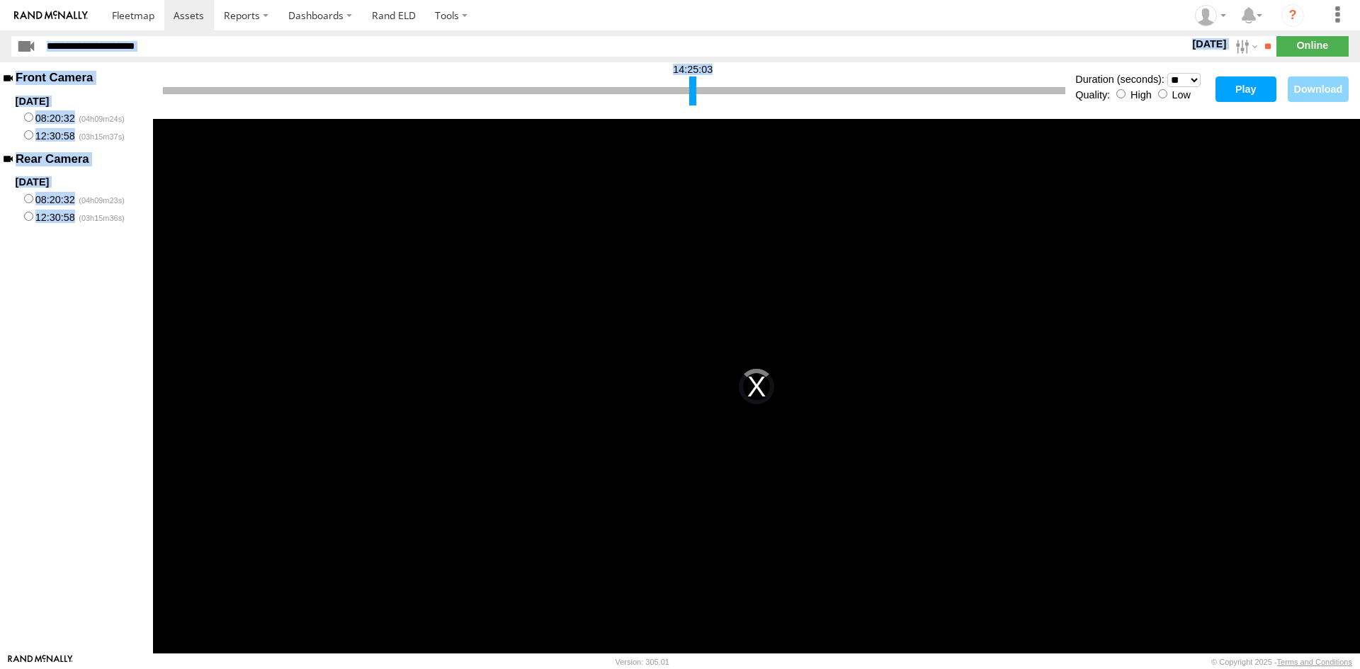
drag, startPoint x: 166, startPoint y: 90, endPoint x: 693, endPoint y: 50, distance: 527.8
click at [693, 50] on body "?" at bounding box center [680, 334] width 1360 height 669
click at [1257, 88] on button "Play" at bounding box center [1245, 88] width 61 height 25
click at [1054, 88] on div at bounding box center [1053, 90] width 7 height 29
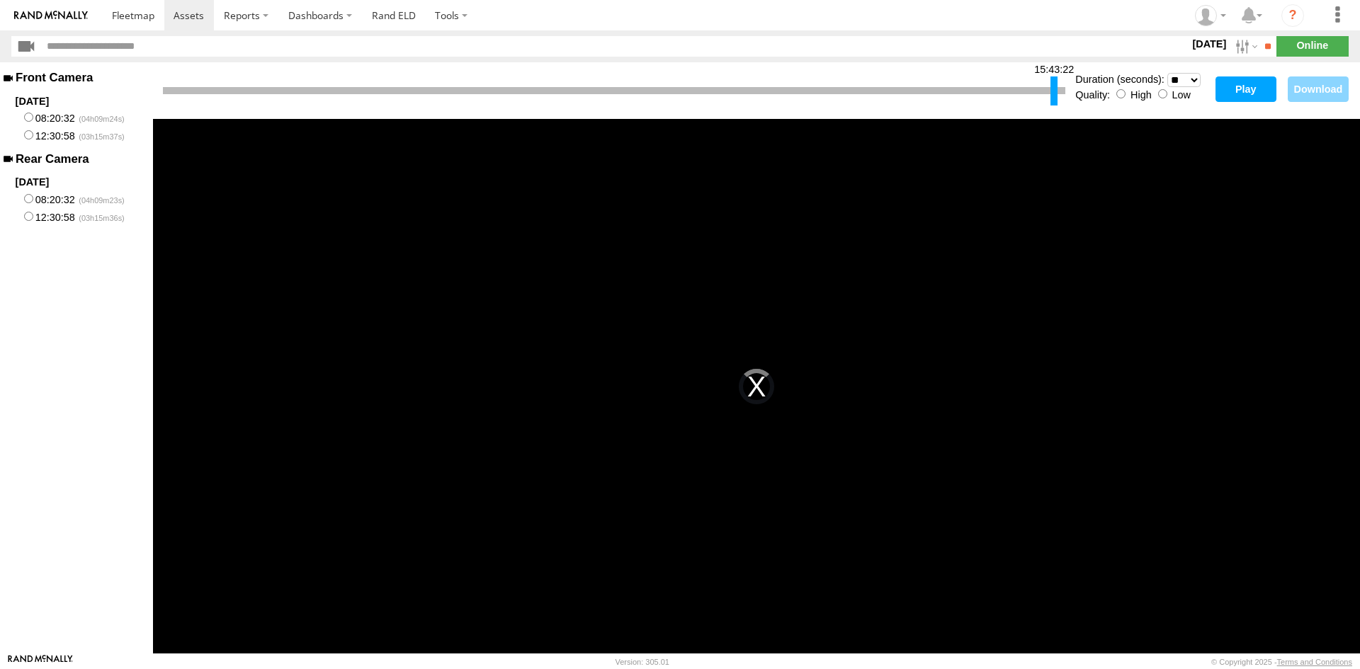
click at [1231, 84] on button "Play" at bounding box center [1245, 88] width 61 height 25
